Goal: Task Accomplishment & Management: Use online tool/utility

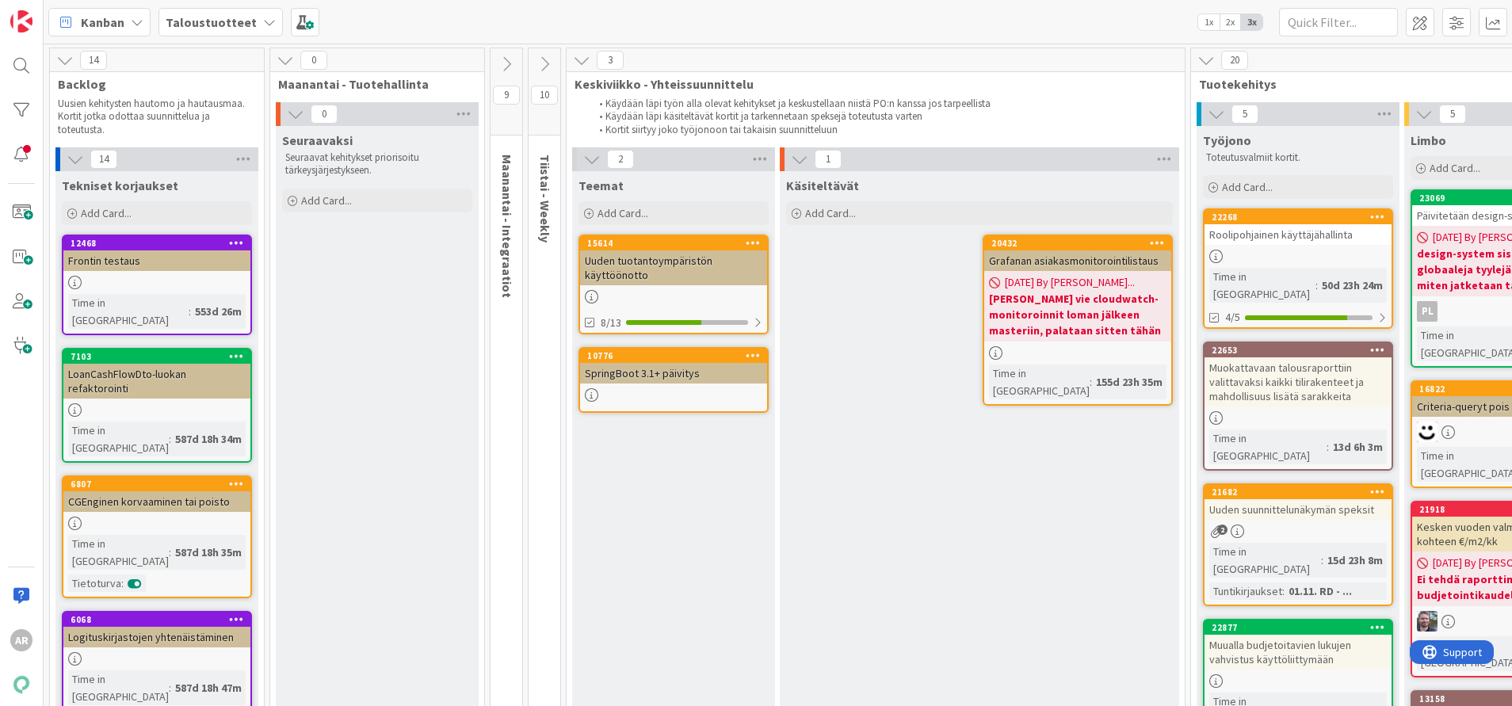
click at [197, 29] on b "Taloustuotteet" at bounding box center [211, 22] width 91 height 16
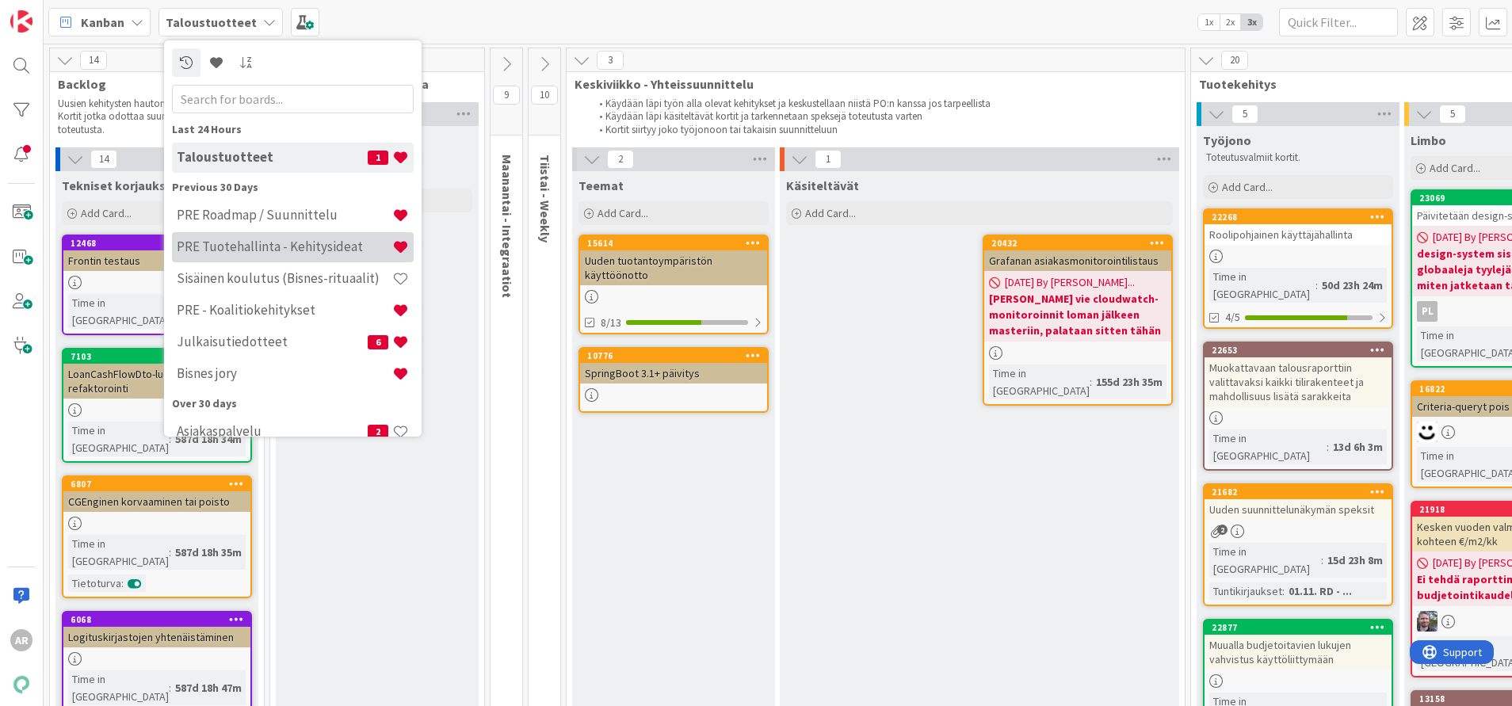
click at [265, 247] on h4 "PRE Tuotehallinta - Kehitysideat" at bounding box center [285, 247] width 216 height 16
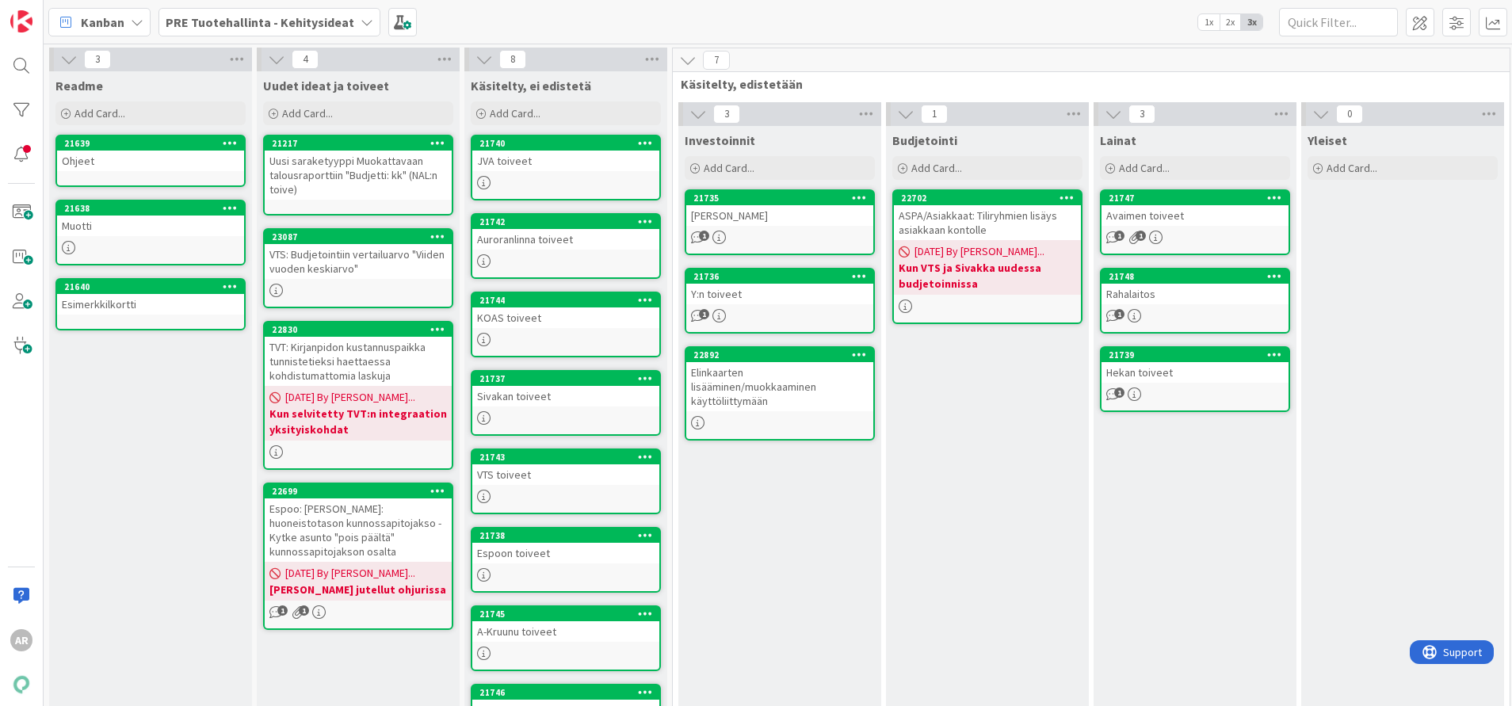
click at [369, 183] on div "Uusi saraketyyppi Muokattavaan talousraporttiin "Budjetti: kk" (NAL:n toive)" at bounding box center [358, 175] width 187 height 49
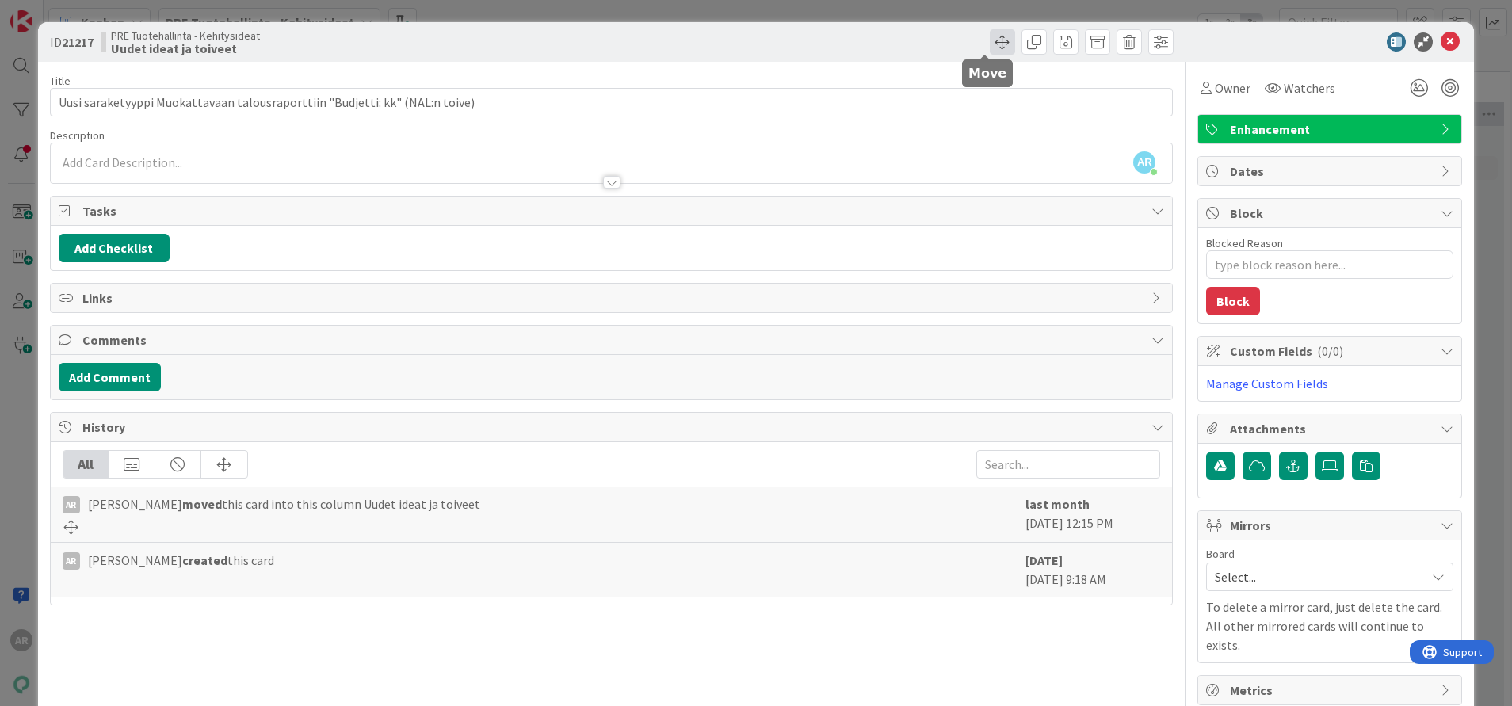
click at [990, 33] on span at bounding box center [1002, 41] width 25 height 25
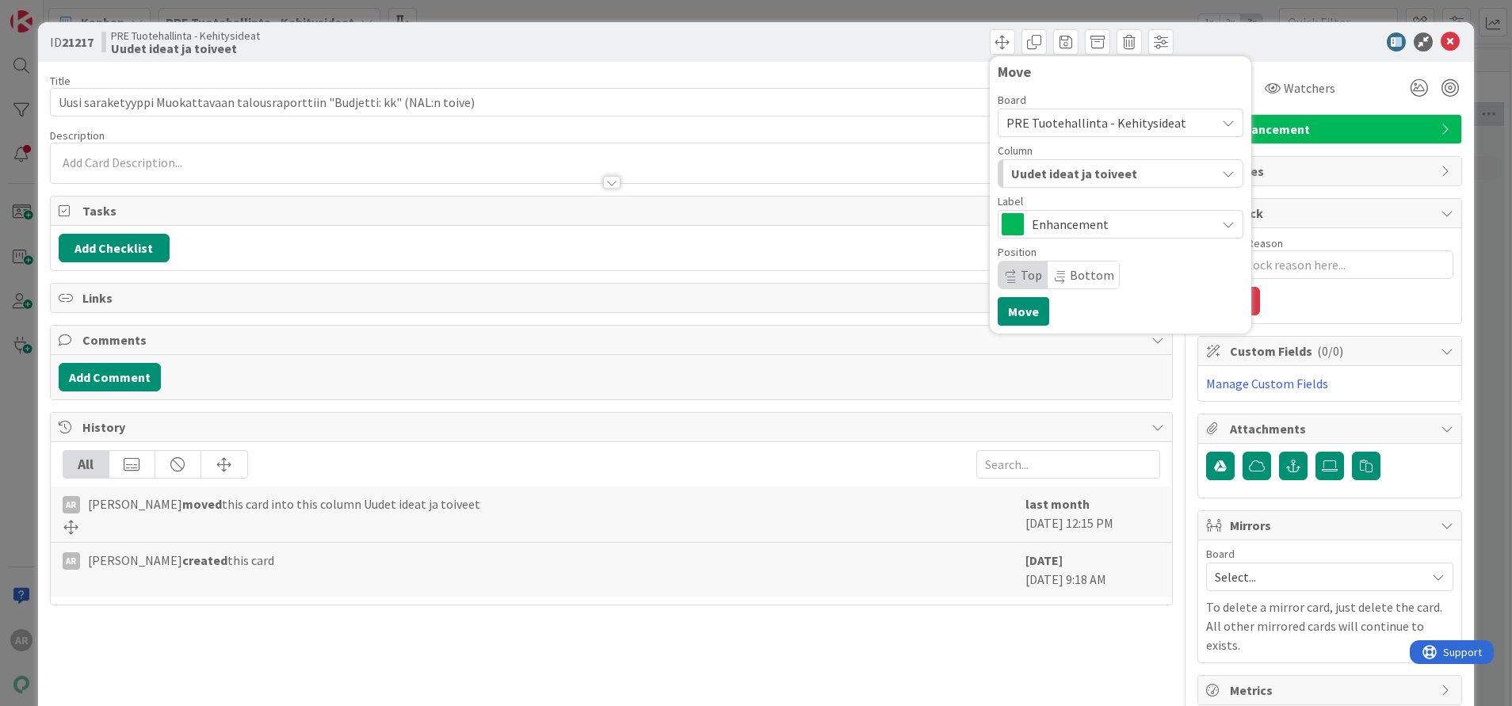
click at [1116, 129] on span "PRE Tuotehallinta - Kehitysideat" at bounding box center [1096, 123] width 180 height 16
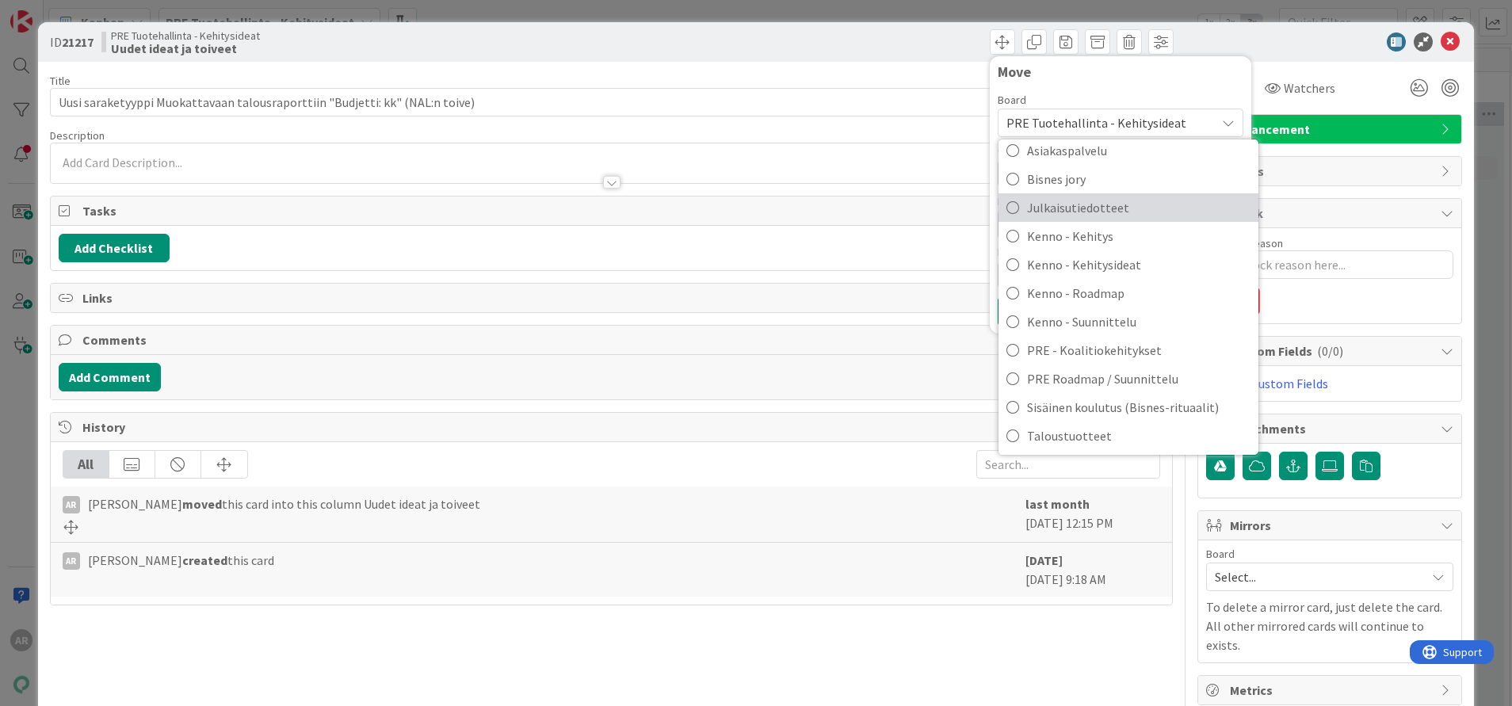
scroll to position [48, 0]
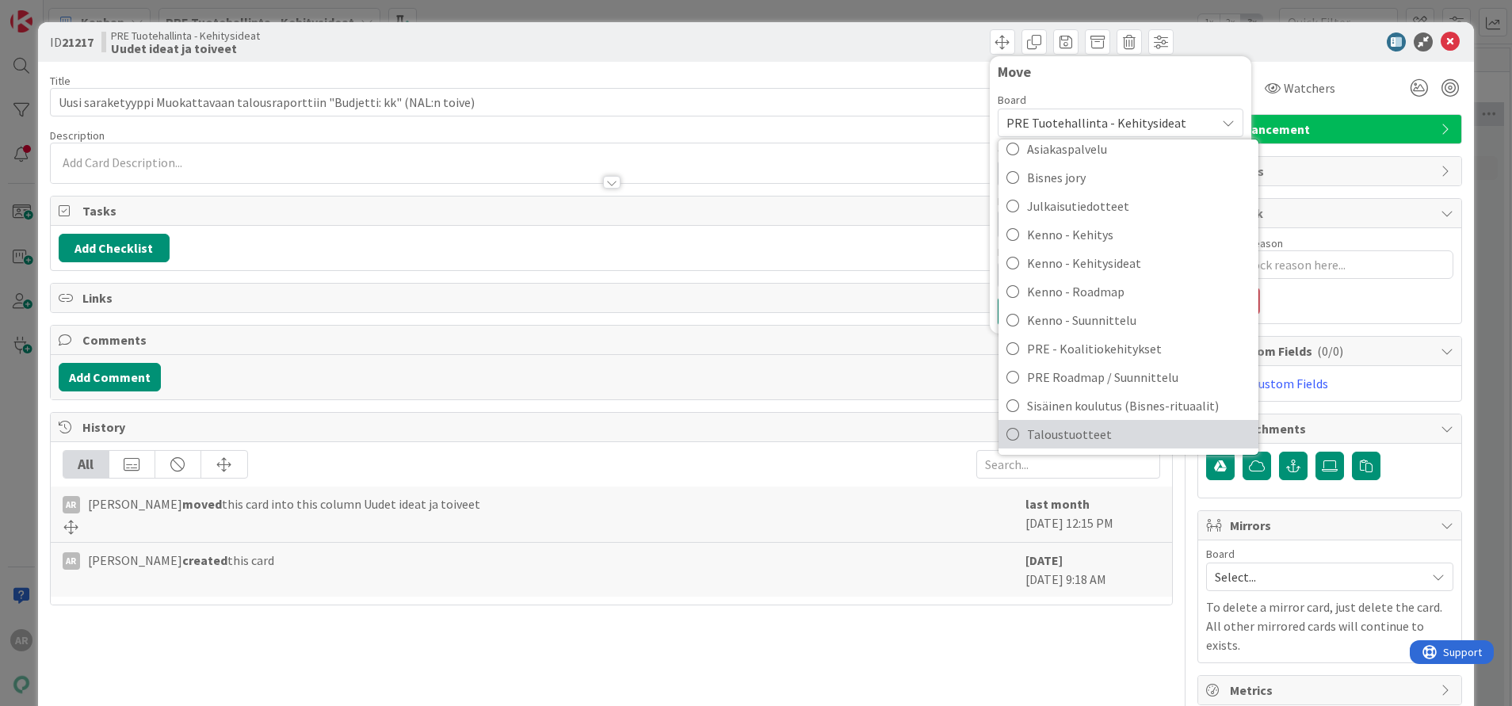
click at [1056, 436] on span "Taloustuotteet" at bounding box center [1138, 434] width 223 height 24
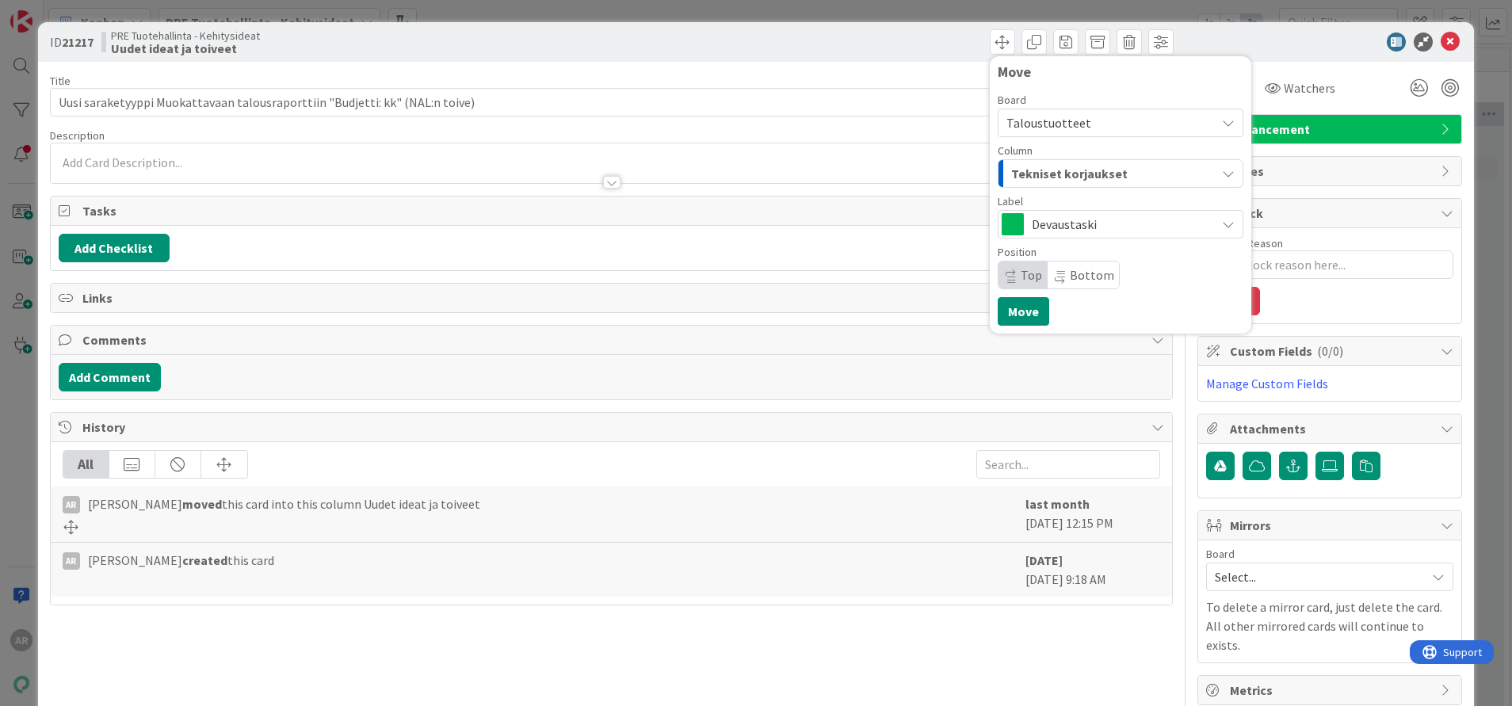
click at [1106, 176] on div "Tekniset korjaukset" at bounding box center [1111, 173] width 208 height 25
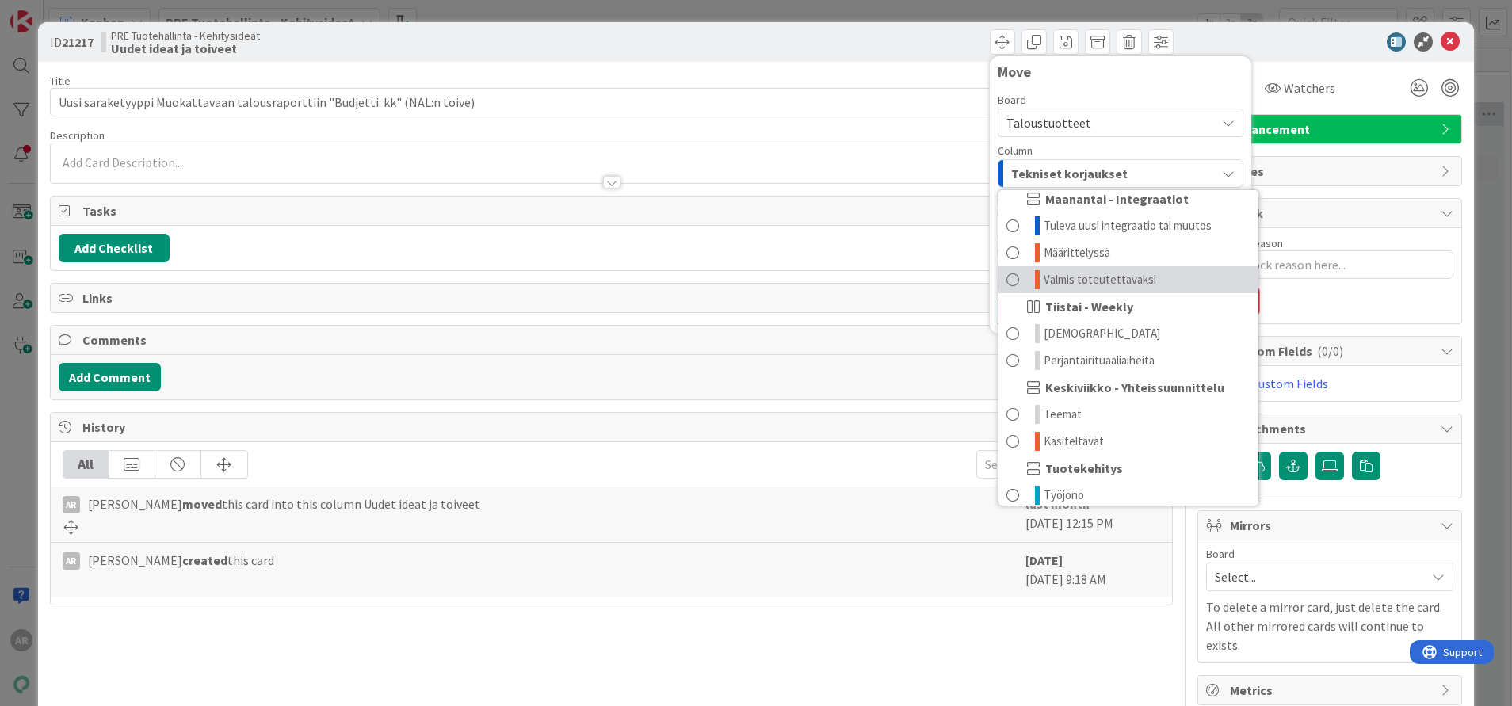
scroll to position [238, 0]
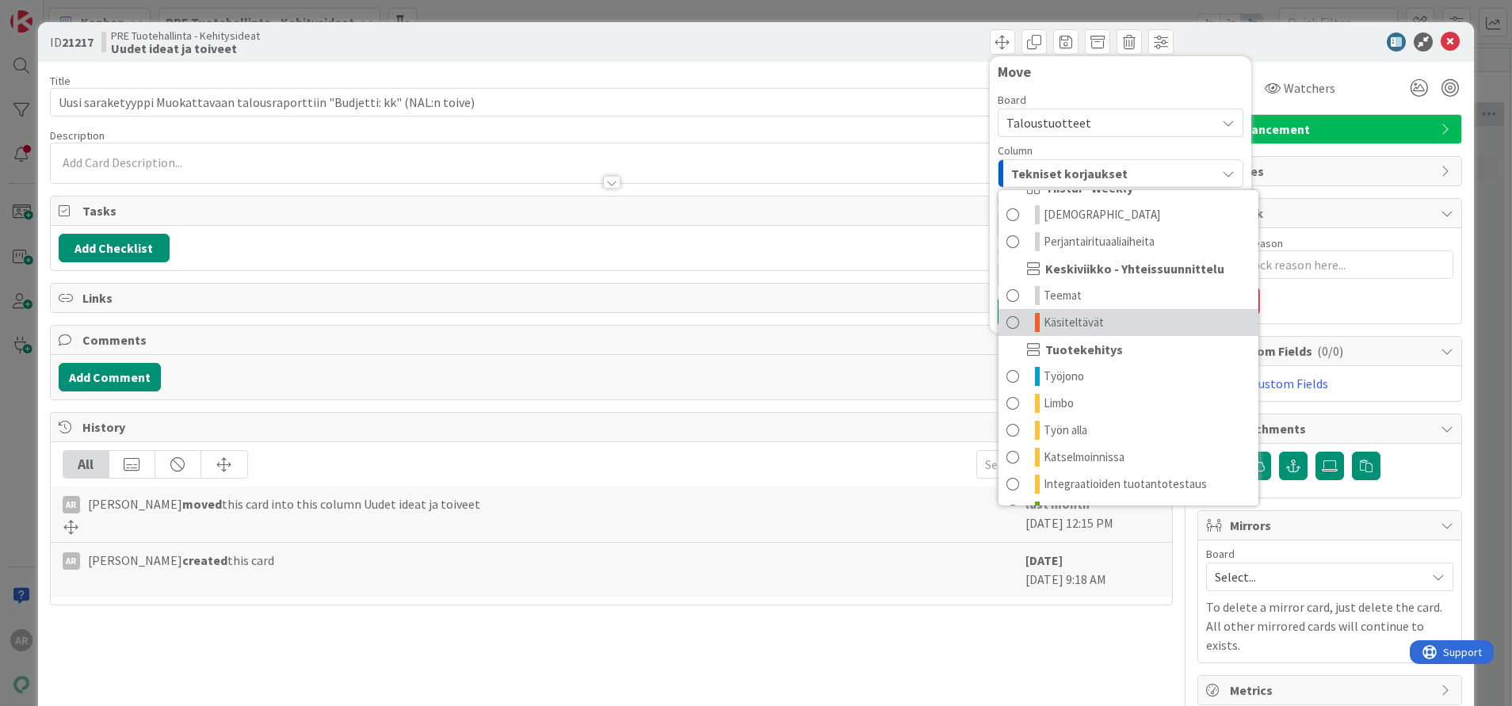
click at [1065, 315] on span "Käsiteltävät" at bounding box center [1074, 322] width 60 height 19
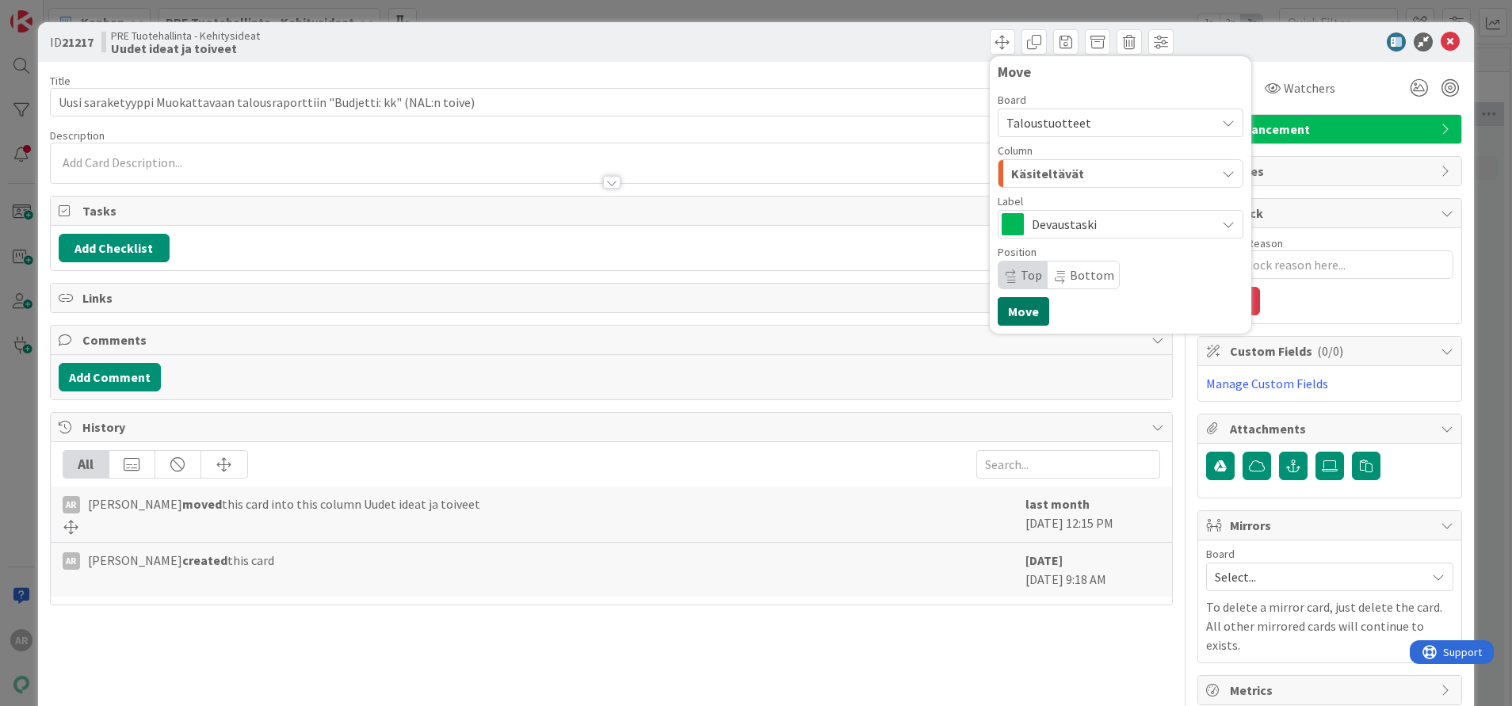
click at [1014, 315] on button "Move" at bounding box center [1024, 311] width 52 height 29
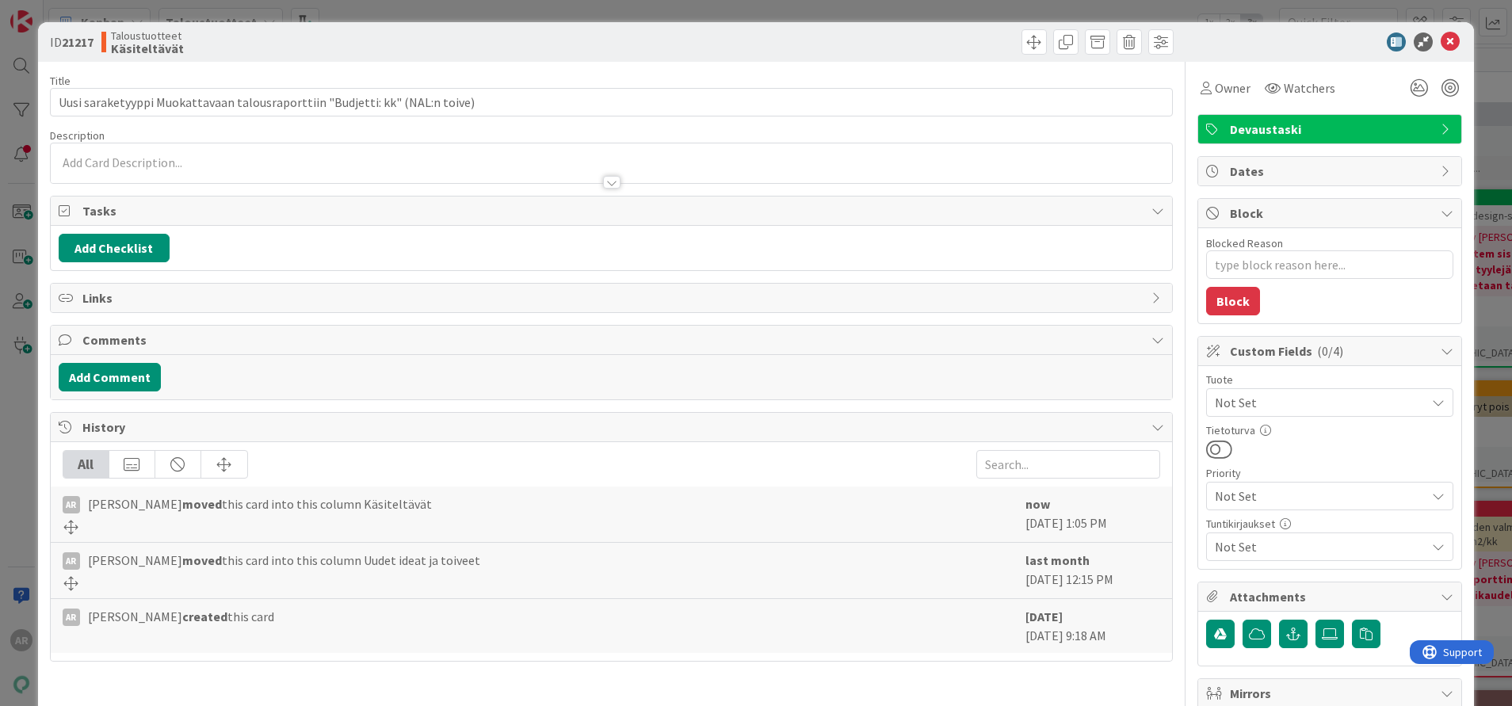
click at [20, 451] on div "ID 21217 Taloustuotteet Käsiteltävät Title 76 / 128 Uusi saraketyyppi Muokattav…" at bounding box center [756, 353] width 1512 height 706
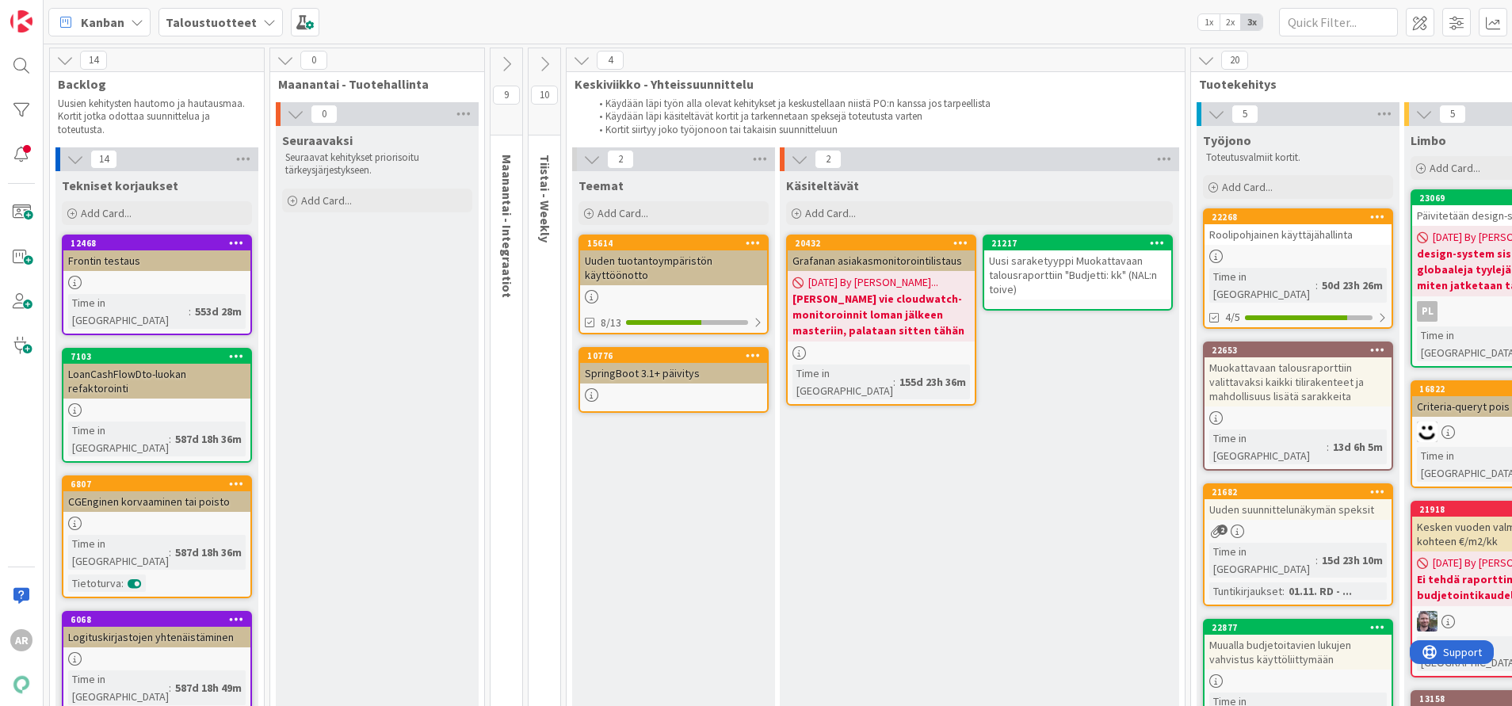
click at [213, 36] on div "Kanban Taloustuotteet 1x 2x 3x" at bounding box center [778, 22] width 1468 height 44
click at [216, 25] on b "Taloustuotteet" at bounding box center [211, 22] width 91 height 16
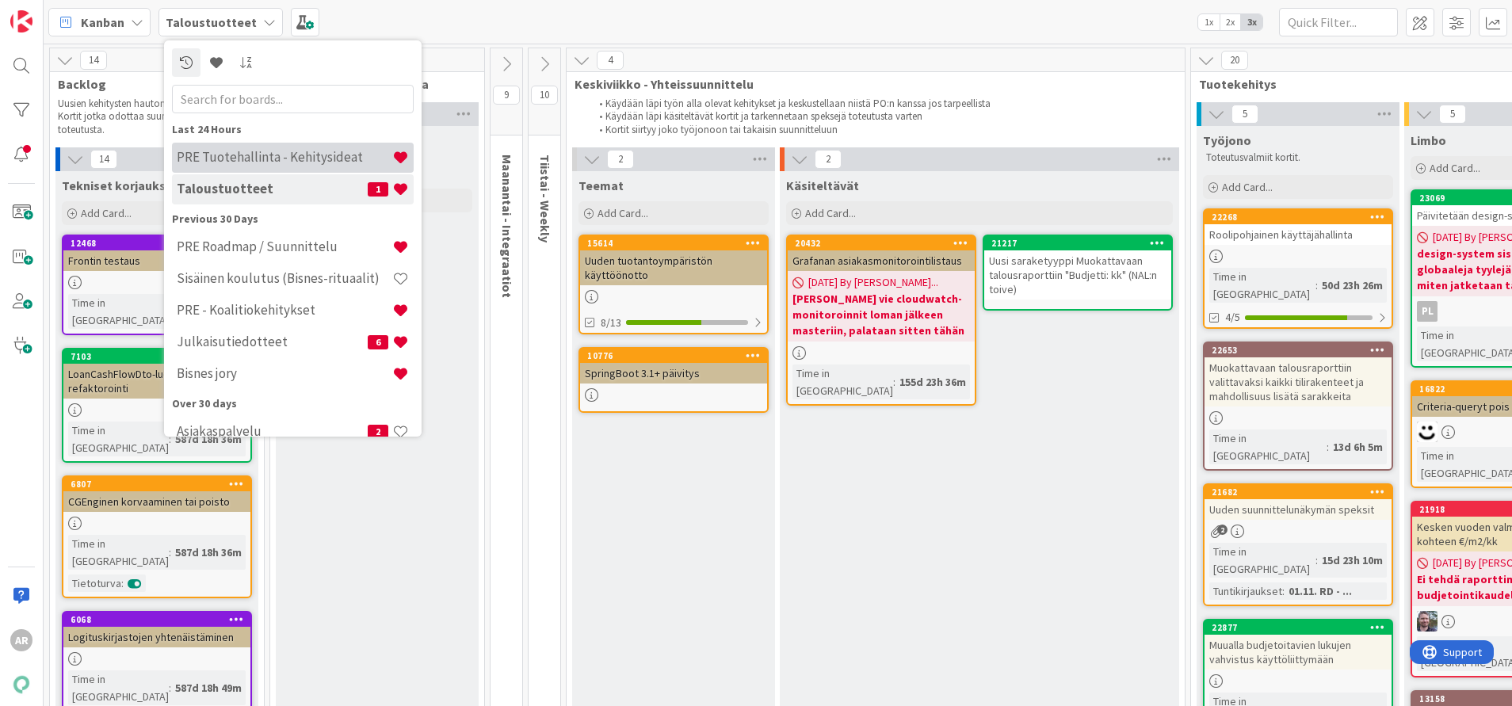
click at [298, 147] on div "PRE Tuotehallinta - Kehitysideat" at bounding box center [293, 158] width 242 height 30
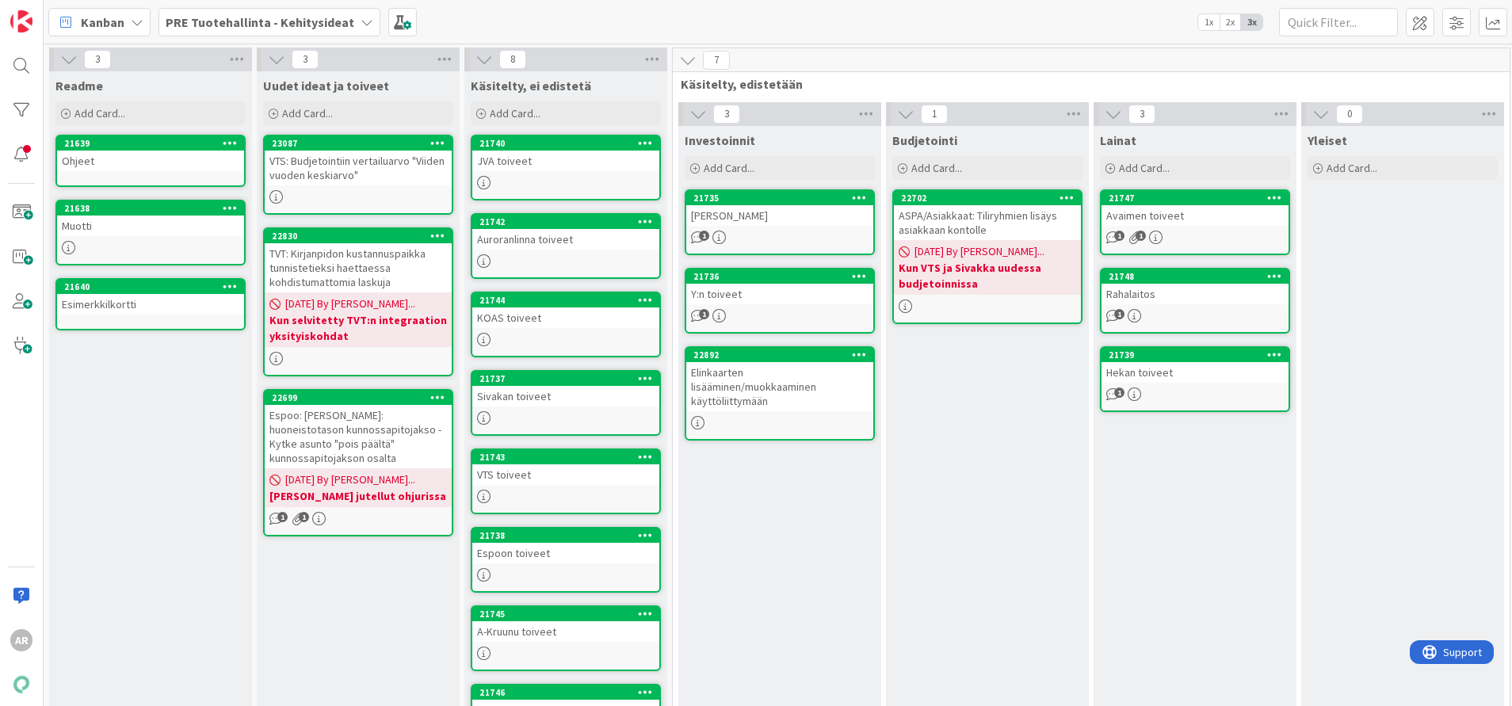
click at [409, 162] on div "VTS: Budjetointiin vertailuarvo "Viiden vuoden keskiarvo"" at bounding box center [358, 168] width 187 height 35
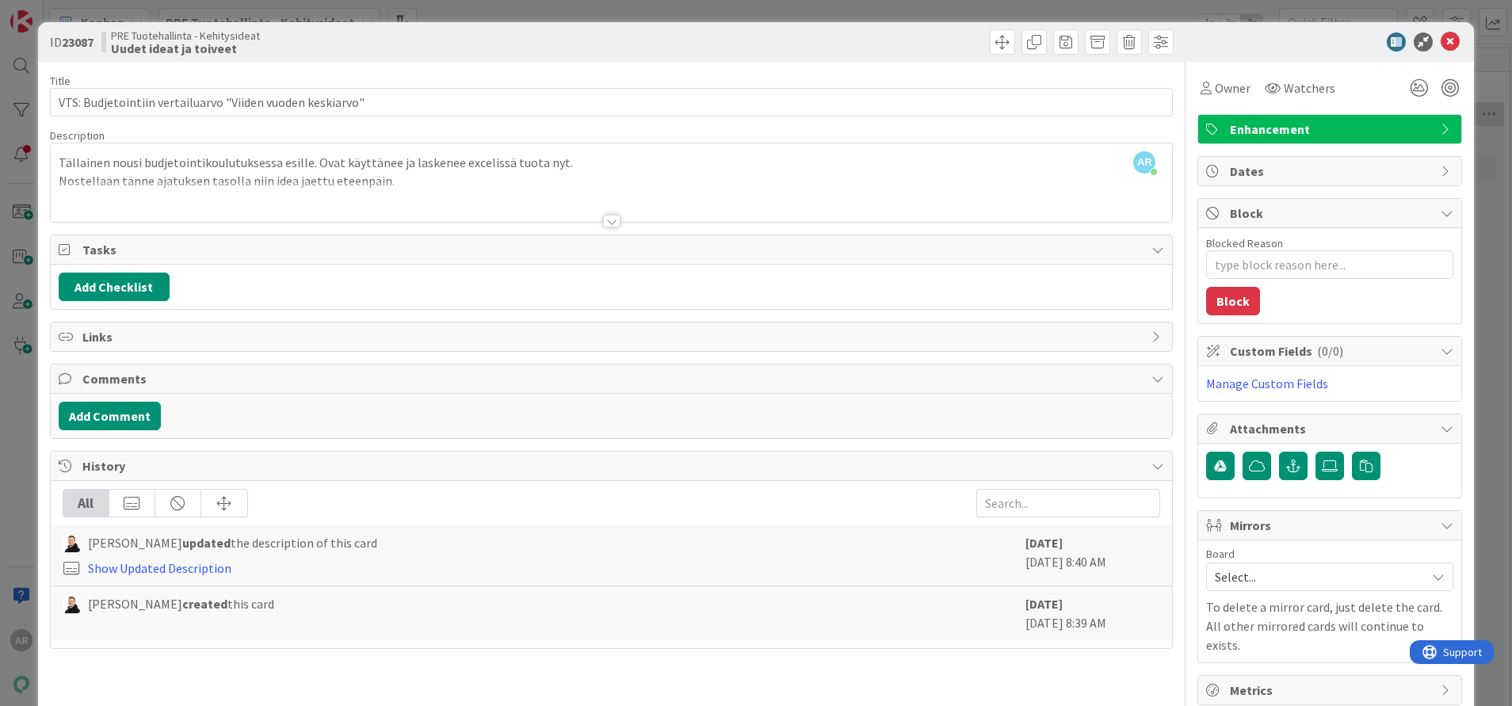
click at [8, 452] on div "ID 23087 PRE Tuotehallinta - Kehitysideat Uudet ideat ja toiveet Title 57 / 128…" at bounding box center [756, 353] width 1512 height 706
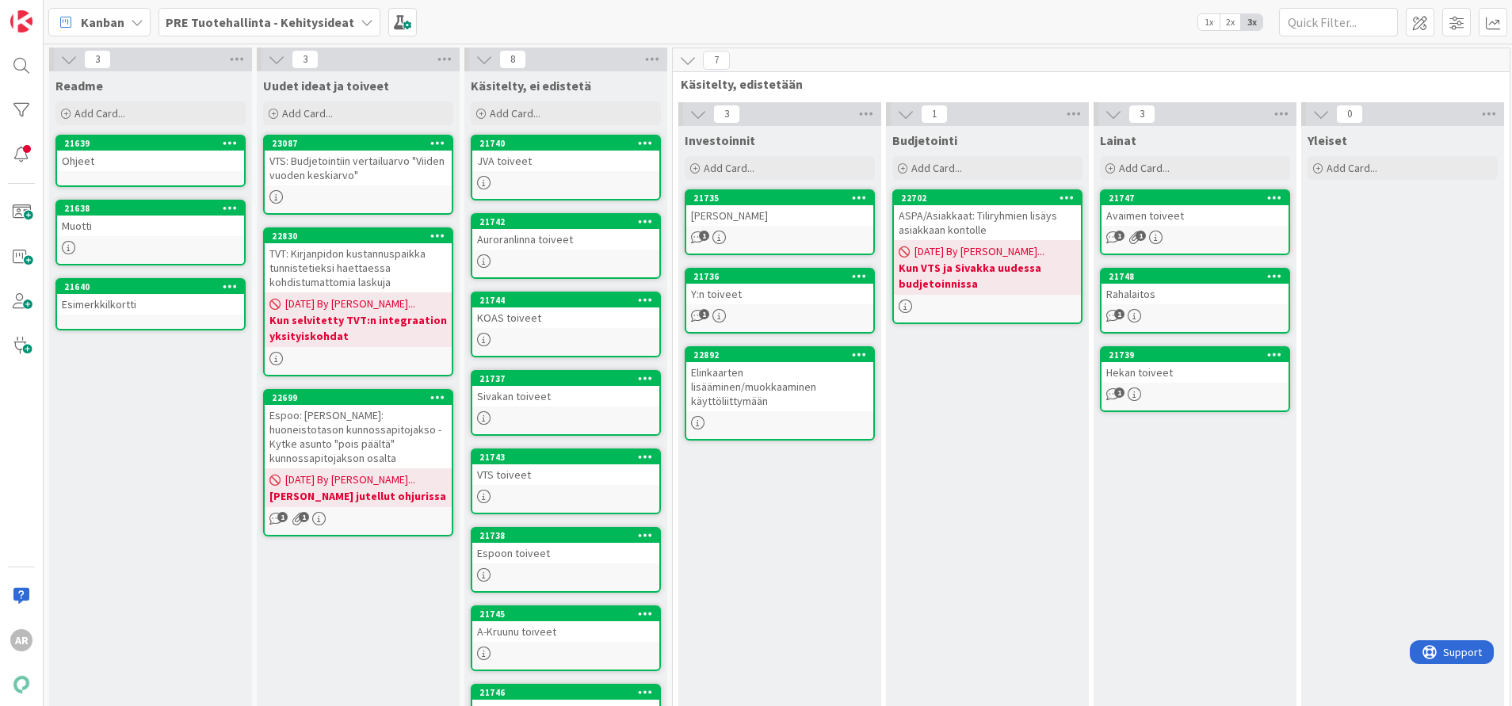
click at [338, 24] on b "PRE Tuotehallinta - Kehitysideat" at bounding box center [260, 22] width 189 height 16
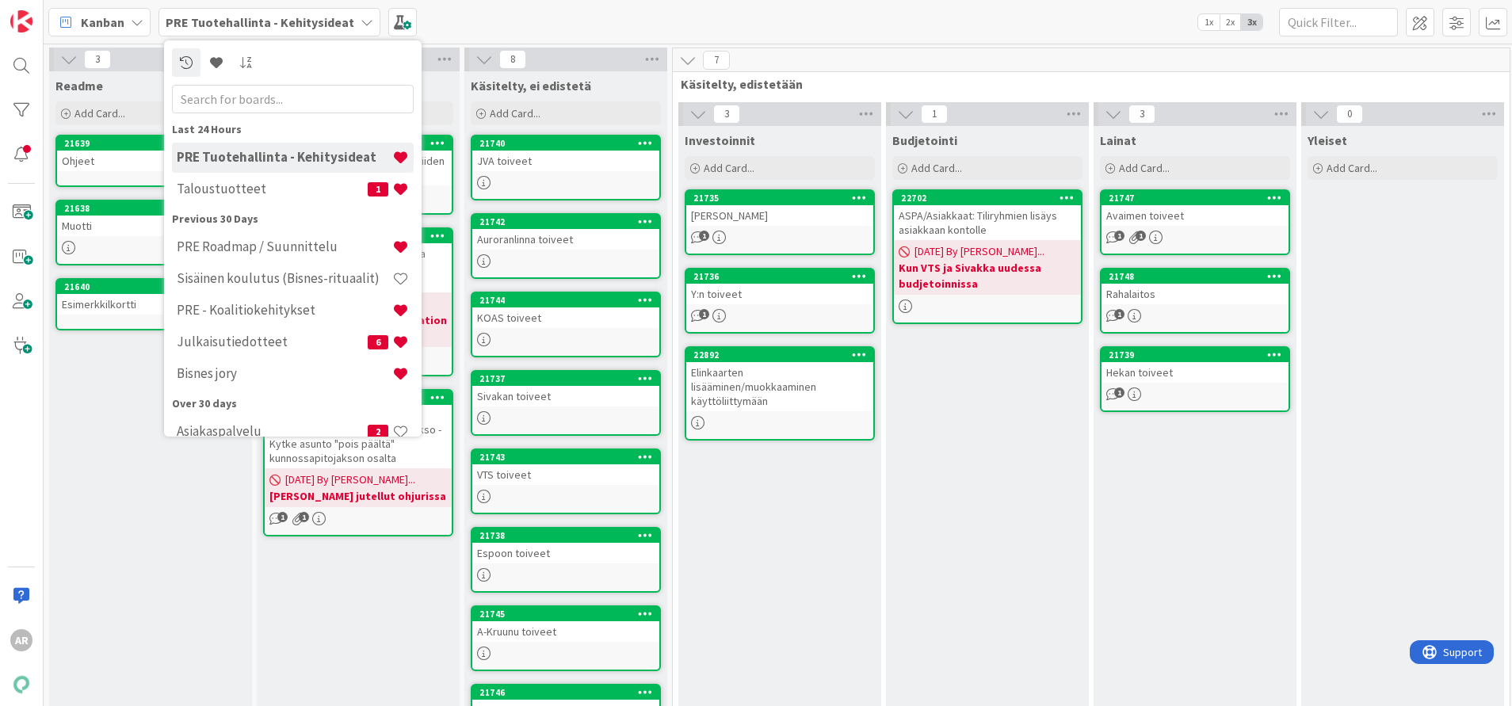
click at [1174, 58] on div "7" at bounding box center [1091, 60] width 837 height 24
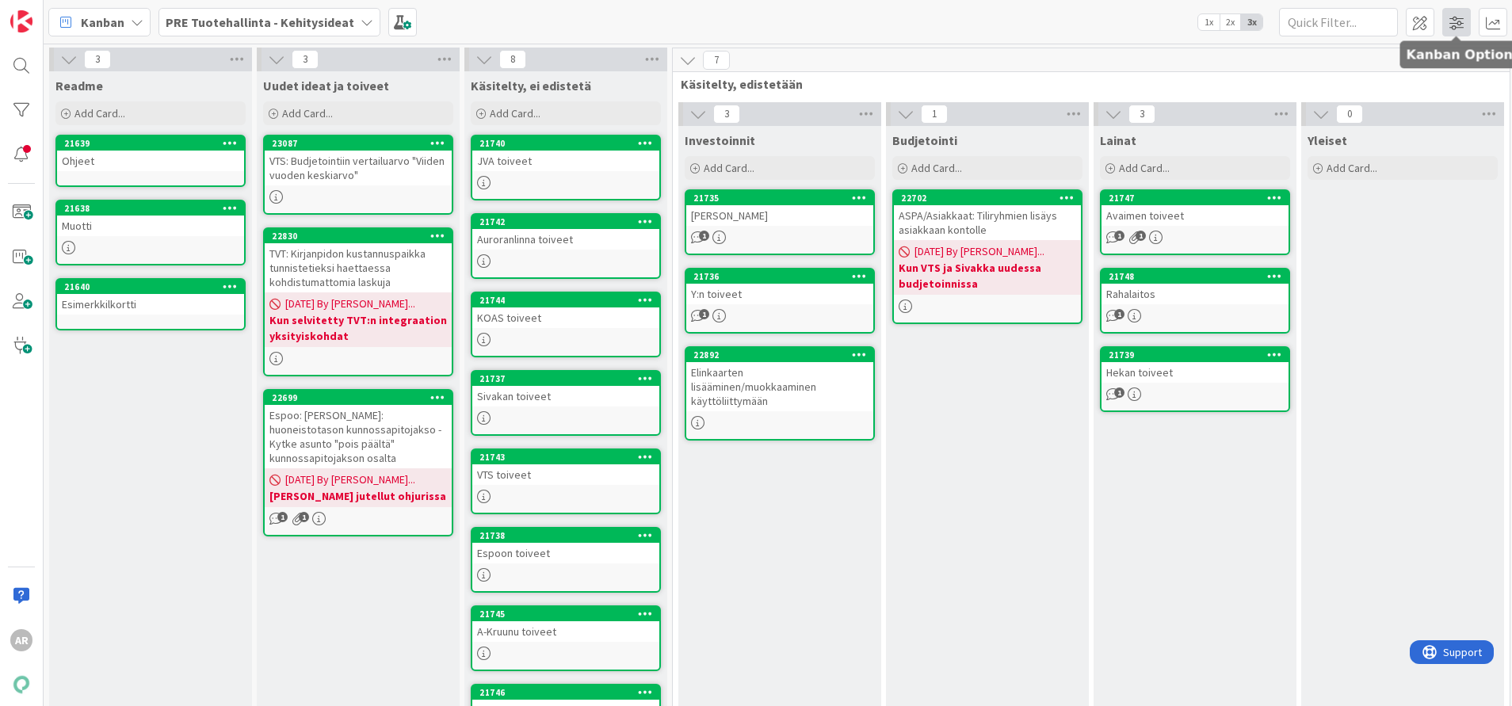
click at [1260, 25] on span at bounding box center [1456, 22] width 29 height 29
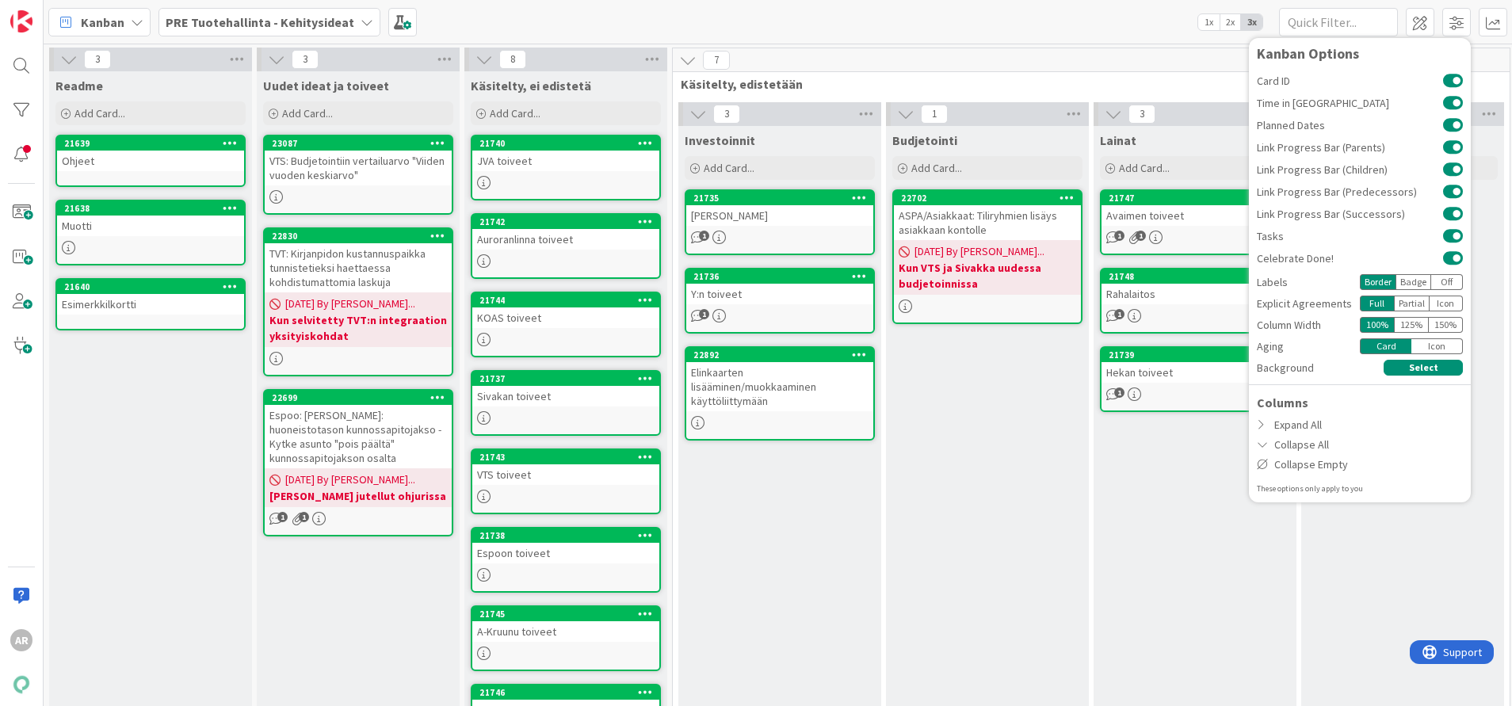
click at [890, 52] on div "7" at bounding box center [1091, 60] width 837 height 24
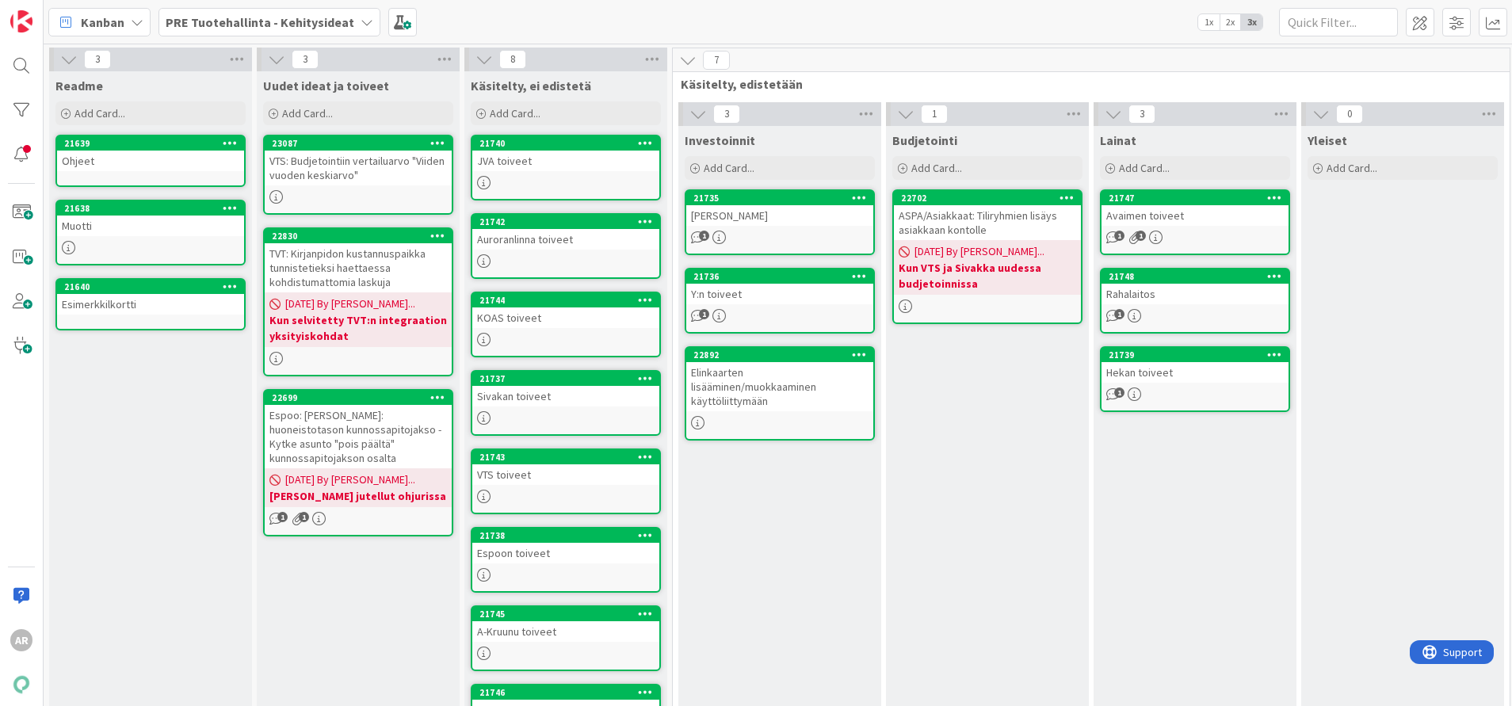
click at [83, 17] on span "Kanban" at bounding box center [103, 22] width 44 height 19
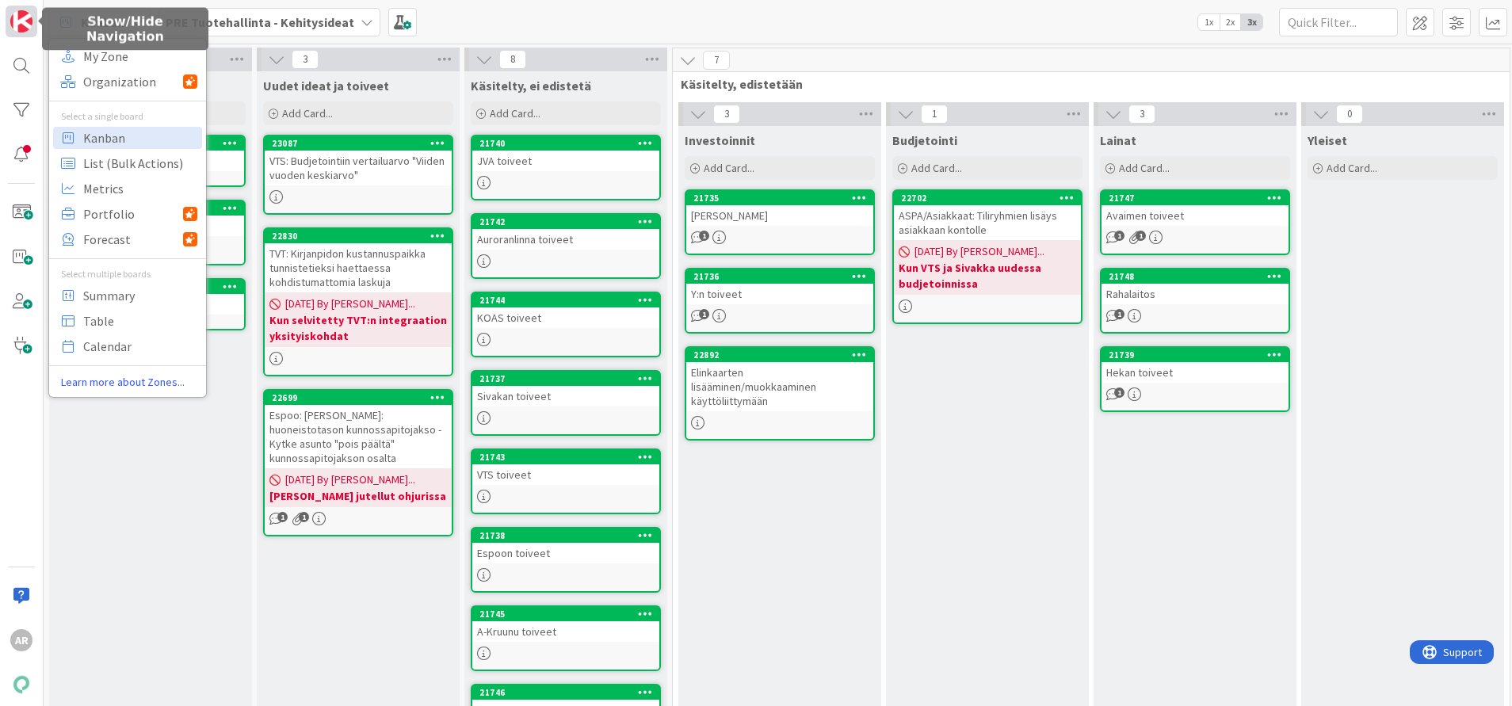
click at [11, 19] on img at bounding box center [21, 21] width 22 height 22
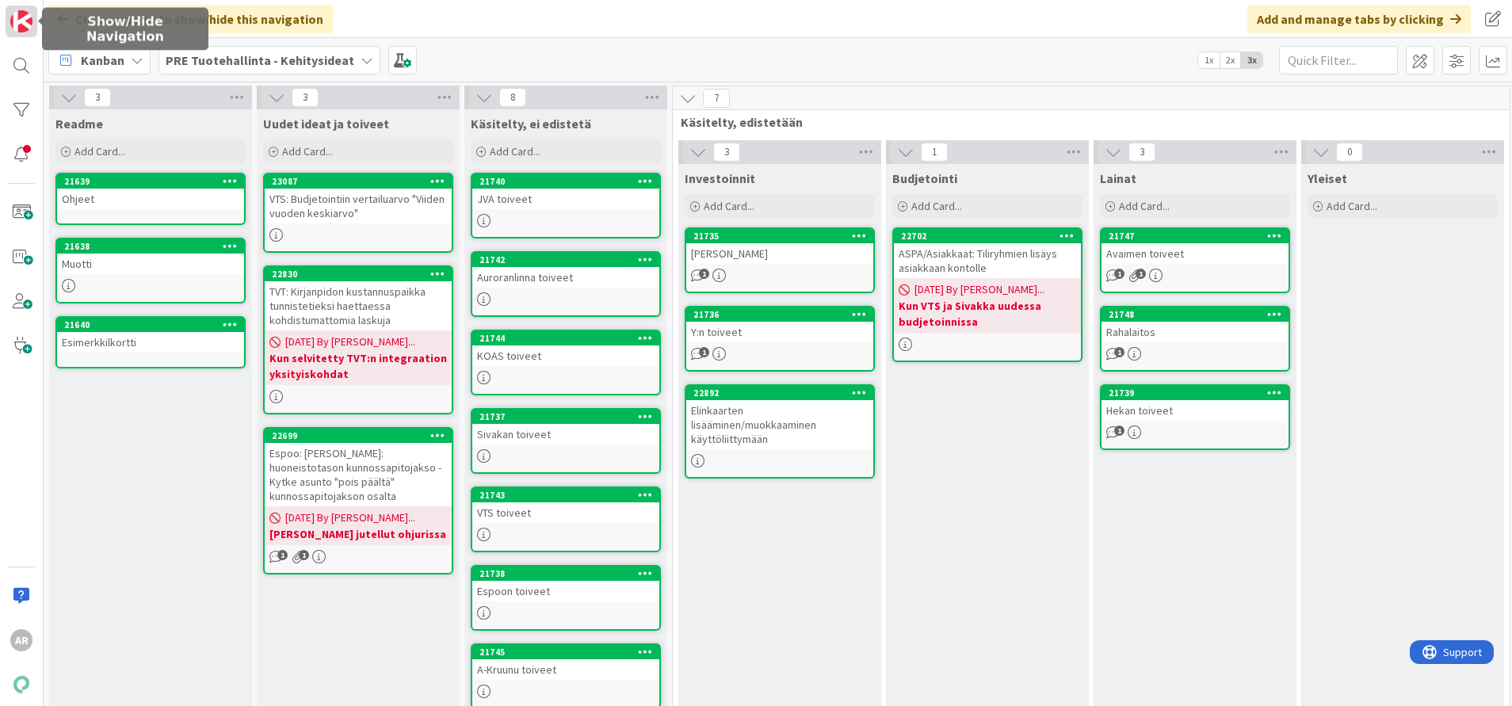
click at [17, 19] on img at bounding box center [21, 21] width 22 height 22
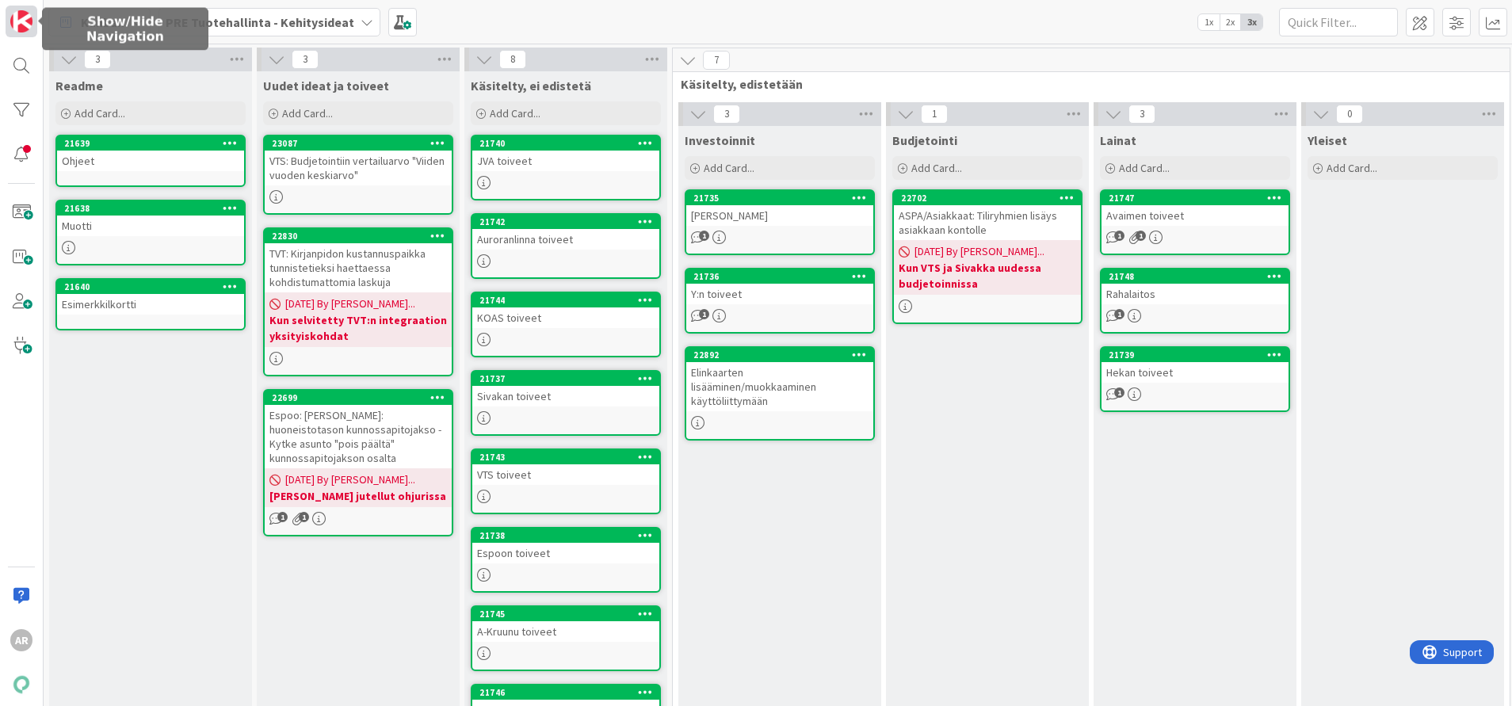
click at [17, 19] on img at bounding box center [21, 21] width 22 height 22
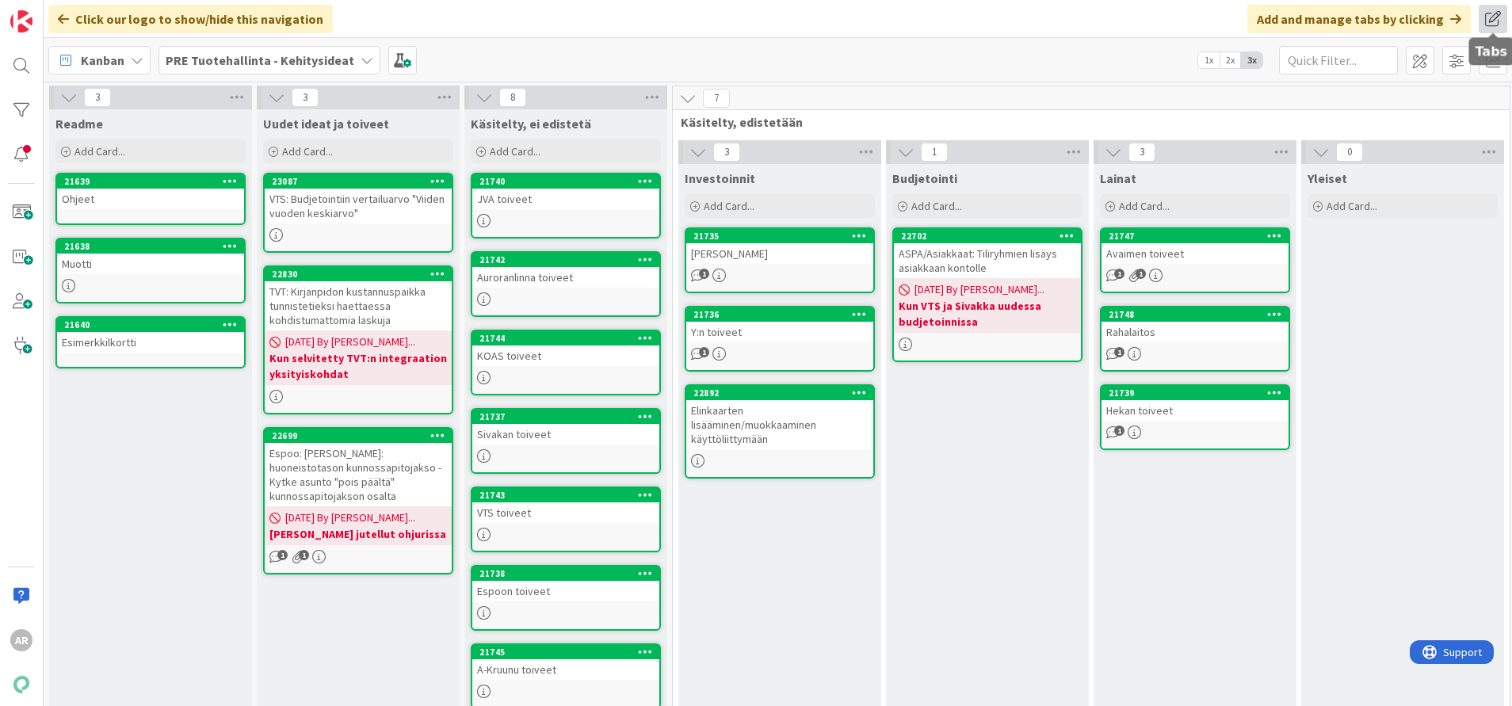
click at [1260, 17] on span at bounding box center [1493, 19] width 29 height 29
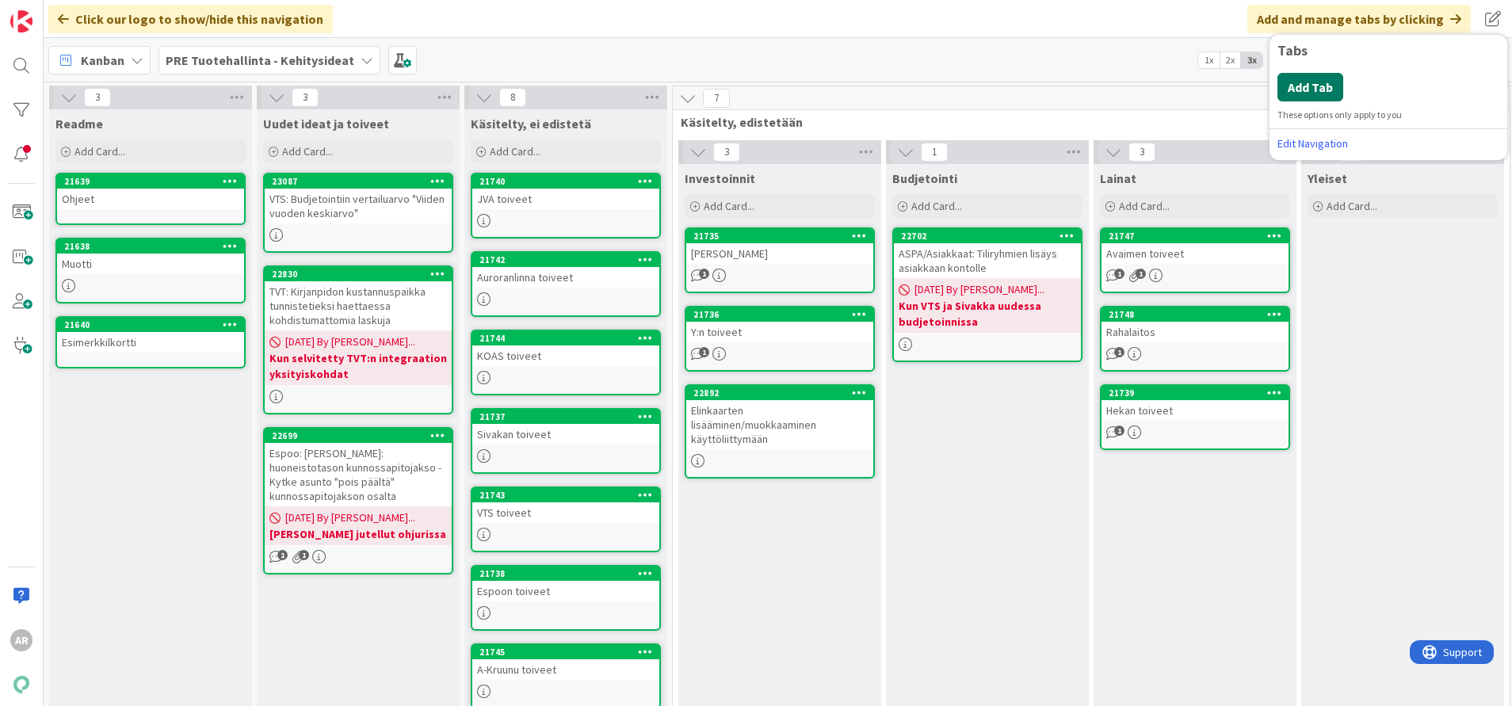
click at [1260, 88] on button "Add Tab" at bounding box center [1310, 87] width 66 height 29
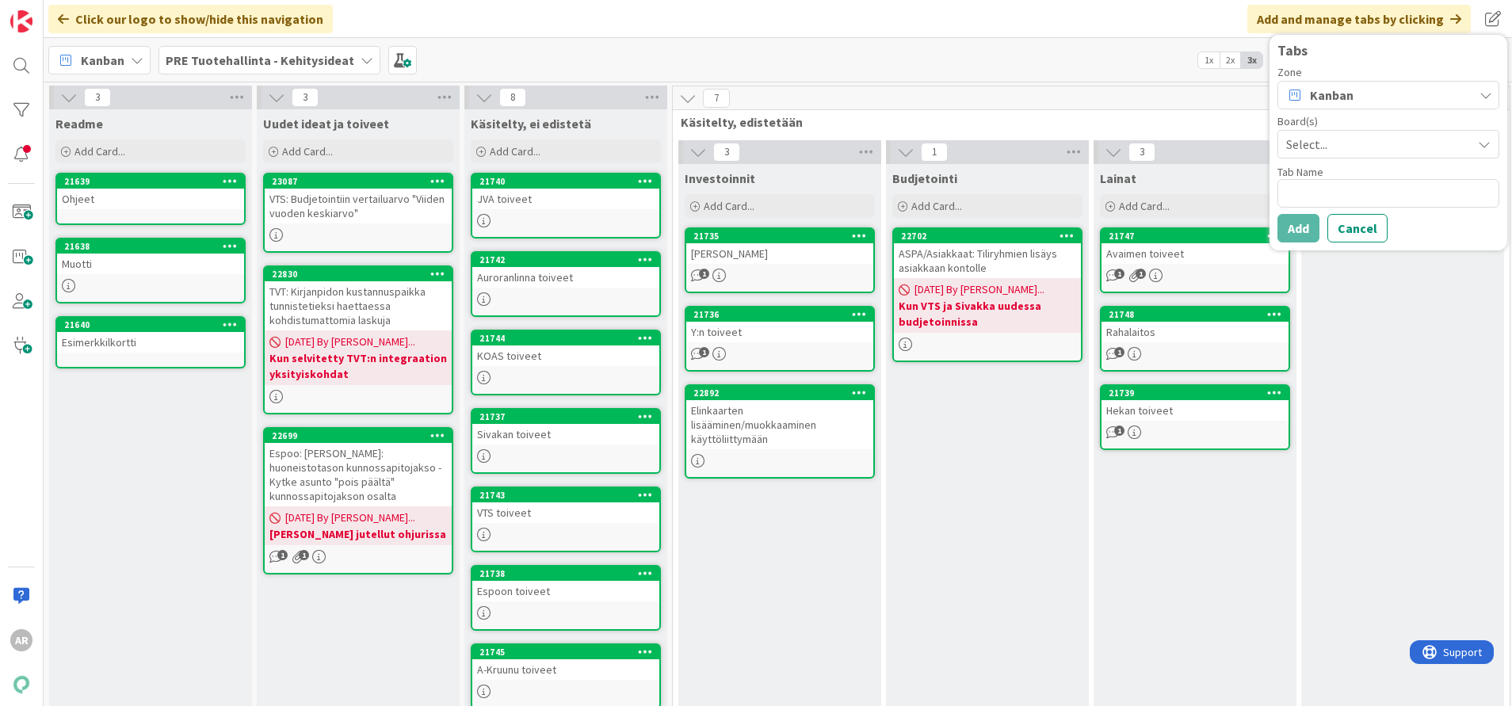
click at [1260, 90] on div "Kanban" at bounding box center [1388, 95] width 222 height 29
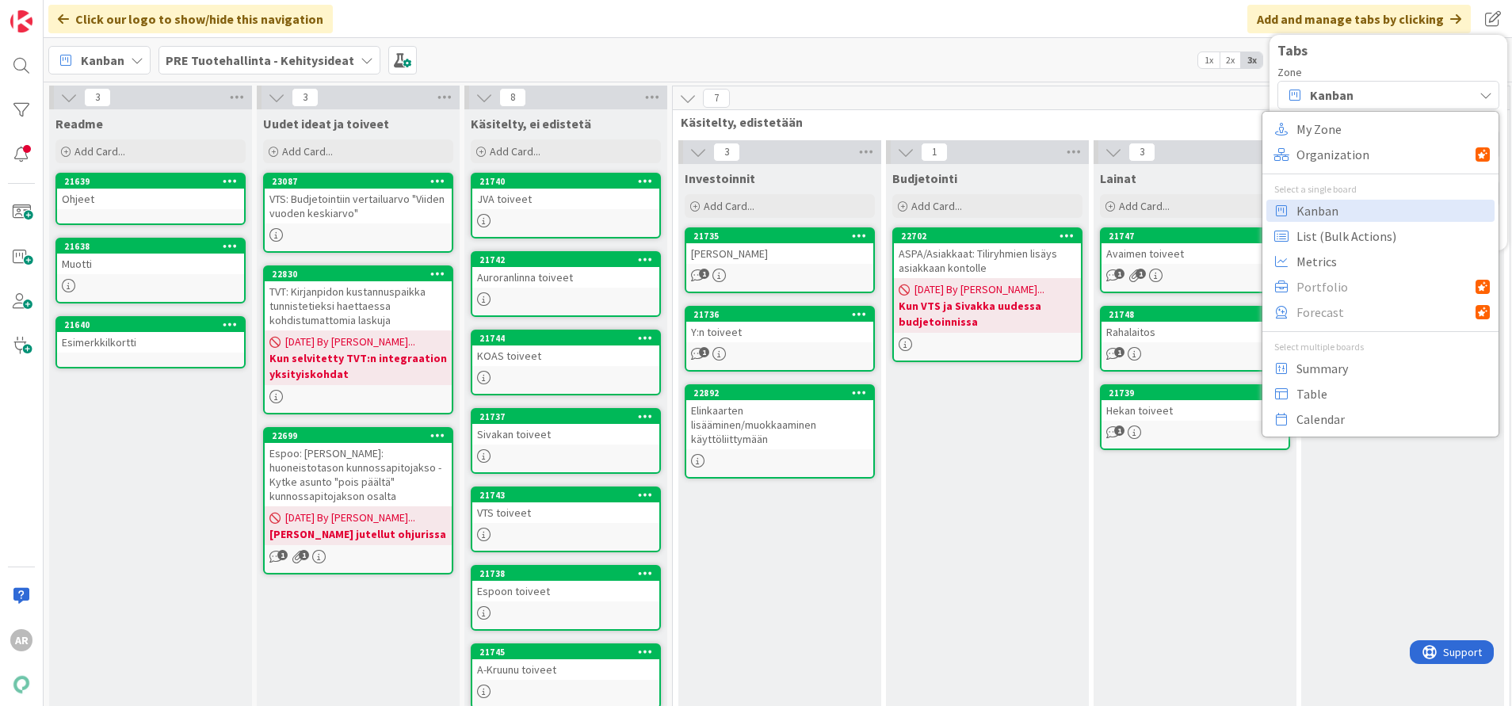
click at [1260, 94] on div "Kanban" at bounding box center [1388, 95] width 222 height 29
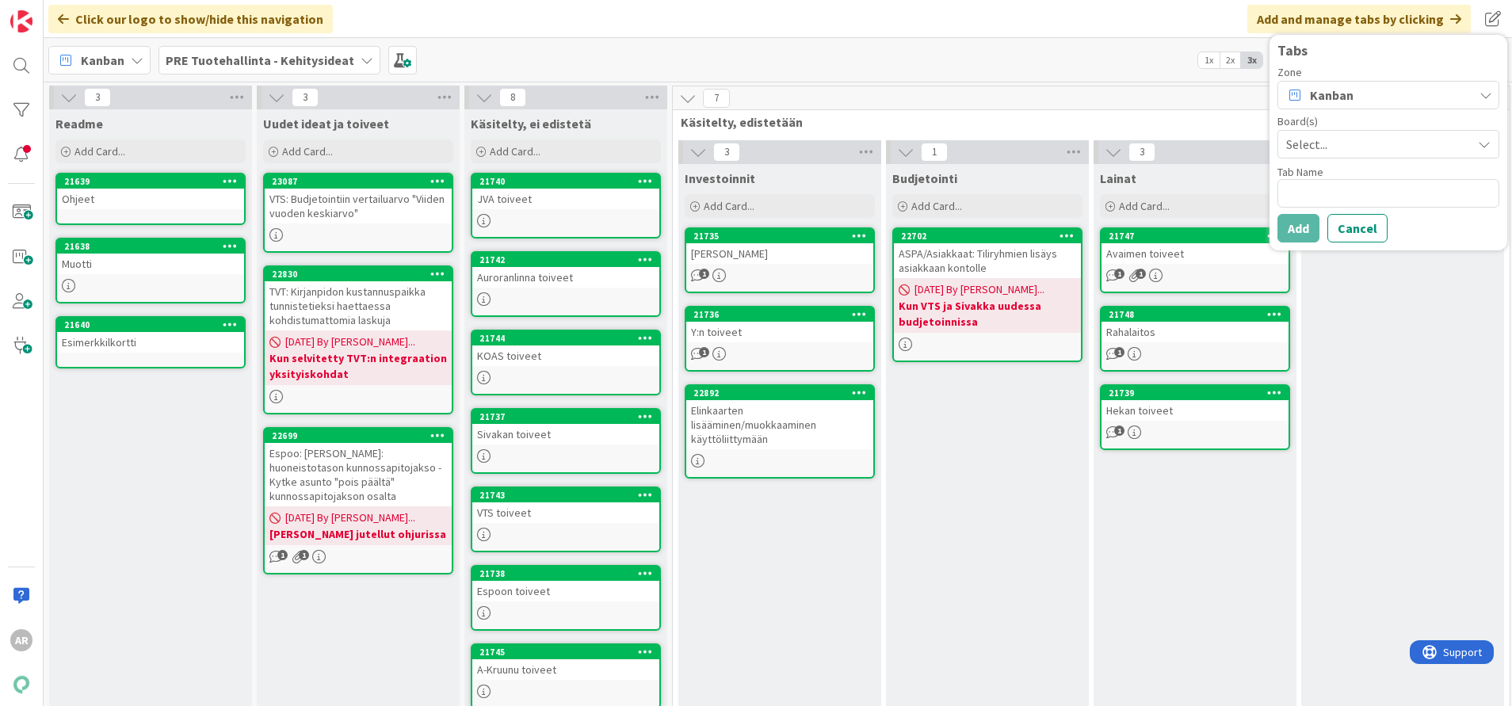
click at [1260, 141] on span "Select..." at bounding box center [1374, 144] width 177 height 22
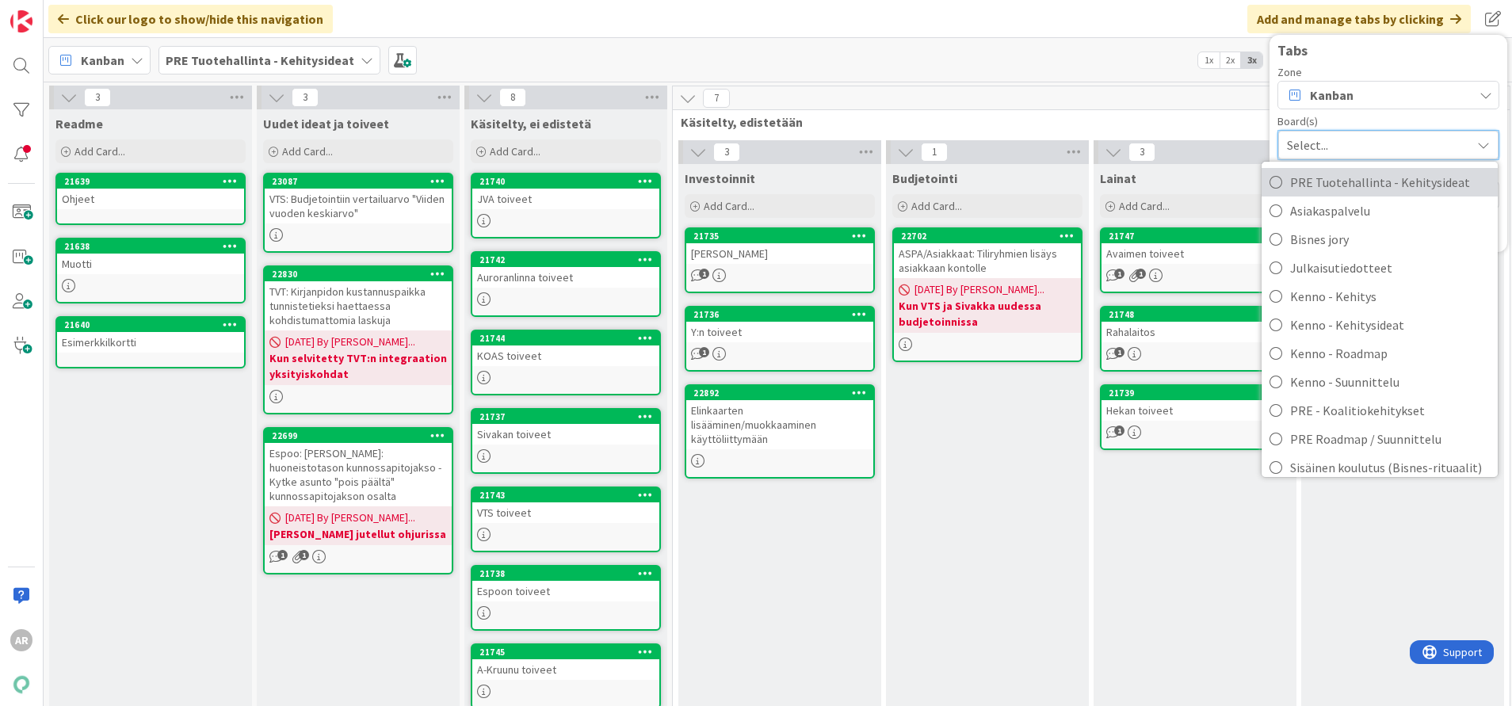
click at [1260, 179] on span "PRE Tuotehallinta - Kehitysideat" at bounding box center [1390, 182] width 200 height 24
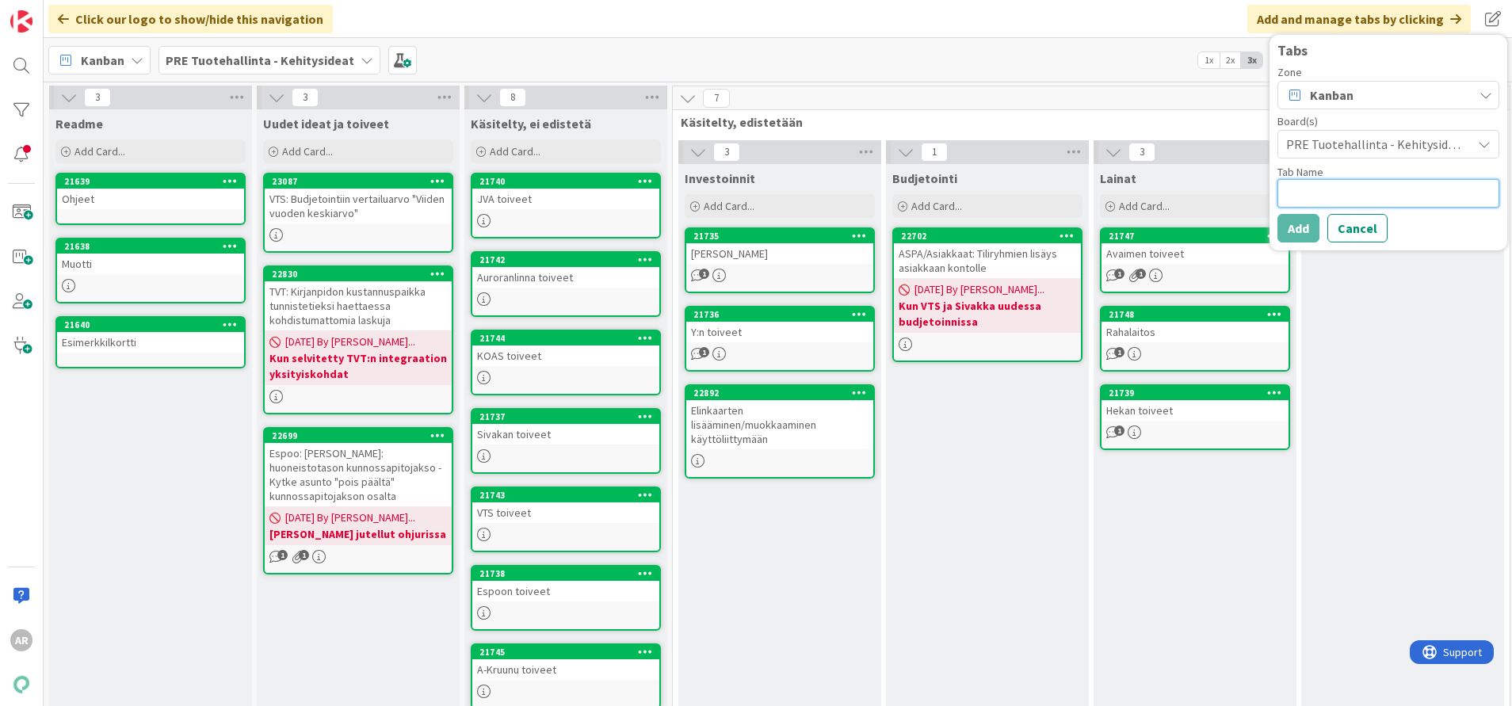
click at [1260, 189] on textarea at bounding box center [1388, 193] width 222 height 29
type textarea "x"
type textarea "I"
type textarea "x"
type textarea "Id"
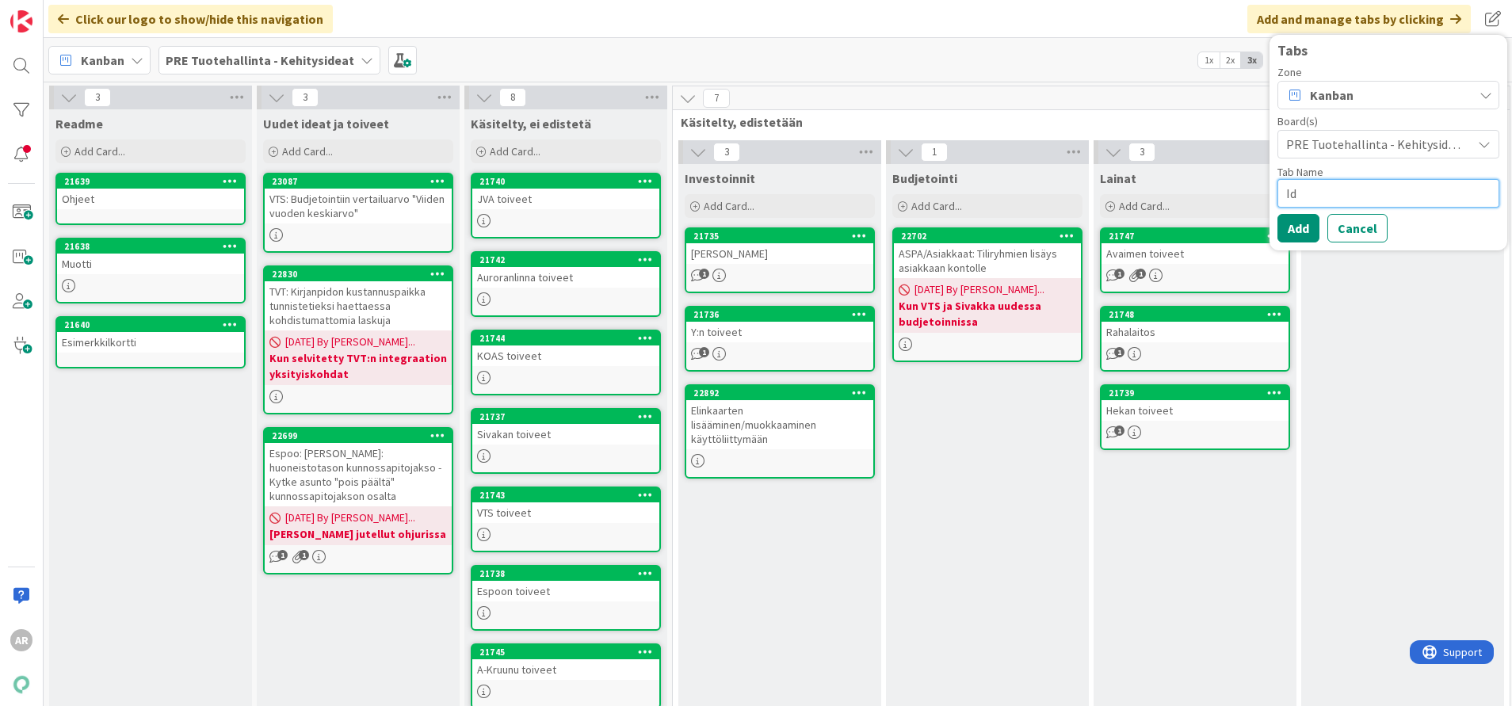
type textarea "x"
type textarea "Ide"
type textarea "x"
type textarea "Idea"
type textarea "x"
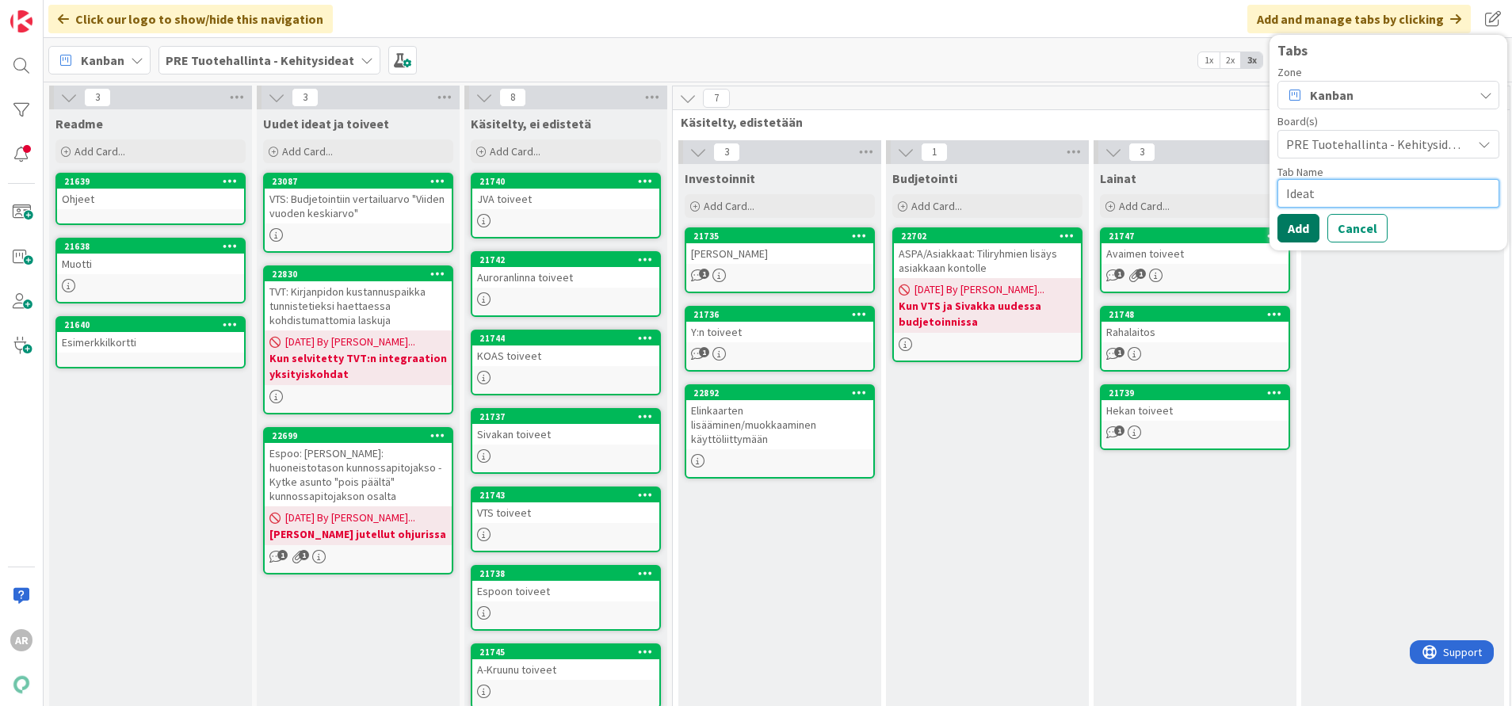
type textarea "Ideat"
click at [1260, 224] on button "Add" at bounding box center [1298, 228] width 42 height 29
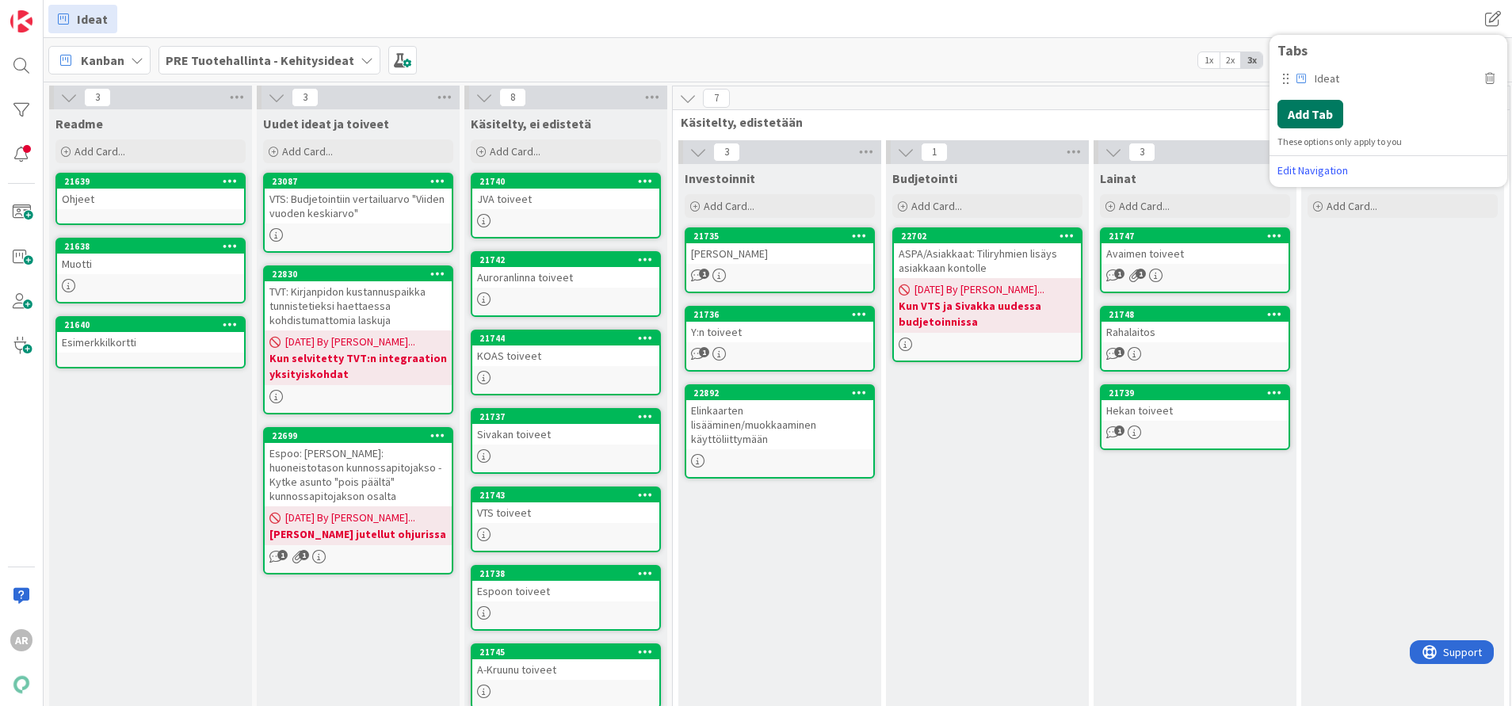
click at [1260, 117] on button "Add Tab" at bounding box center [1310, 114] width 66 height 29
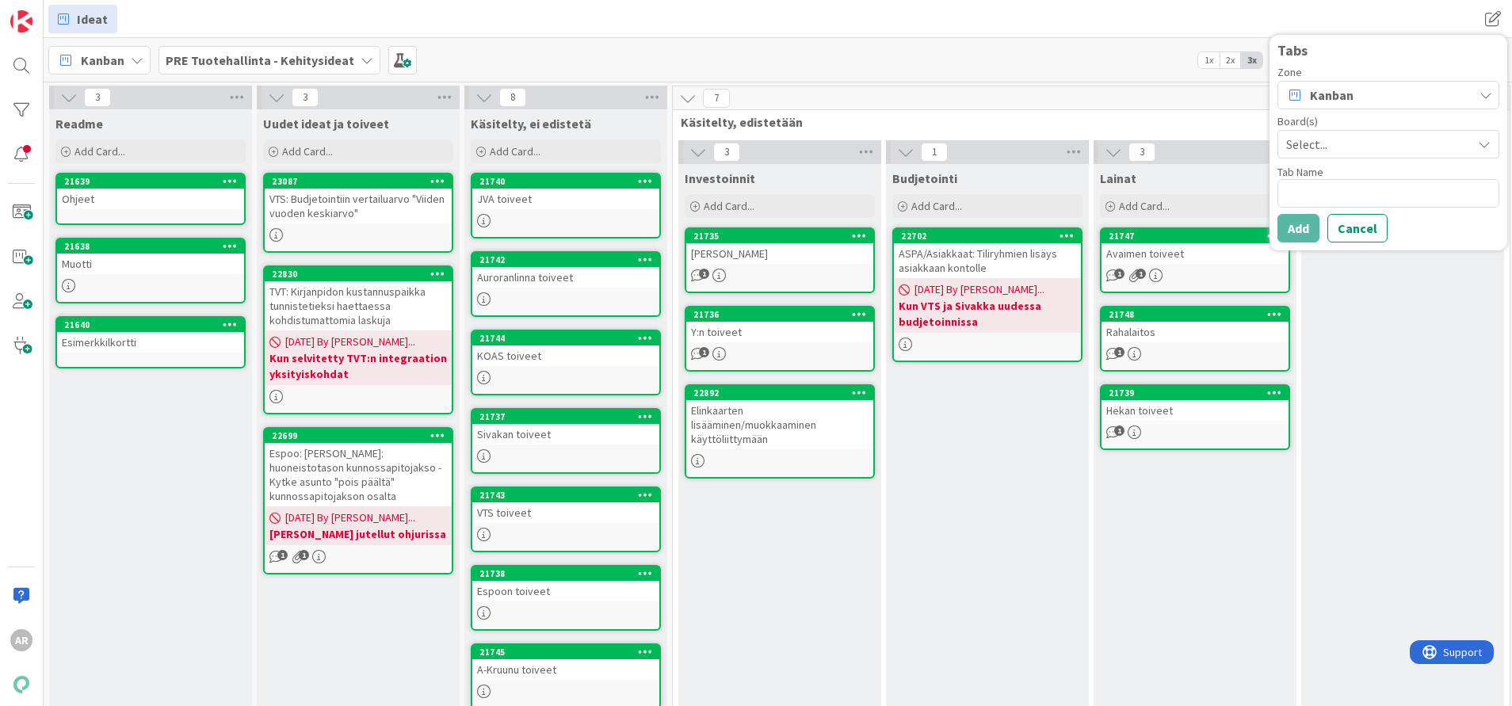
click at [1260, 144] on span "Select..." at bounding box center [1374, 144] width 177 height 22
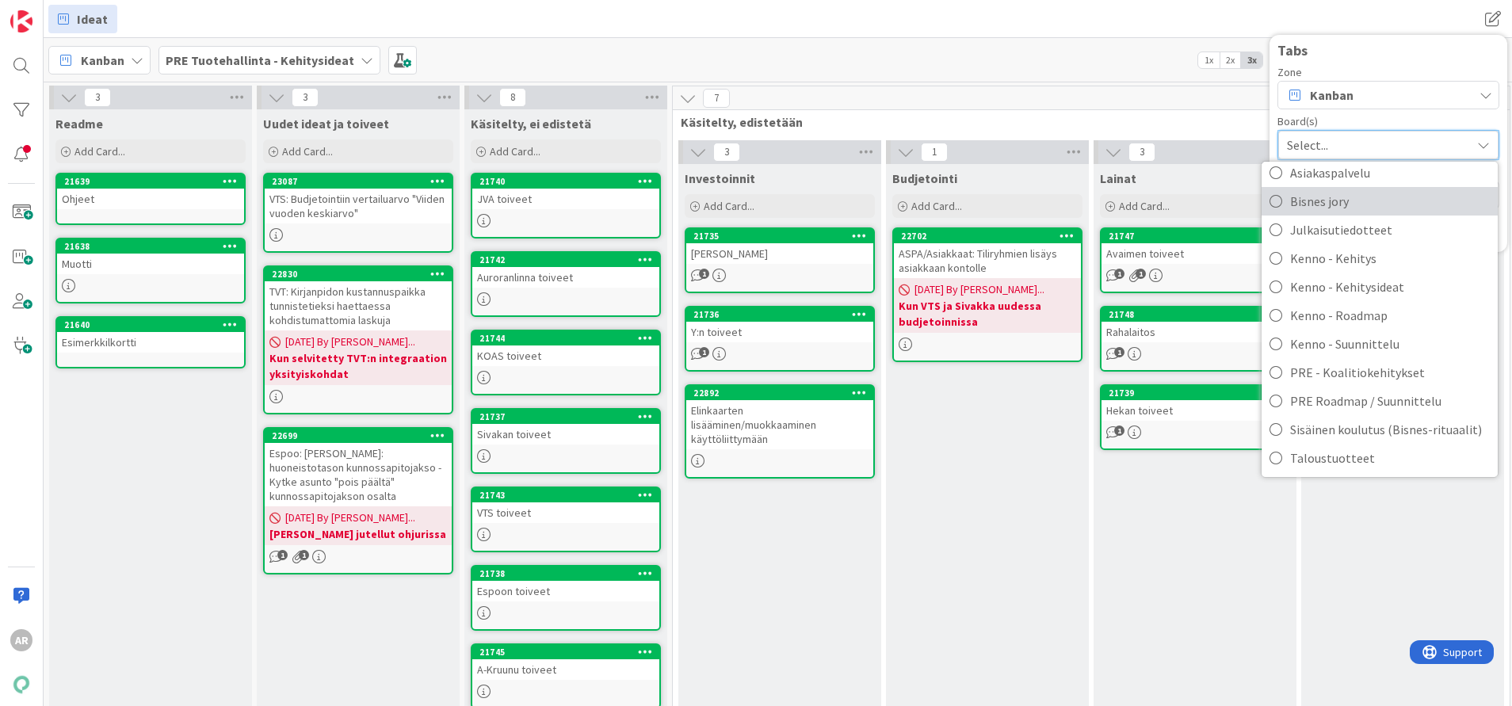
scroll to position [40, 0]
click at [1260, 456] on span "Taloustuotteet" at bounding box center [1390, 457] width 200 height 24
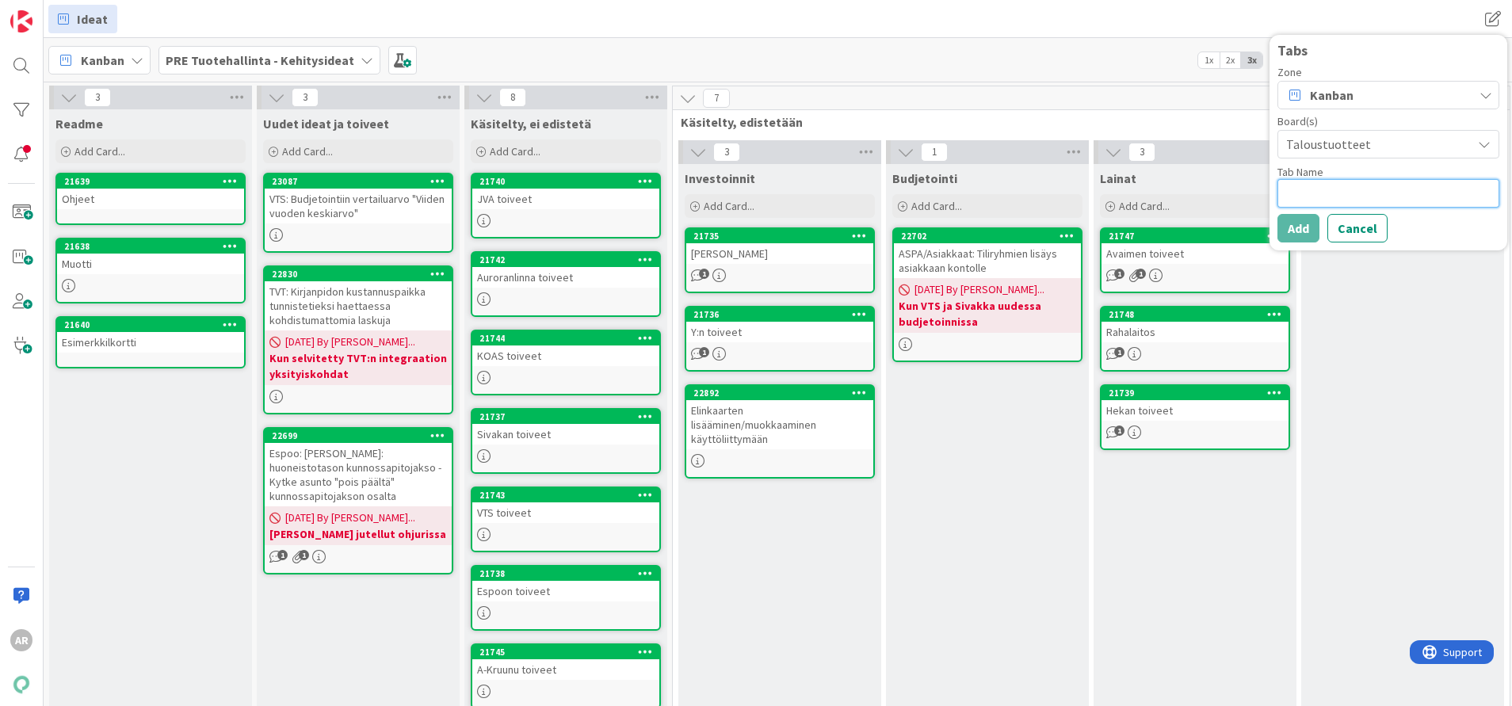
click at [1260, 186] on textarea at bounding box center [1388, 193] width 222 height 29
type textarea "x"
type textarea "T"
type textarea "x"
type textarea "Ta"
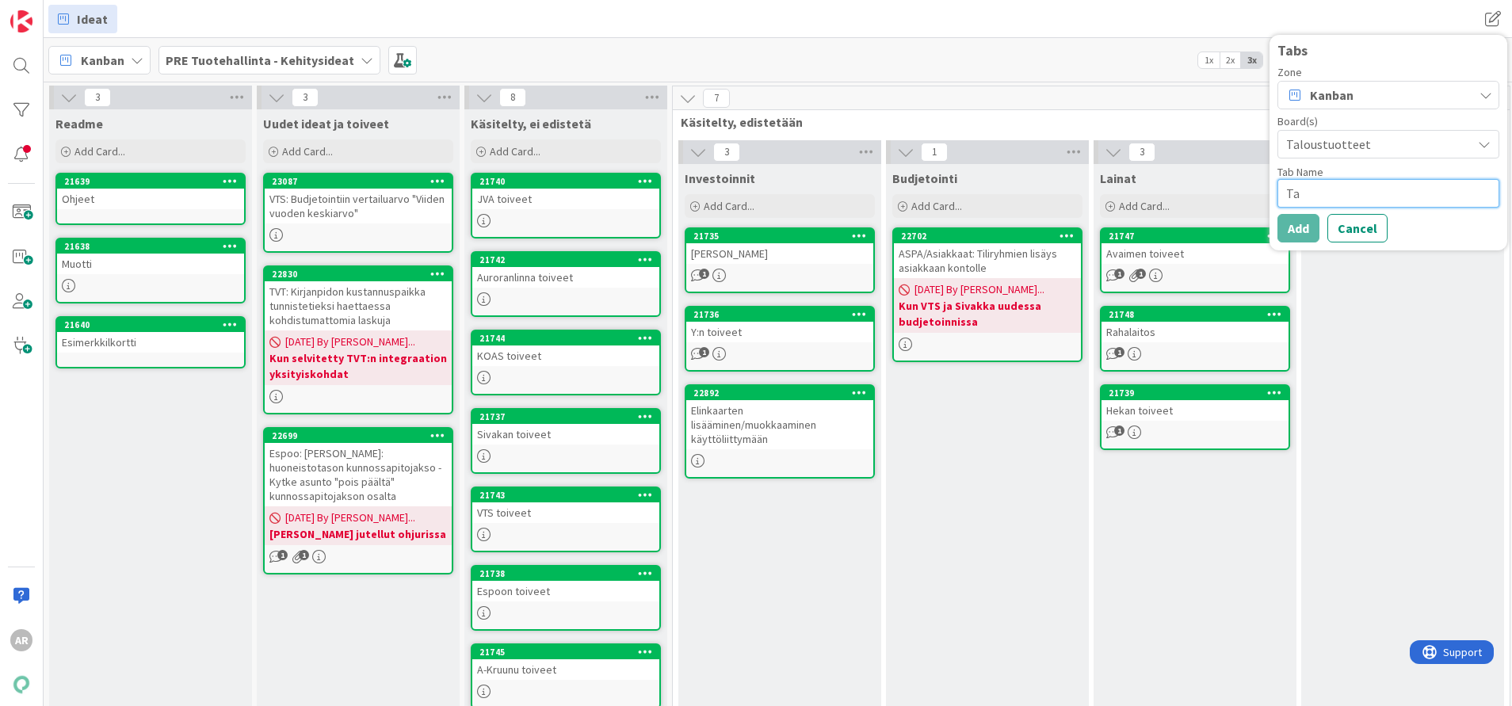
type textarea "x"
type textarea "Tal"
type textarea "x"
type textarea "Talo"
type textarea "x"
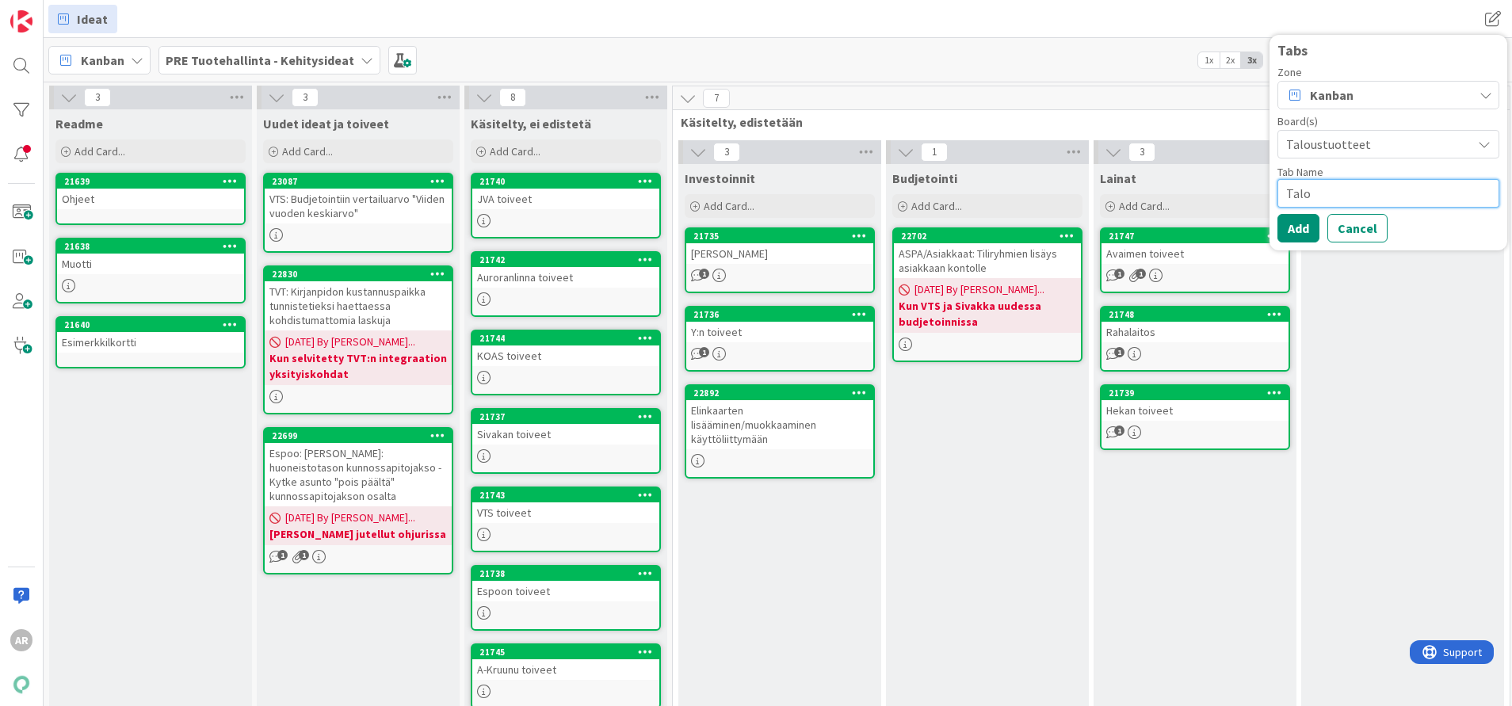
type textarea "Taloi"
type textarea "x"
type textarea "Talois"
type textarea "x"
type textarea "Taloi"
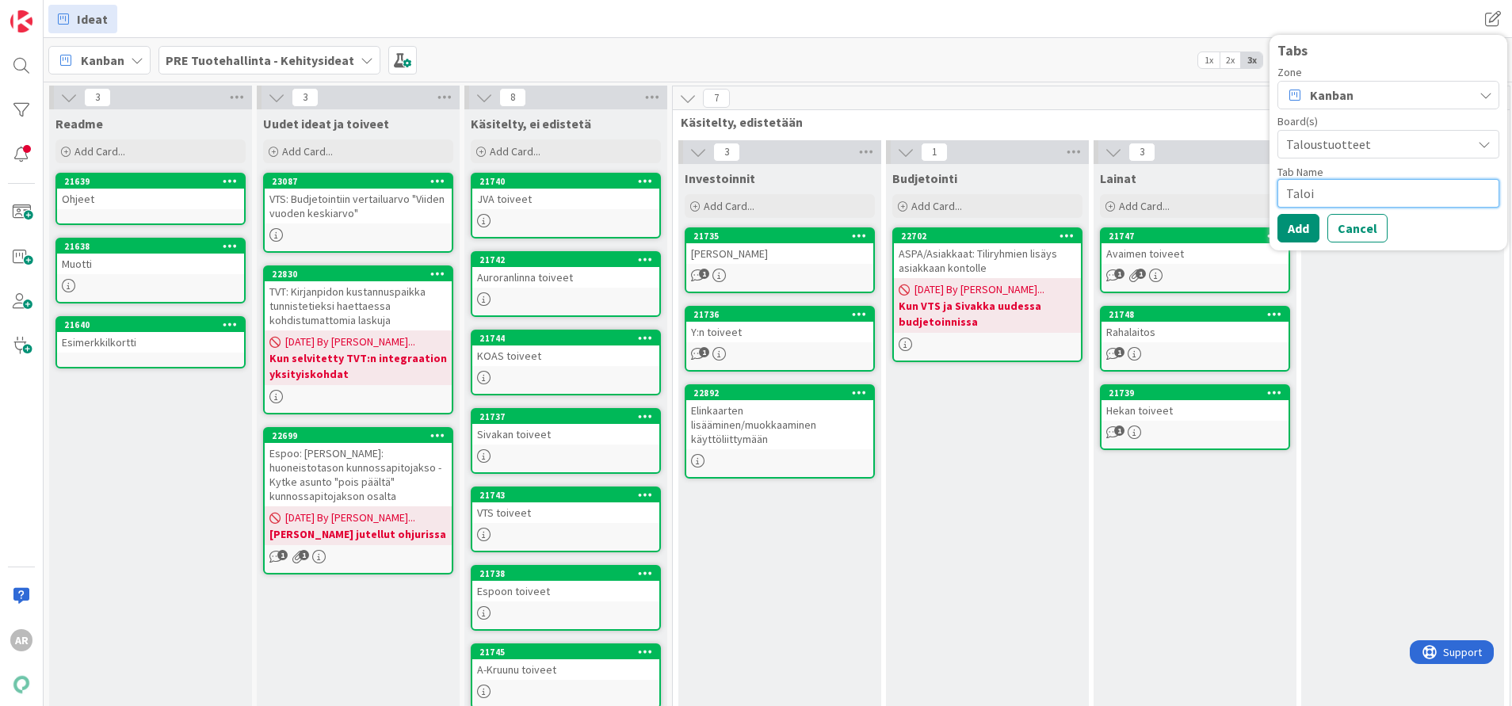
type textarea "x"
type textarea "Talo"
type textarea "x"
type textarea "Tal"
type textarea "x"
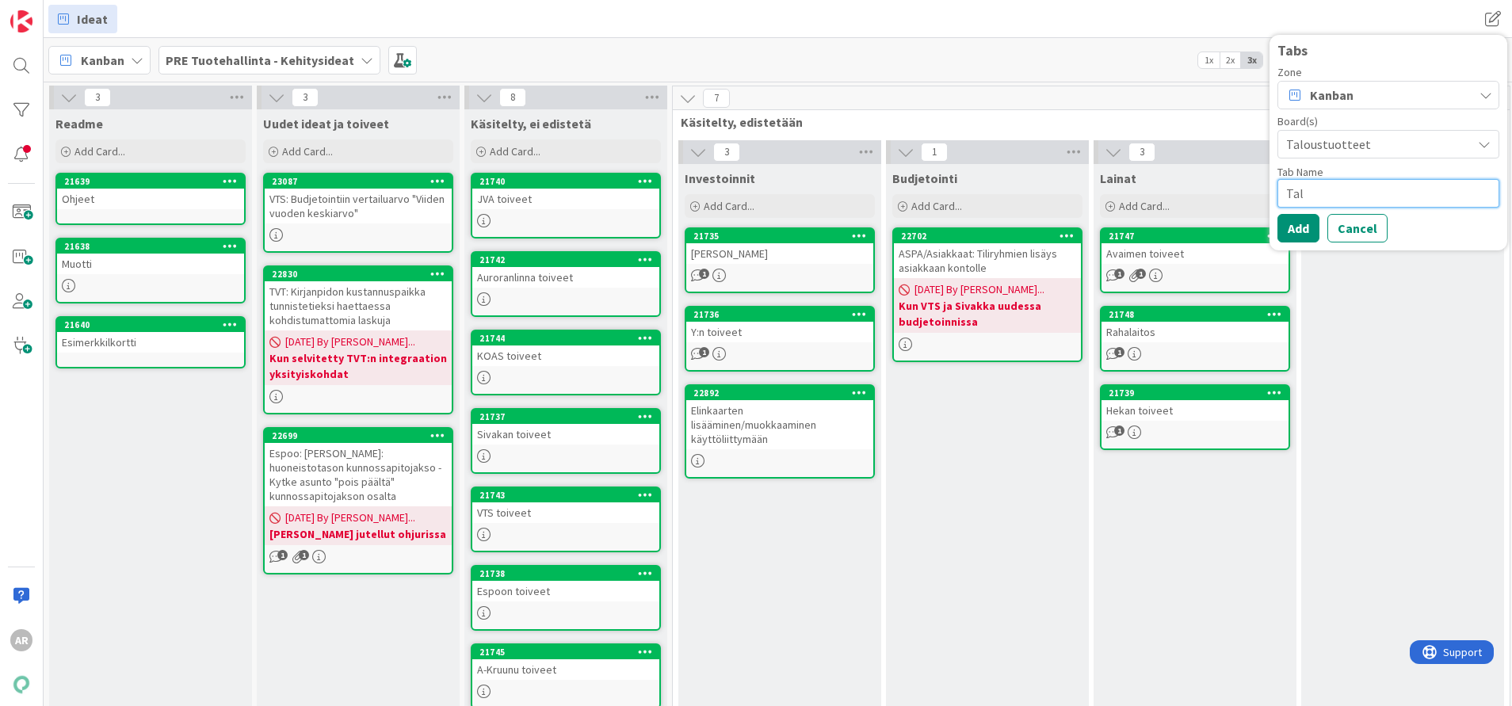
type textarea "Ta"
type textarea "x"
type textarea "T"
type textarea "x"
type textarea "T"
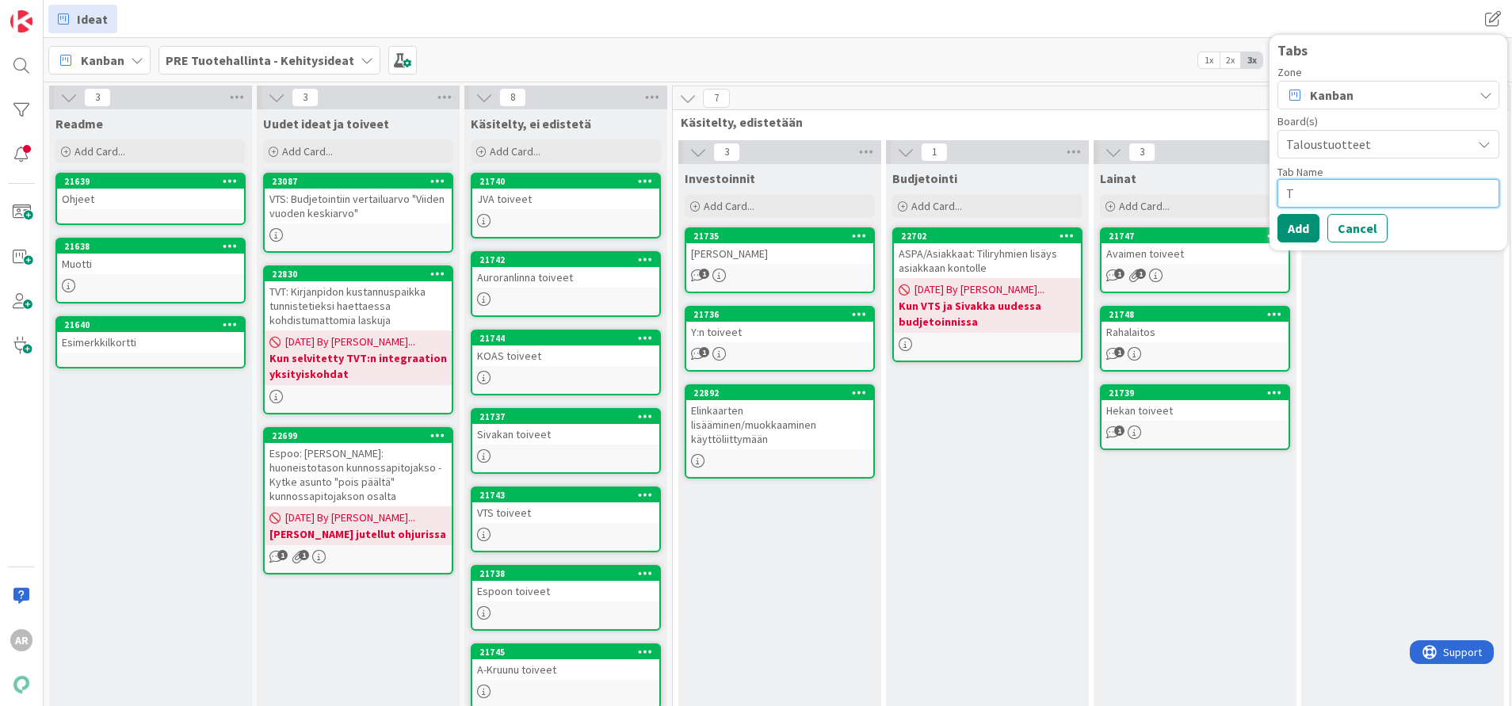
type textarea "x"
type textarea "Ty"
type textarea "x"
type textarea "Työ"
type textarea "x"
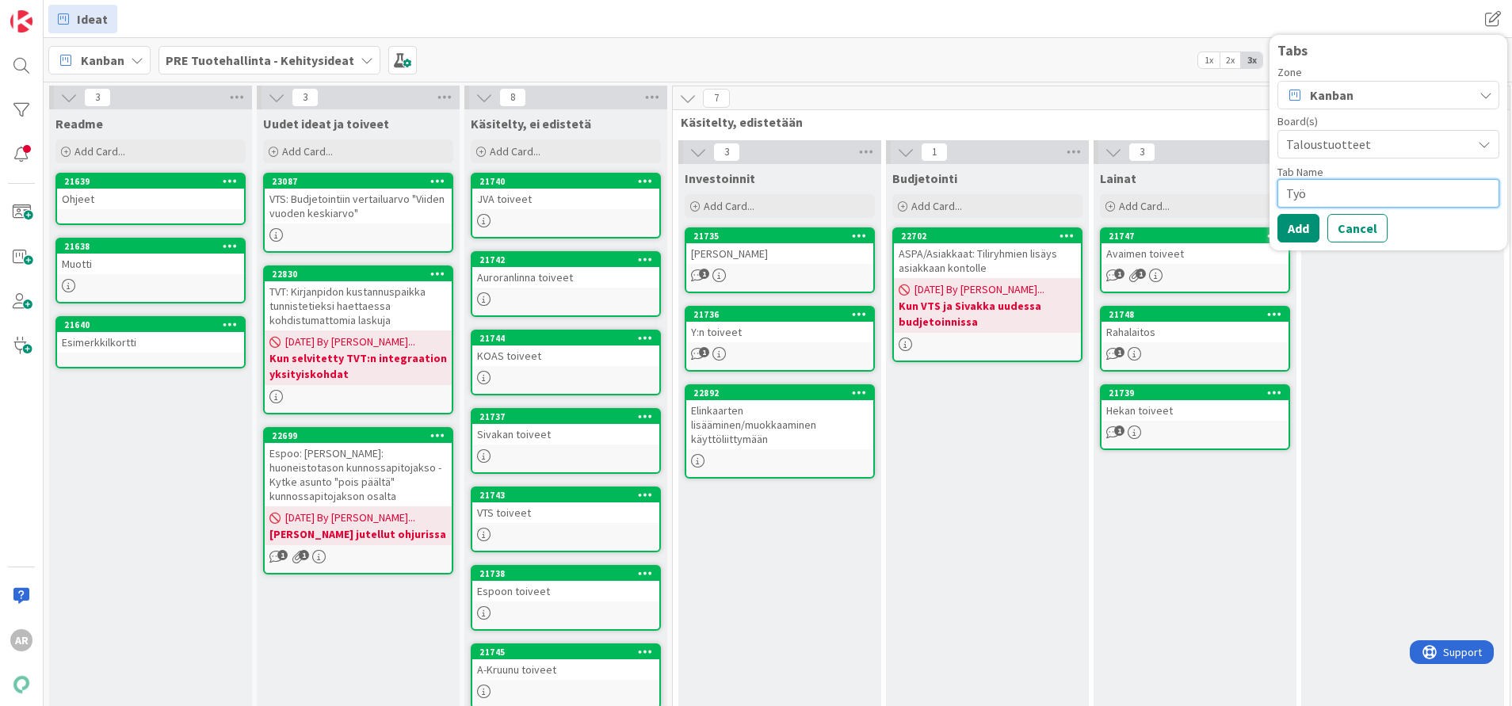
type textarea "Työj"
type textarea "x"
type textarea "Työjo"
type textarea "x"
type textarea "Työjon"
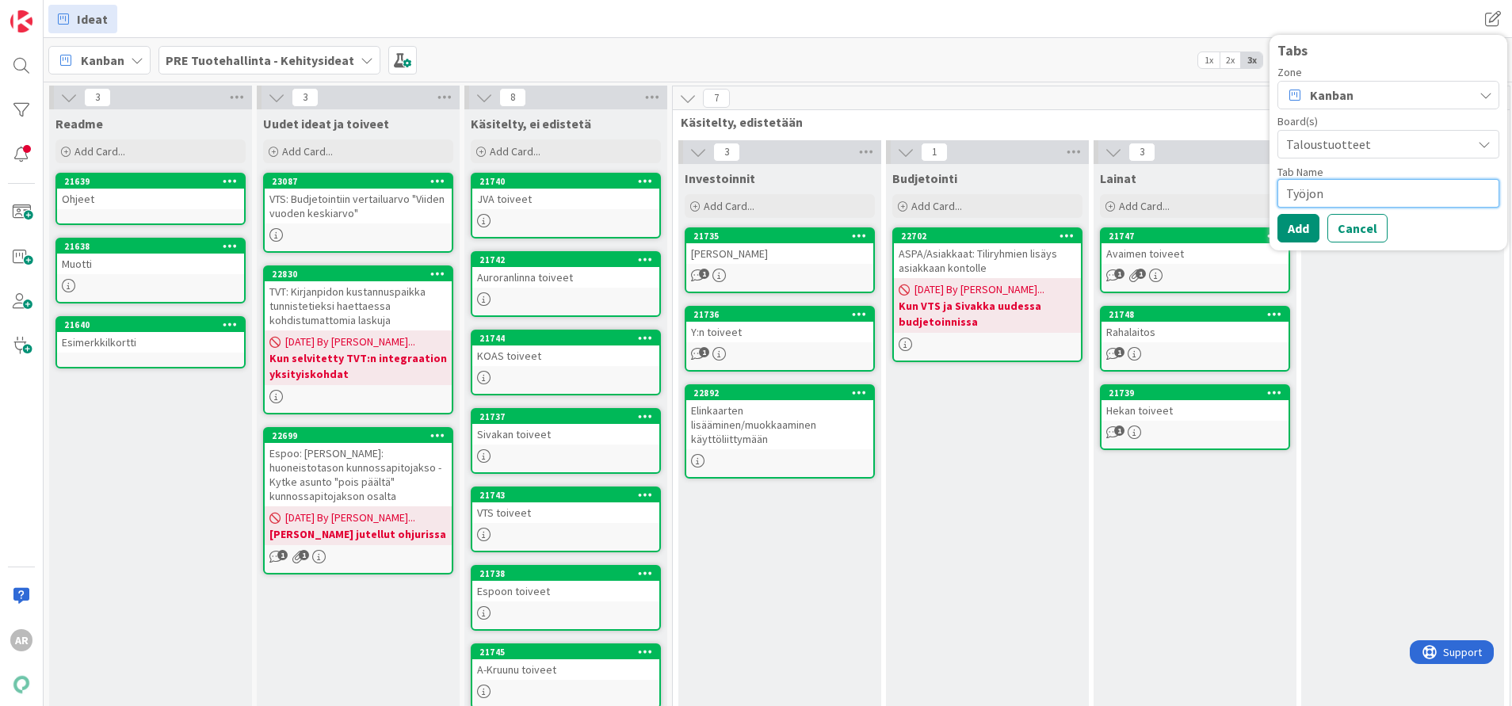
type textarea "x"
type textarea "Työjono"
type textarea "x"
type textarea "Työjono"
click at [1260, 253] on button "Add" at bounding box center [1298, 247] width 42 height 29
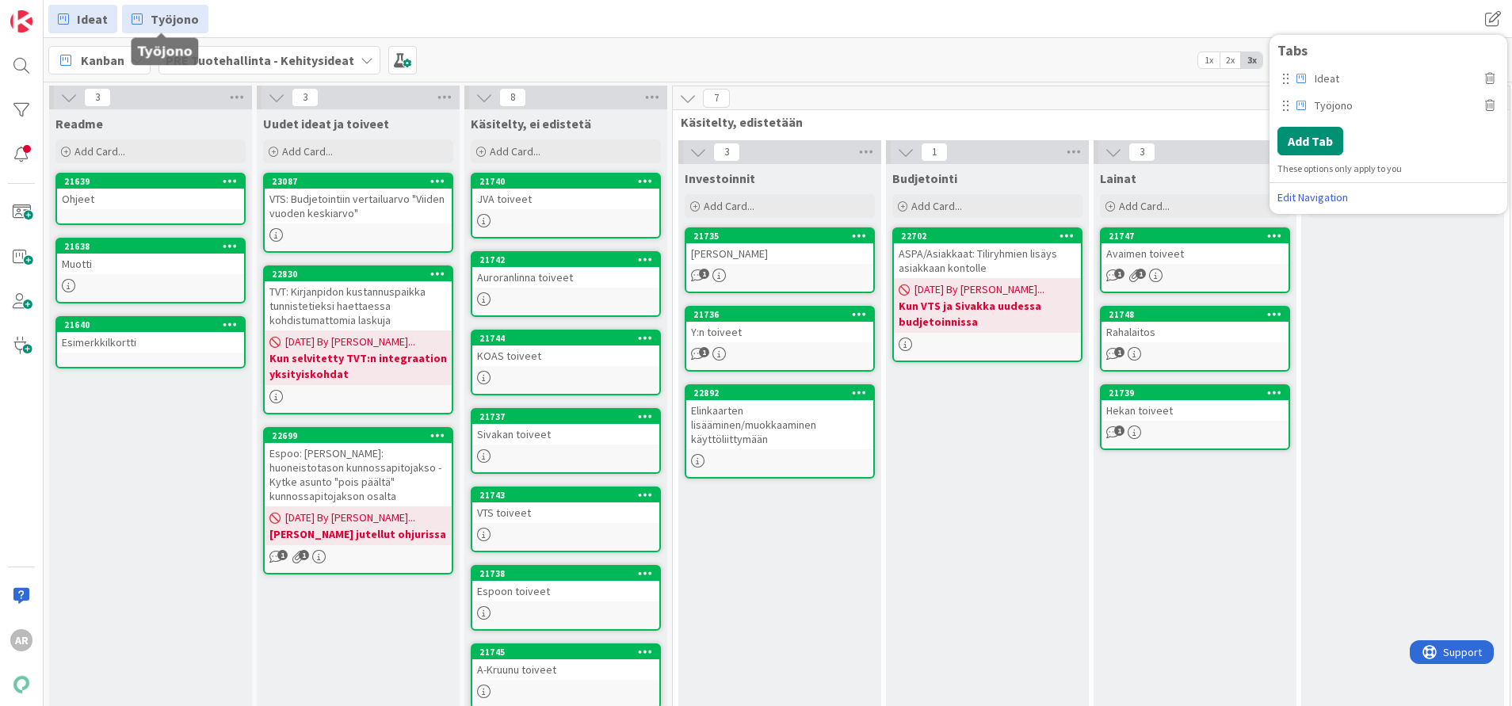
click at [161, 26] on span "Työjono" at bounding box center [175, 19] width 48 height 19
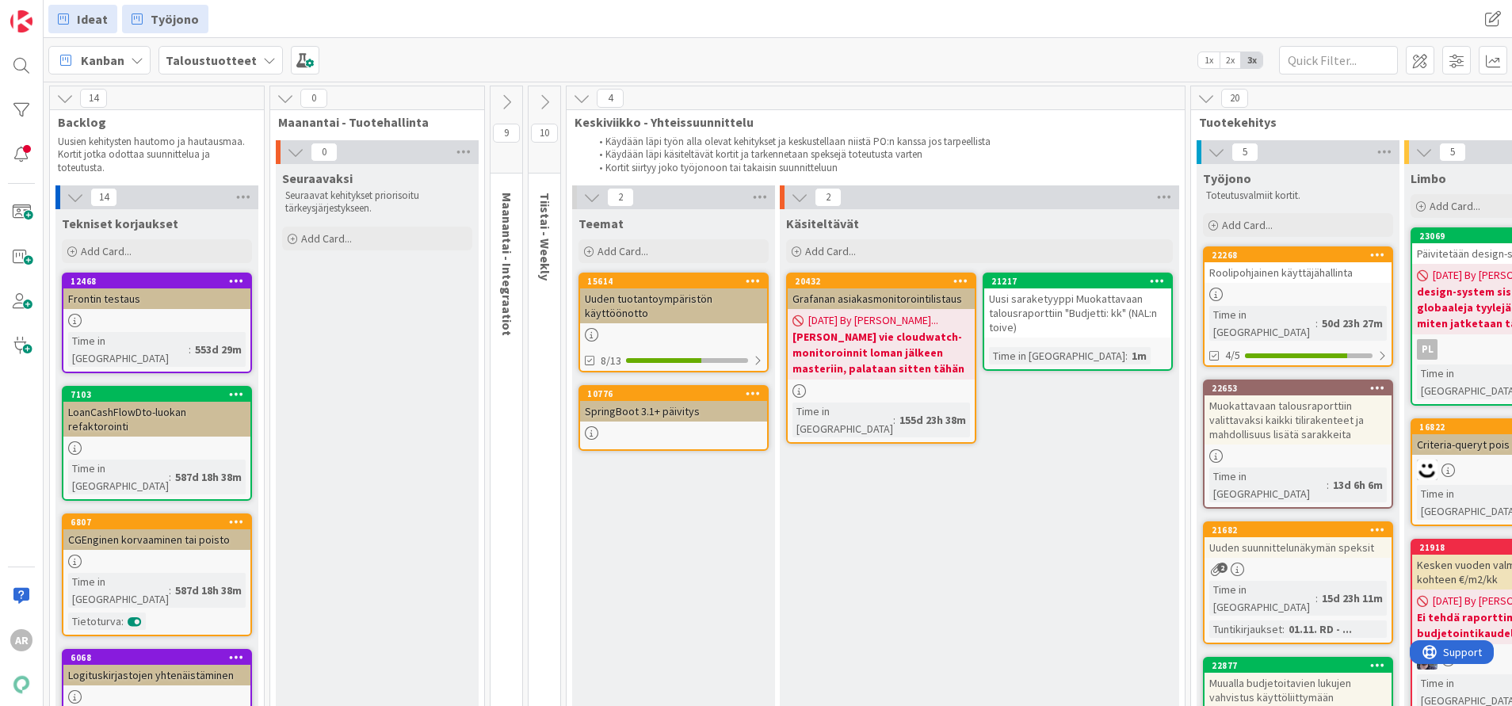
click at [68, 22] on icon at bounding box center [63, 19] width 11 height 21
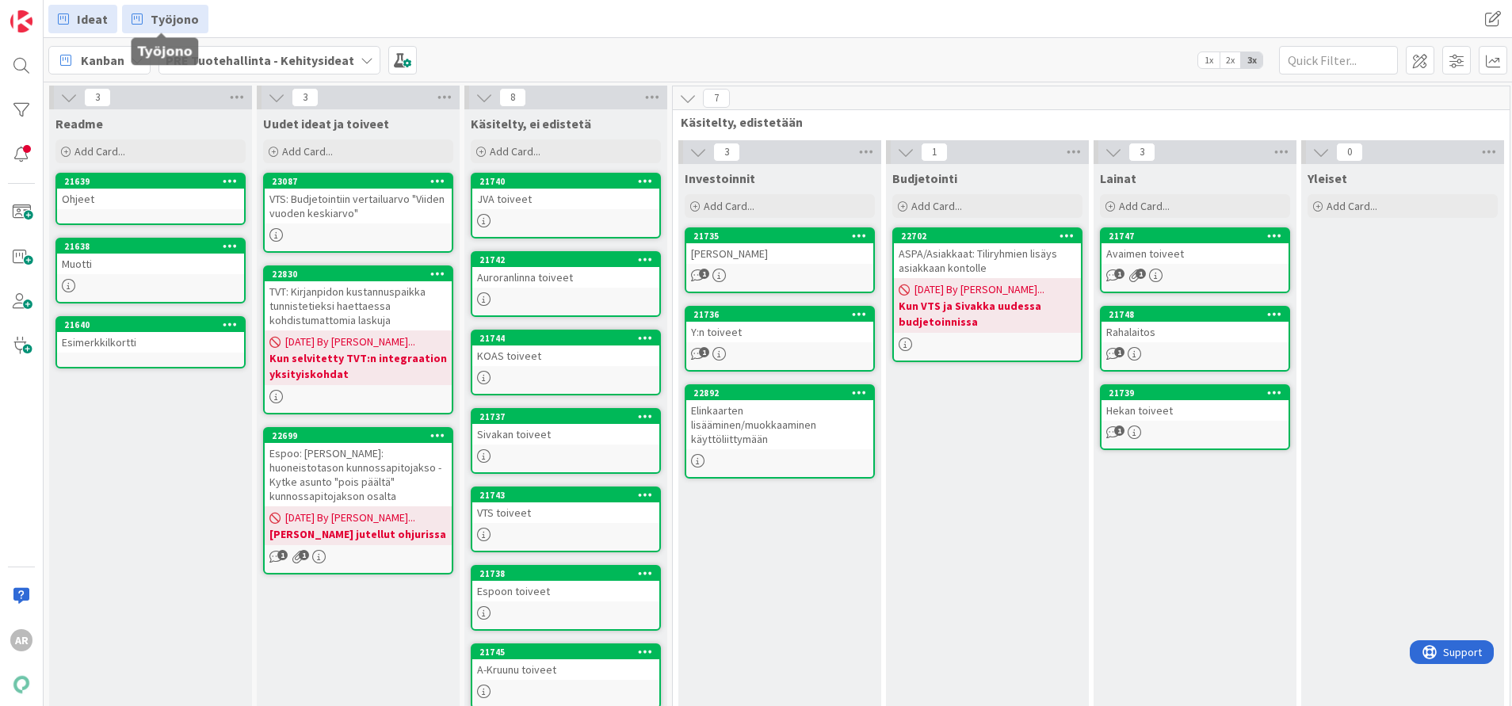
click at [166, 18] on span "Työjono" at bounding box center [175, 19] width 48 height 19
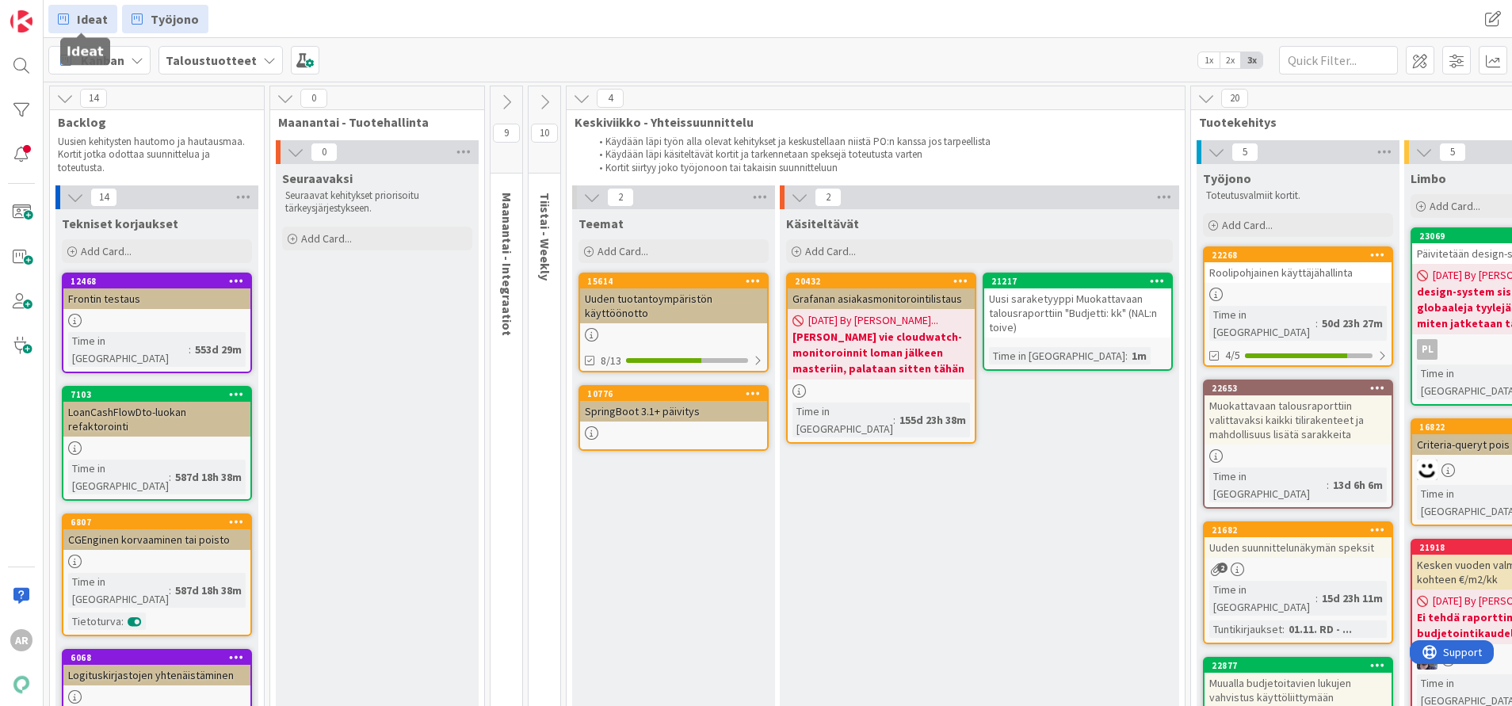
click at [98, 23] on span "Ideat" at bounding box center [92, 19] width 31 height 19
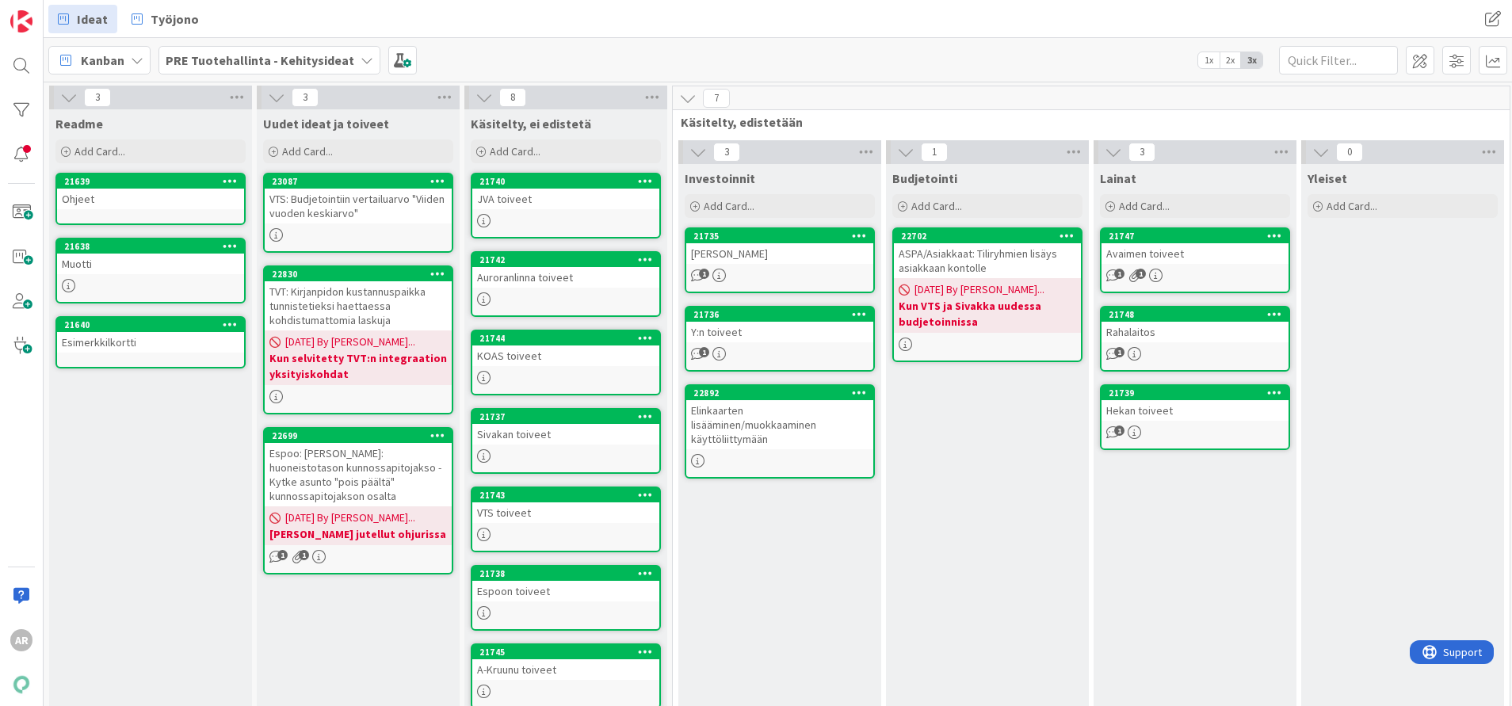
click at [391, 208] on div "VTS: Budjetointiin vertailuarvo "Viiden vuoden keskiarvo"" at bounding box center [358, 206] width 187 height 35
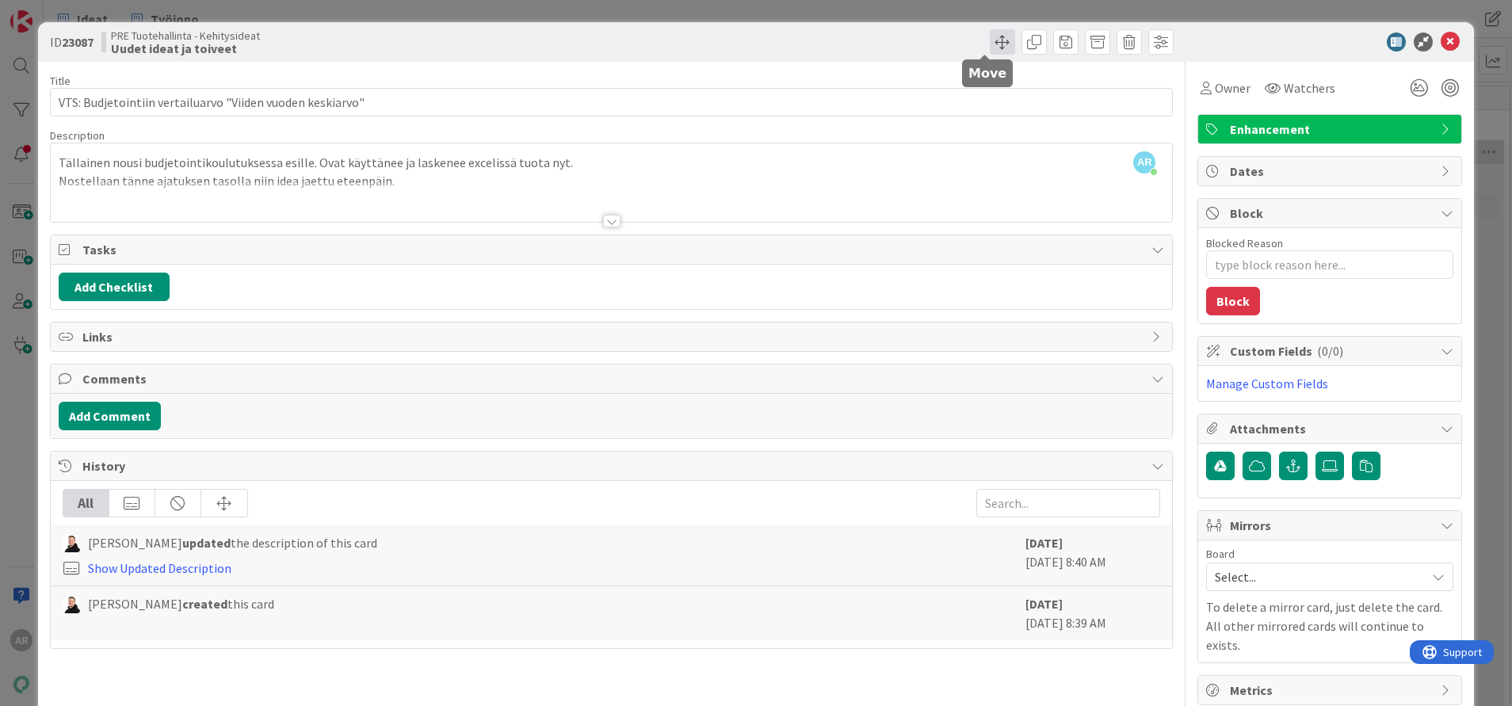
click at [990, 40] on span at bounding box center [1002, 41] width 25 height 25
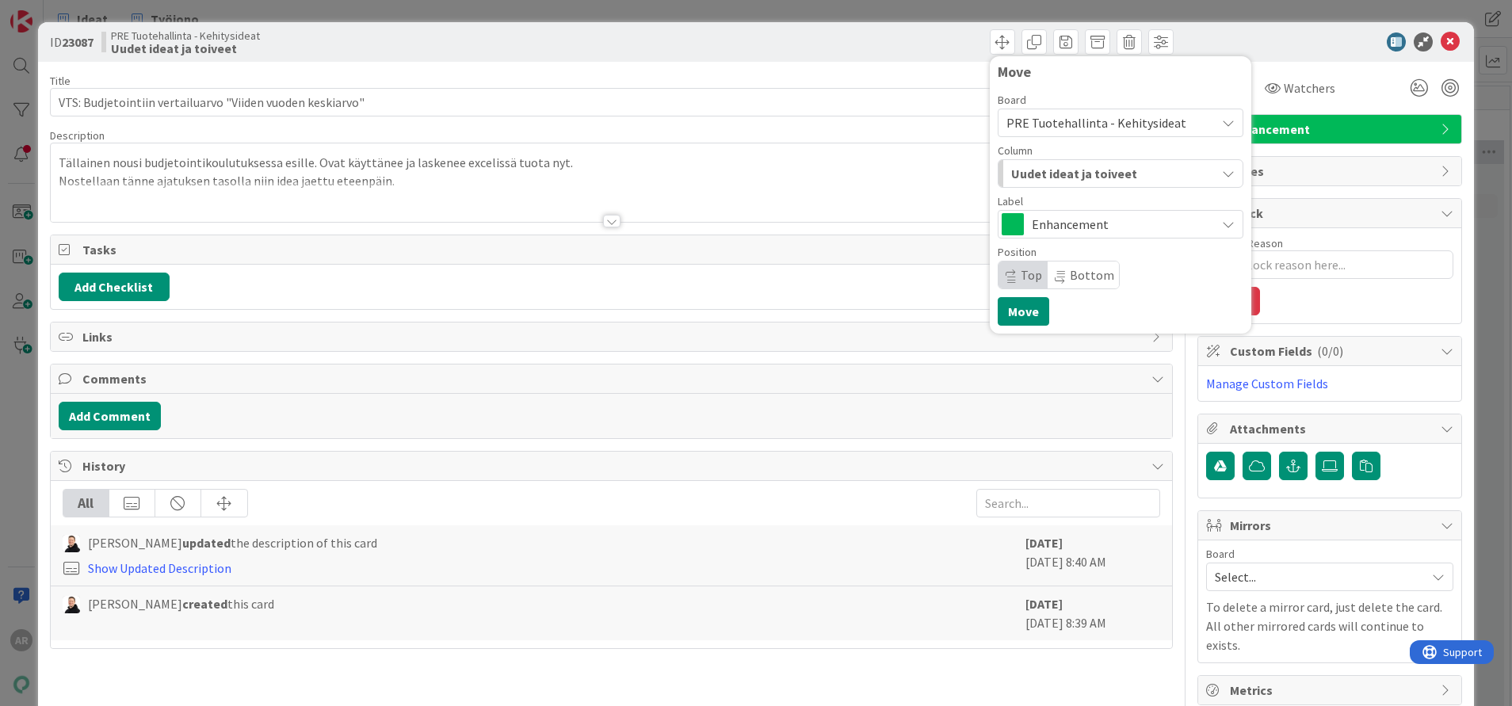
click at [1158, 170] on div "Uudet ideat ja toiveet" at bounding box center [1111, 173] width 208 height 25
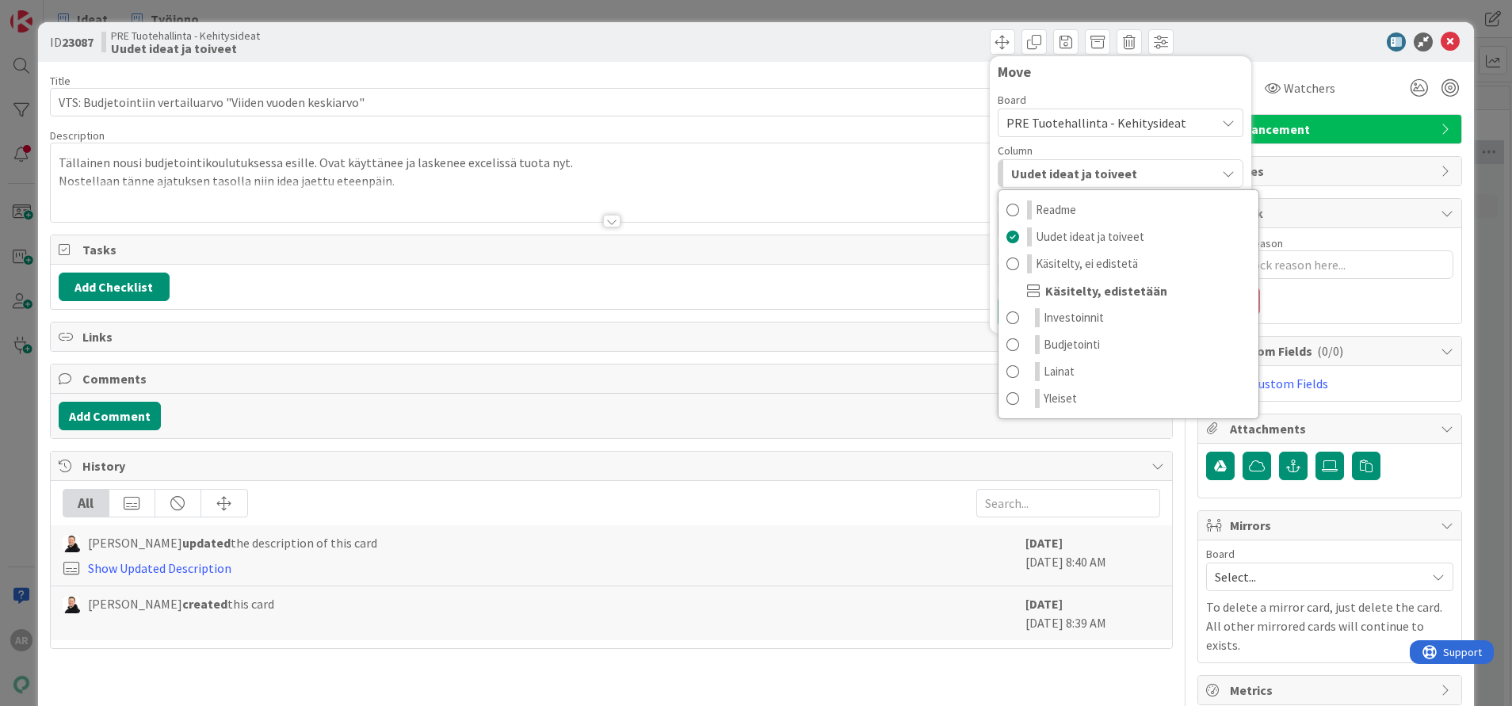
click at [1125, 116] on span "PRE Tuotehallinta - Kehitysideat" at bounding box center [1096, 123] width 180 height 16
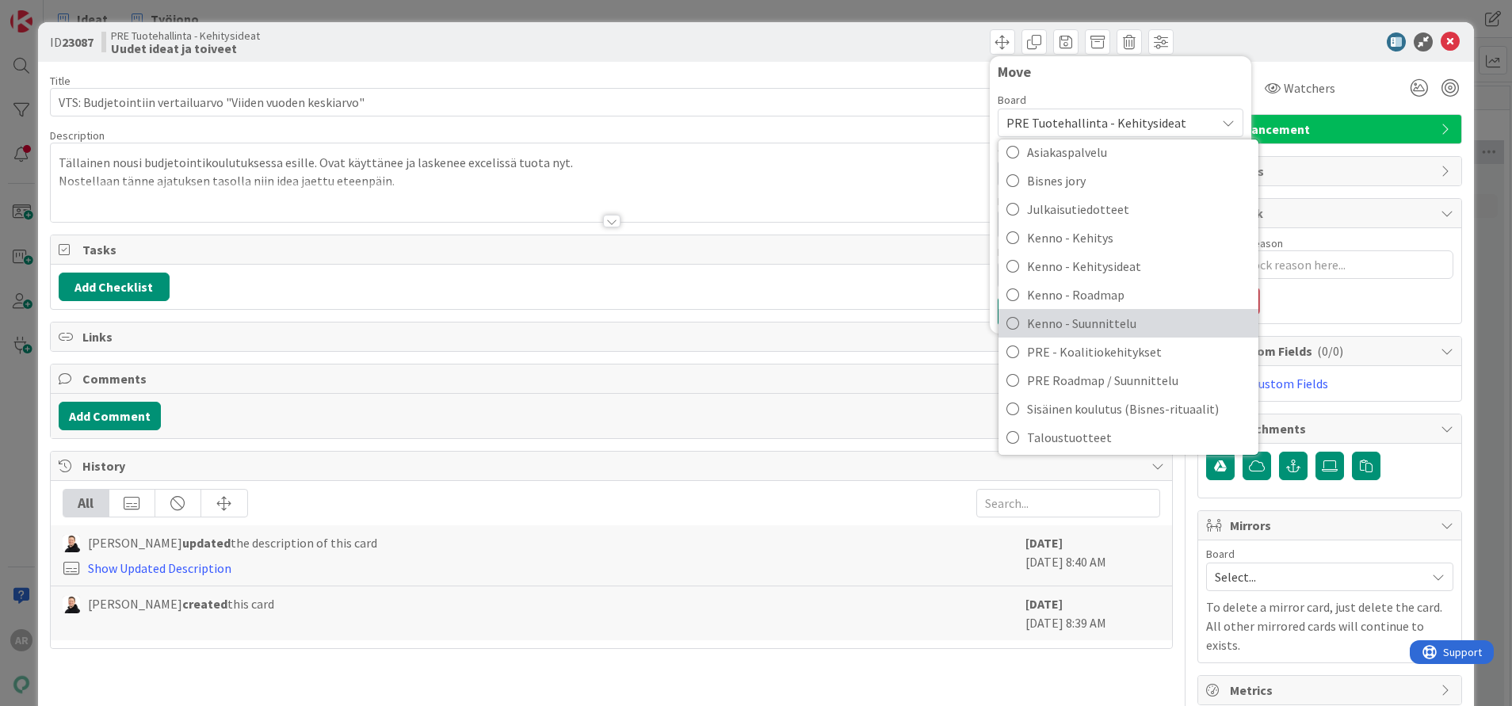
scroll to position [48, 0]
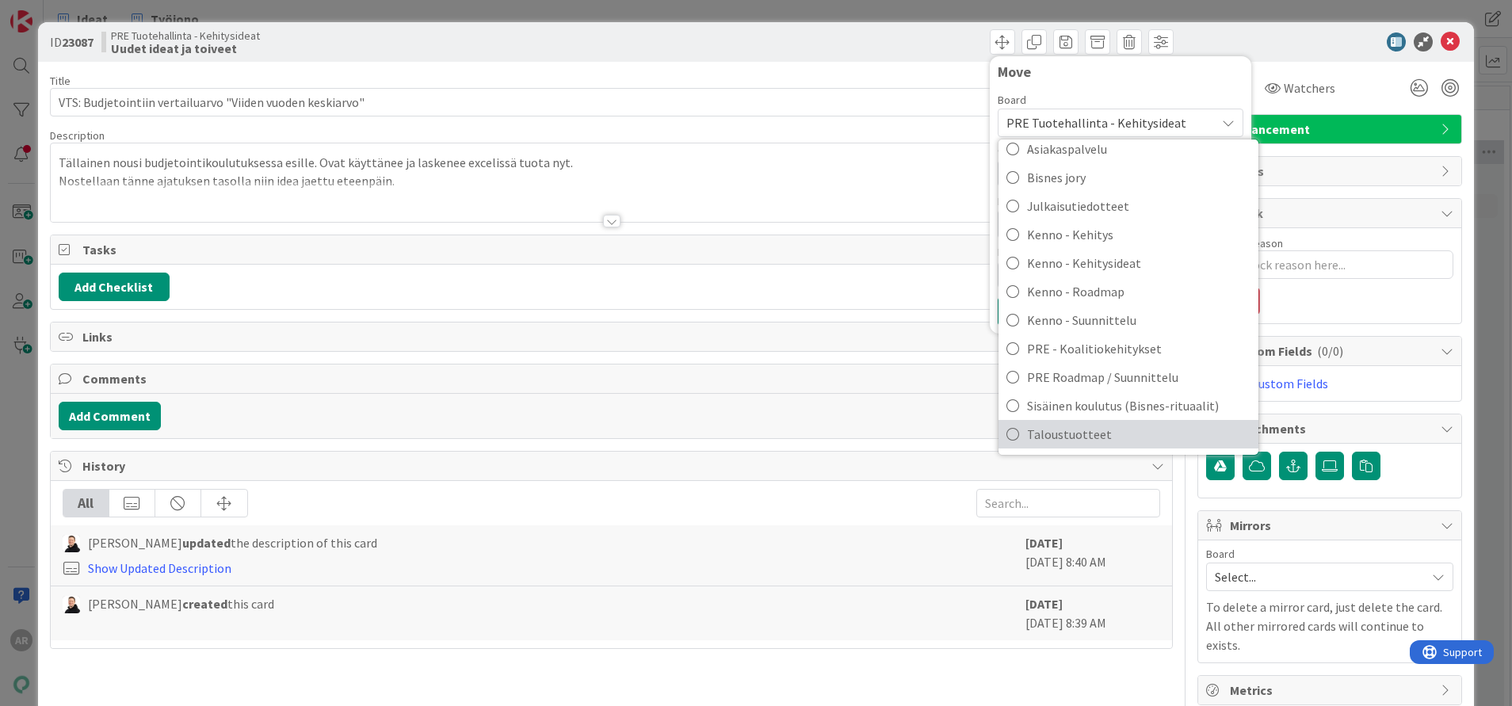
click at [1006, 439] on icon at bounding box center [1012, 434] width 13 height 24
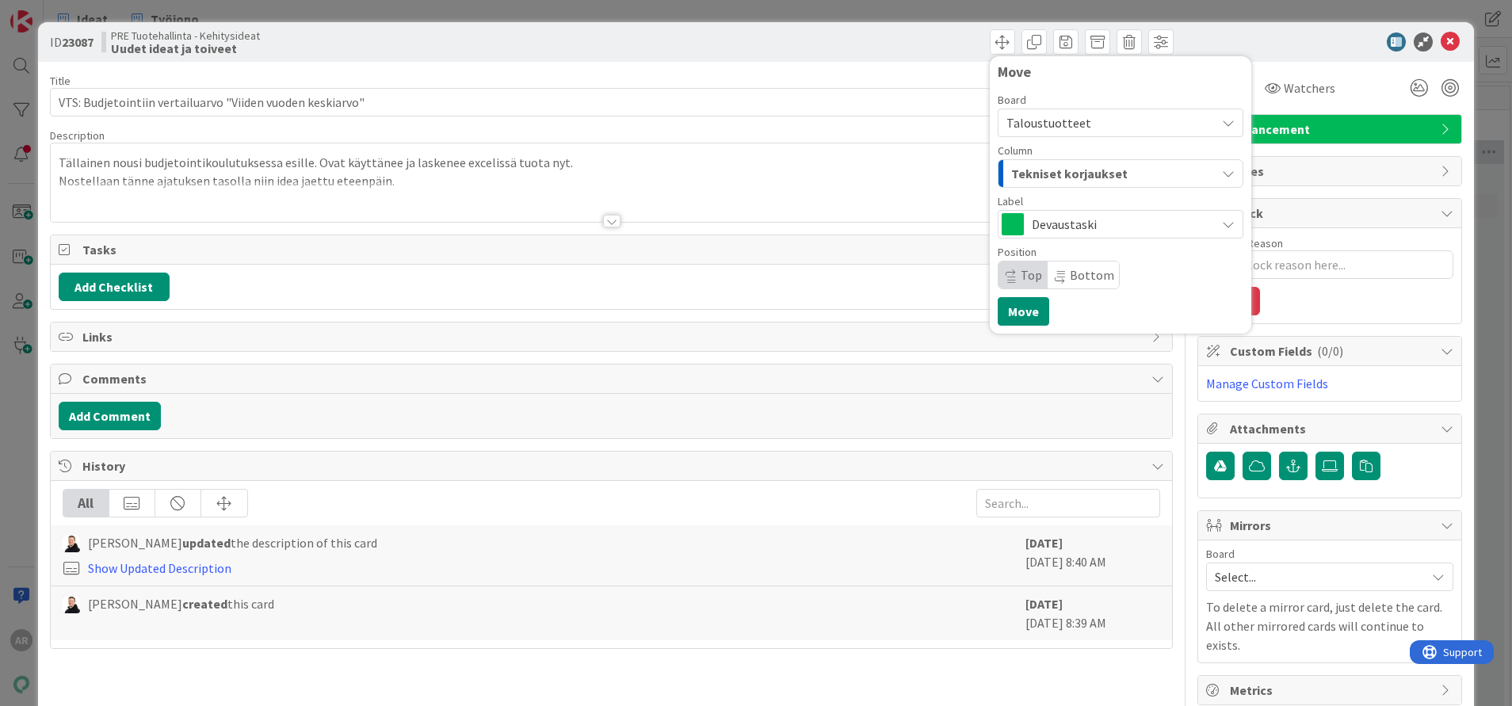
click at [1128, 170] on div "Tekniset korjaukset" at bounding box center [1111, 173] width 208 height 25
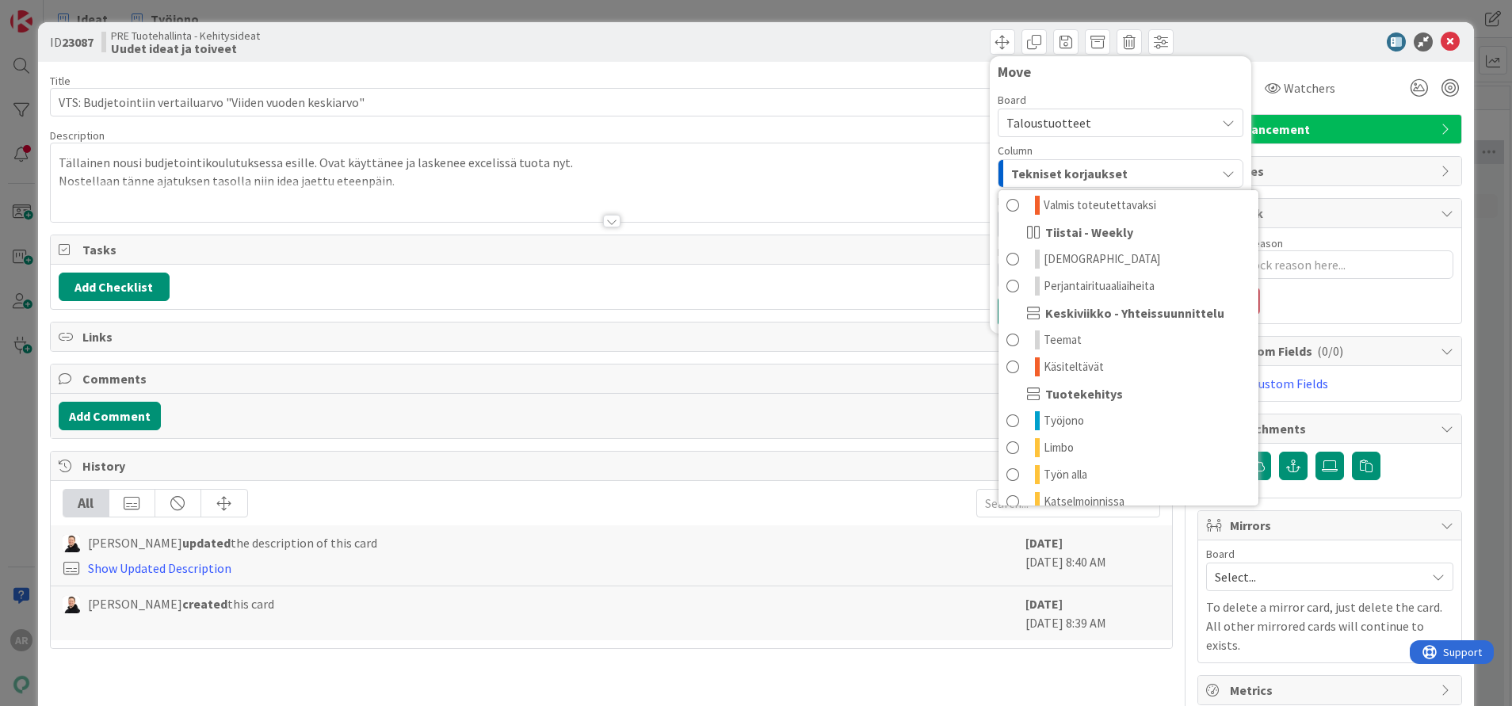
scroll to position [238, 0]
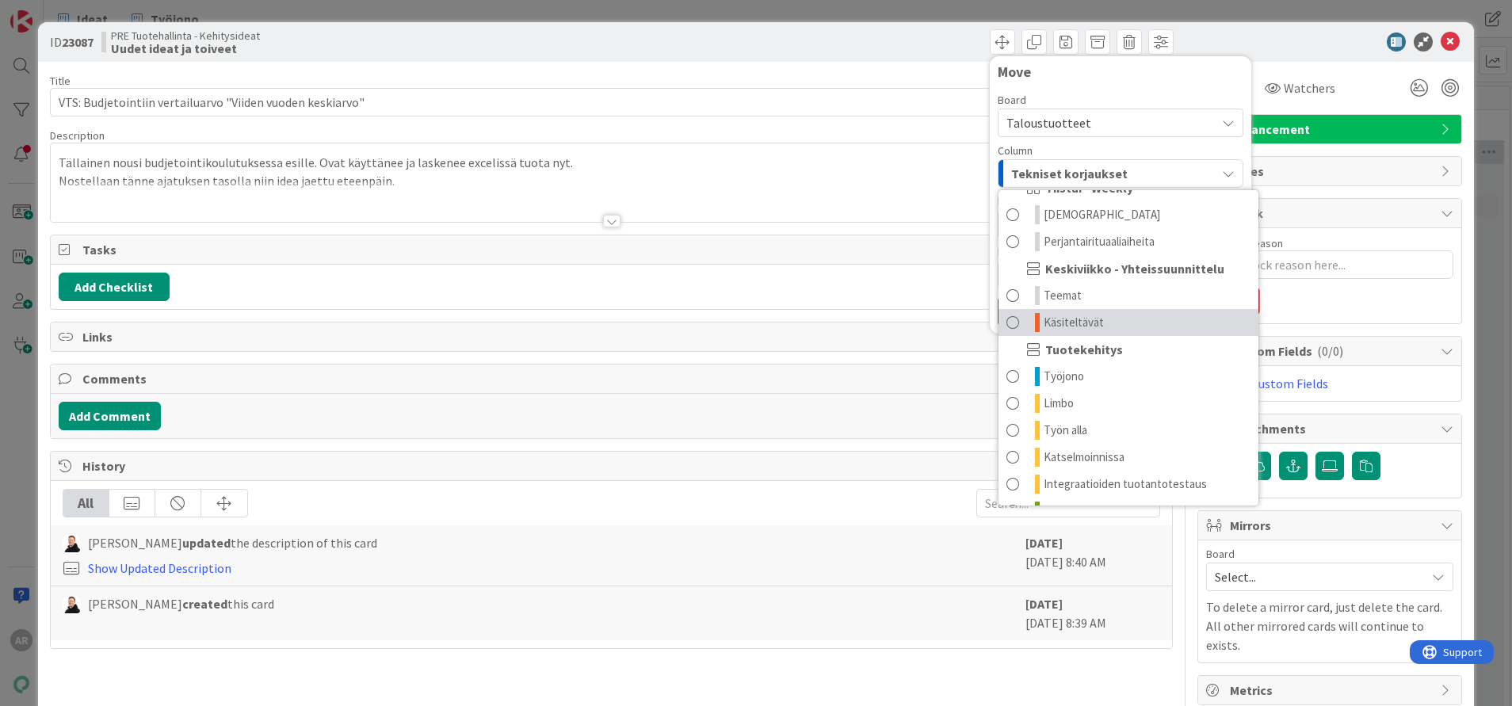
click at [1006, 318] on span at bounding box center [1012, 322] width 13 height 19
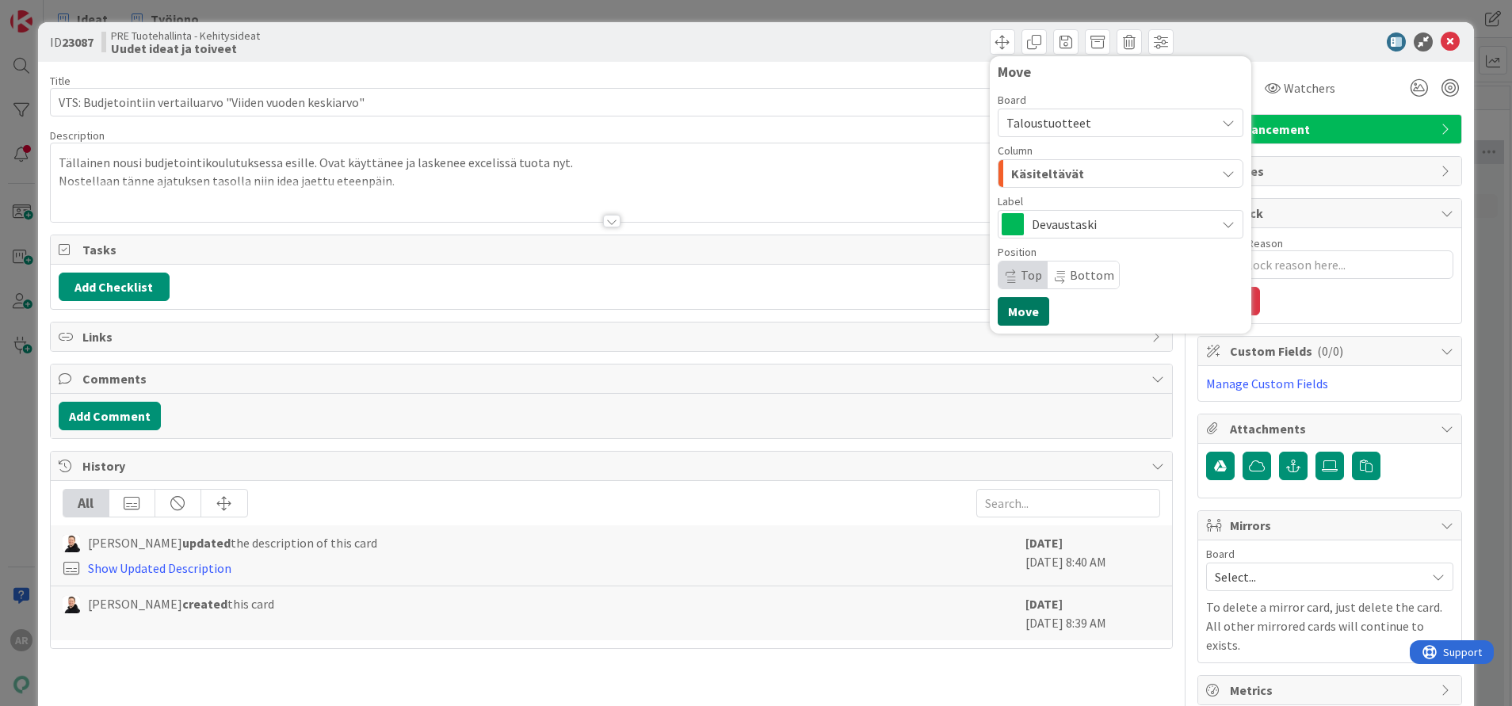
click at [1015, 309] on button "Move" at bounding box center [1024, 311] width 52 height 29
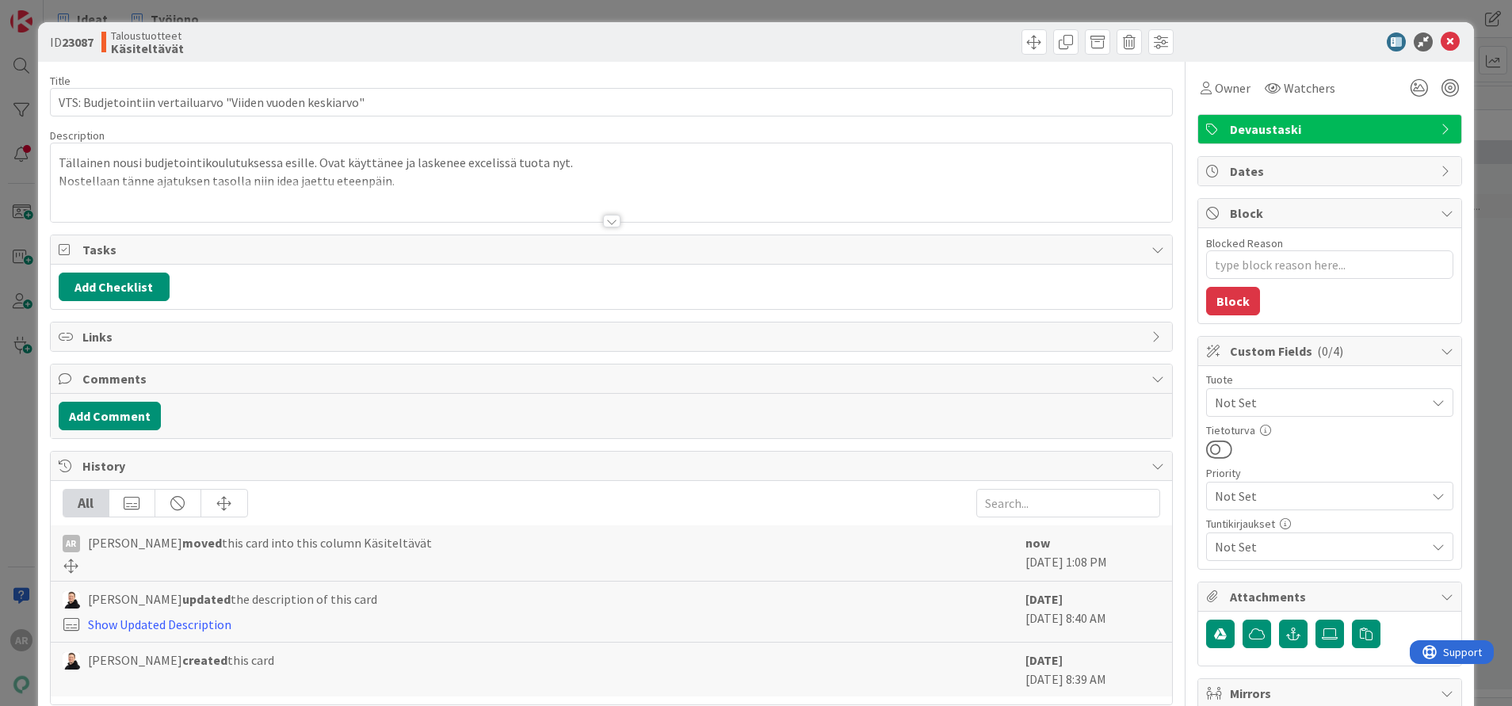
type textarea "x"
click at [22, 436] on div "ID 23087 Taloustuotteet Käsiteltävät Title 57 / 128 VTS: Budjetointiin vertailu…" at bounding box center [756, 353] width 1512 height 706
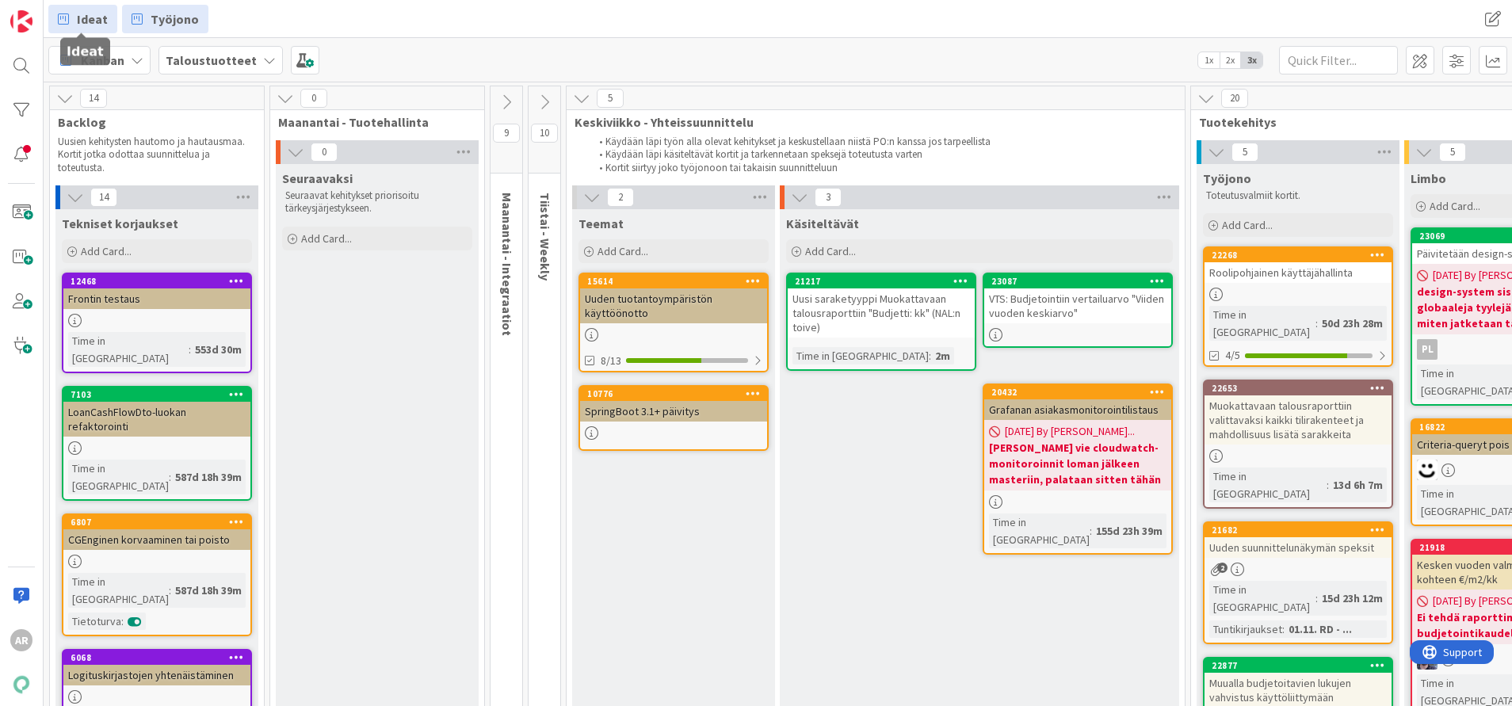
click at [87, 9] on link "Ideat" at bounding box center [82, 19] width 69 height 29
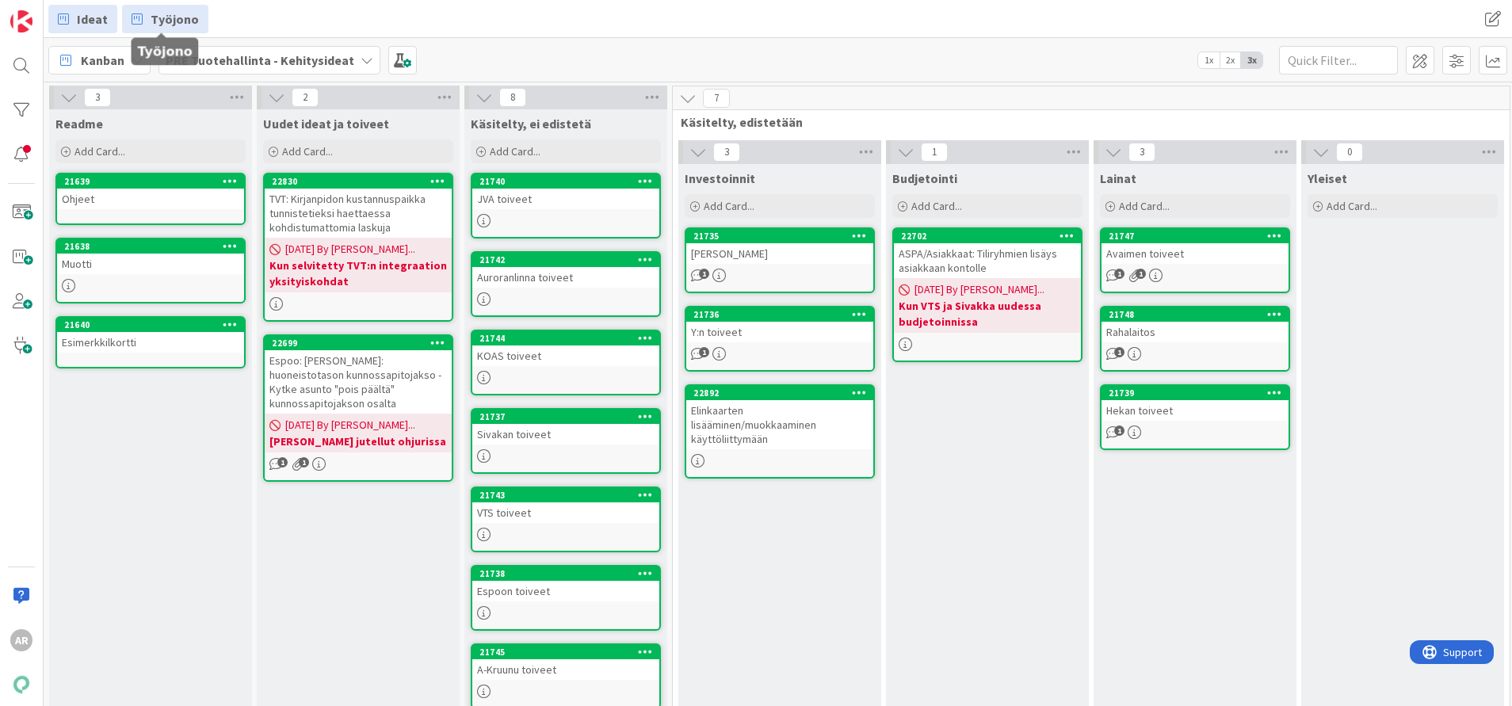
click at [166, 10] on span "Työjono" at bounding box center [175, 19] width 48 height 19
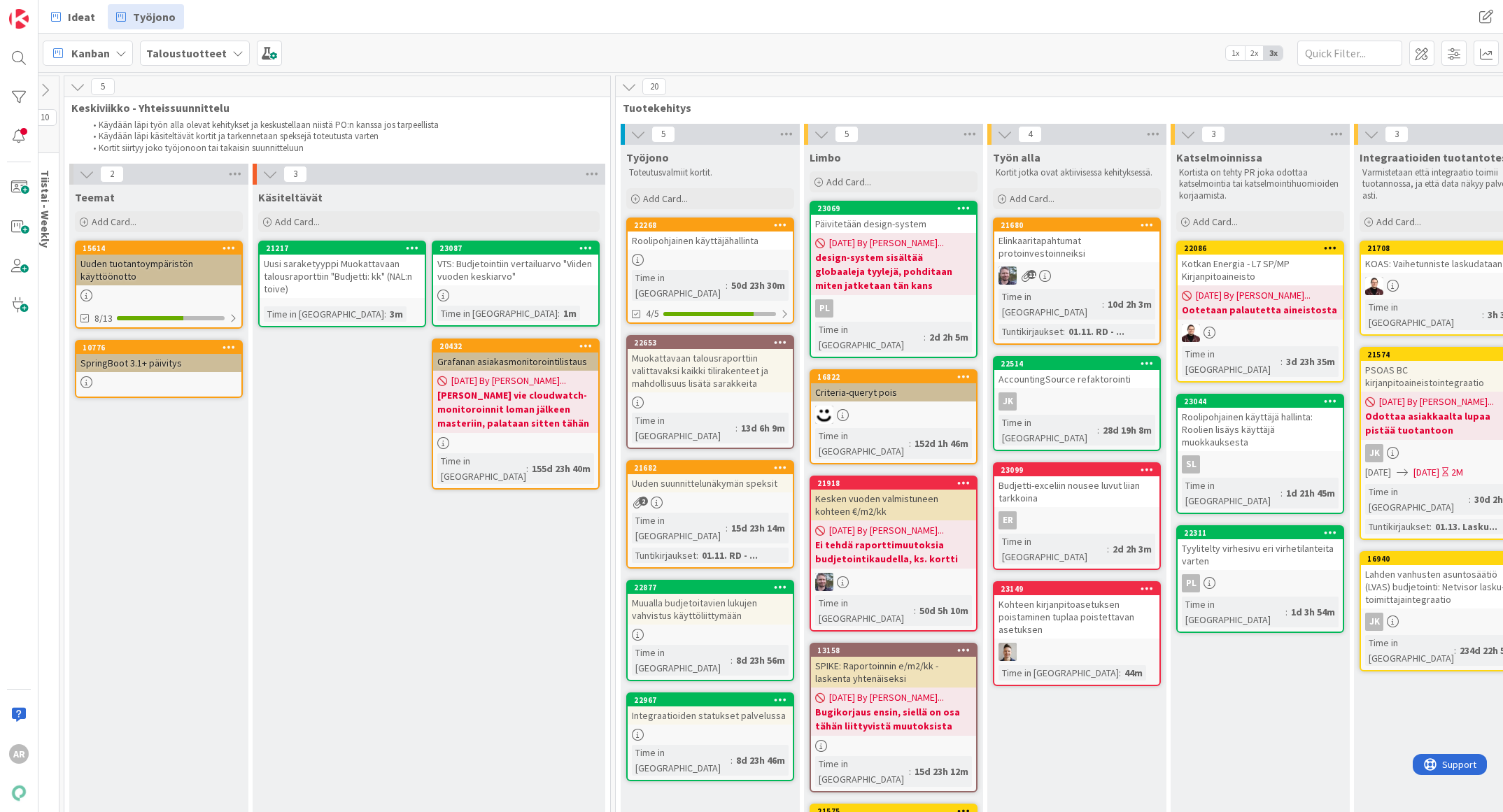
scroll to position [0, 436]
click at [92, 17] on span "Ideat" at bounding box center [81, 17] width 27 height 17
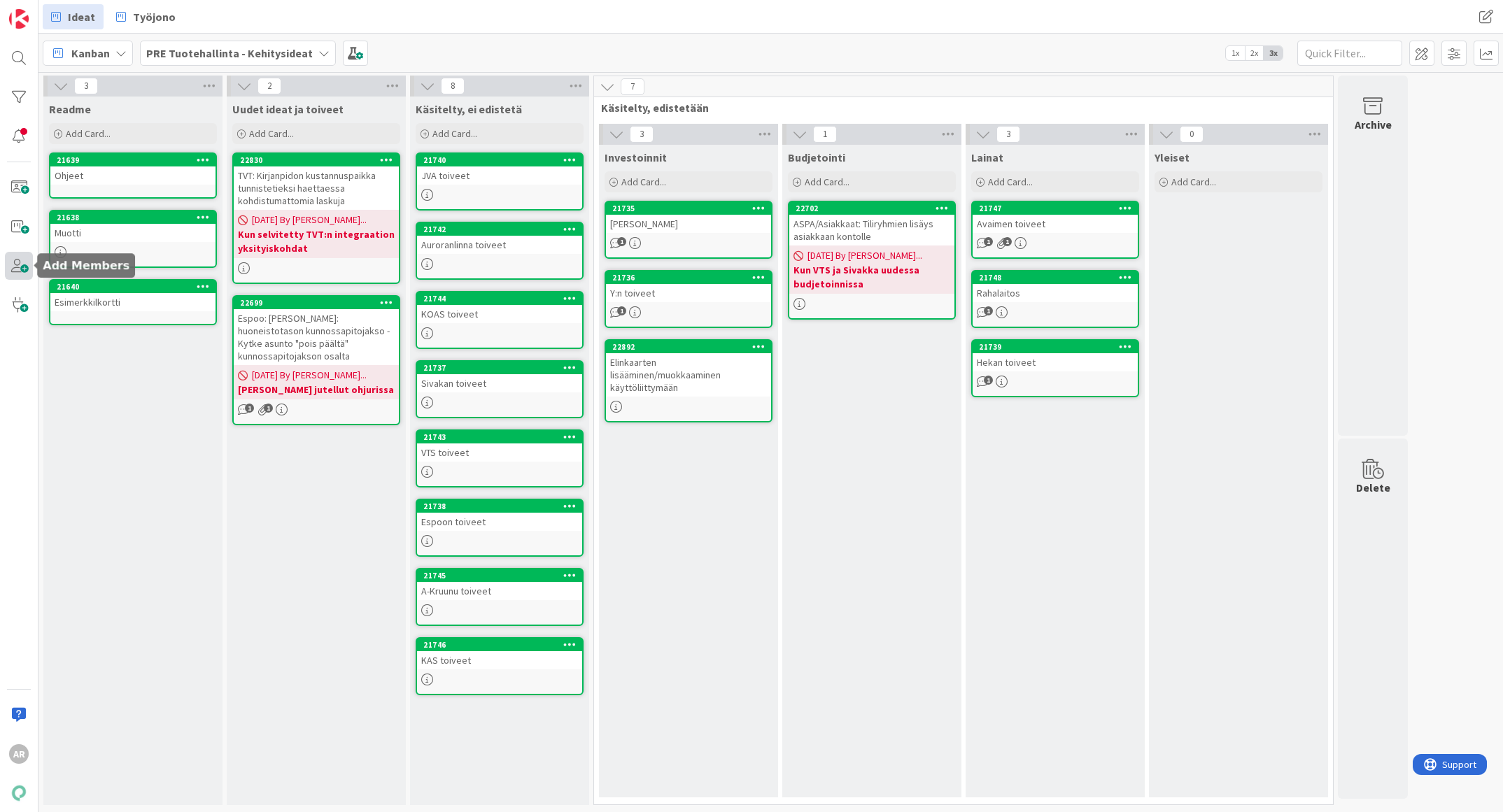
click at [19, 265] on span at bounding box center [19, 266] width 28 height 28
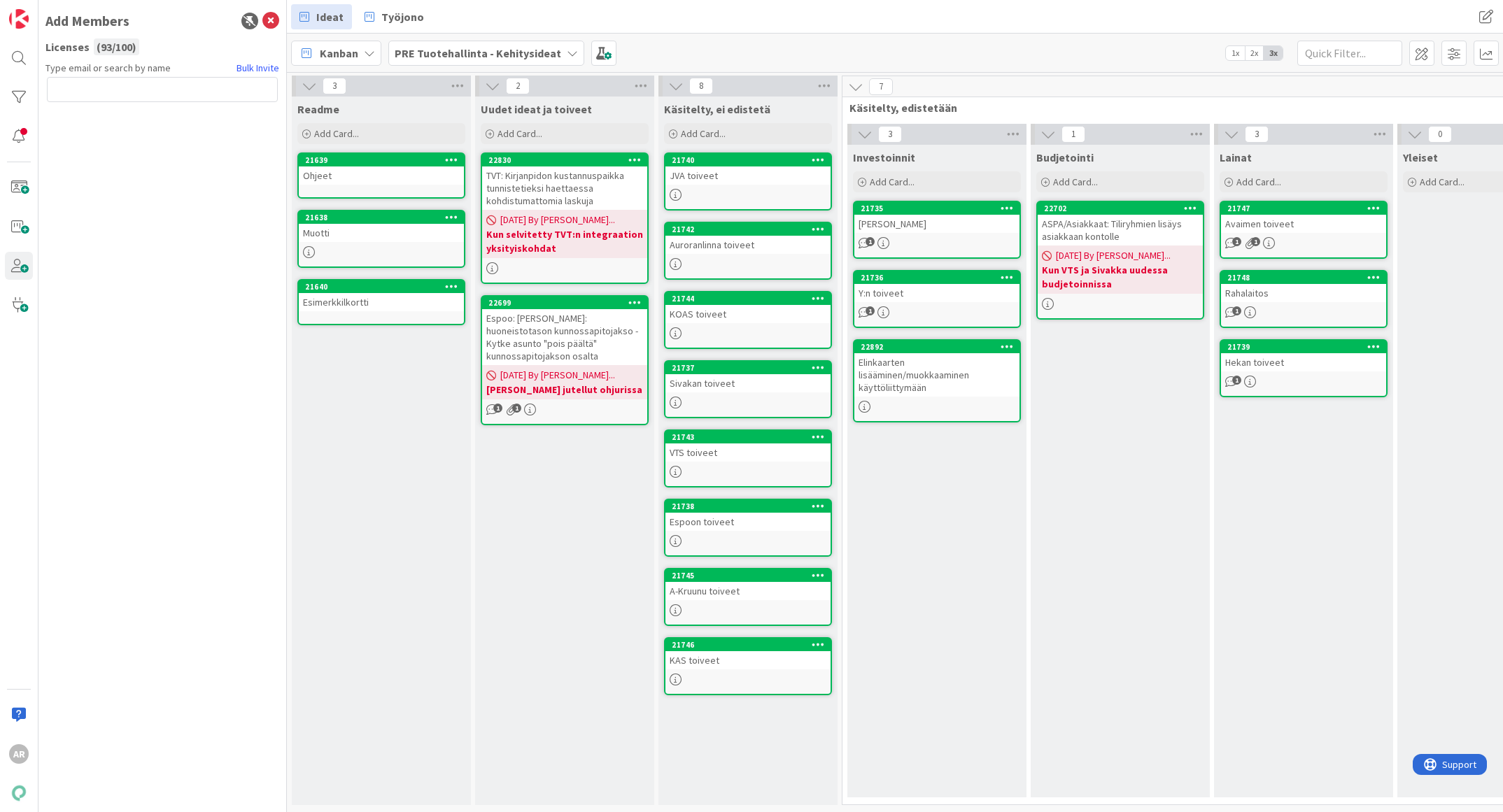
click at [174, 86] on input "text" at bounding box center [162, 89] width 230 height 26
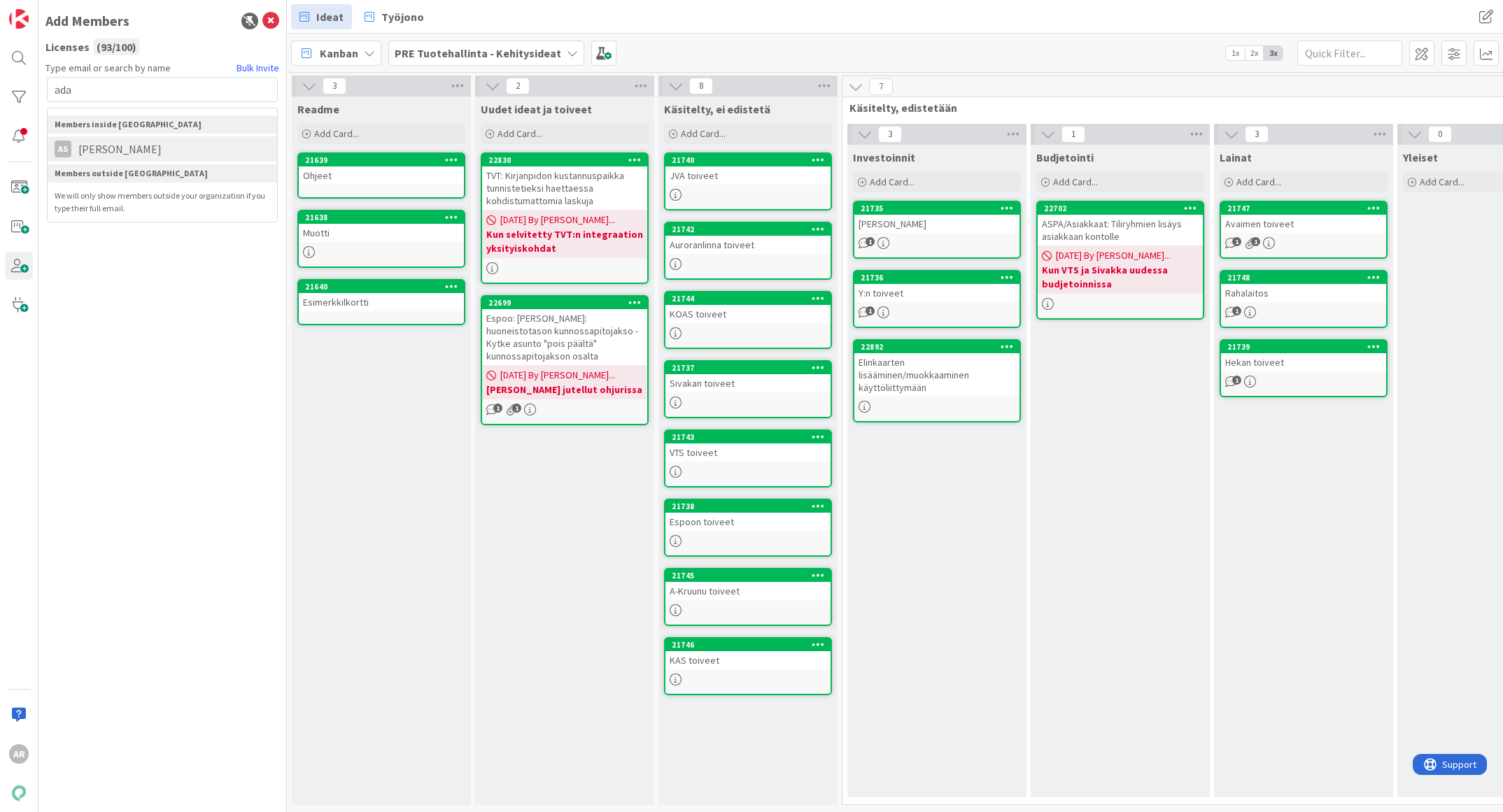
type input "ada"
click at [147, 149] on li "AS Ada Siberg" at bounding box center [162, 149] width 230 height 26
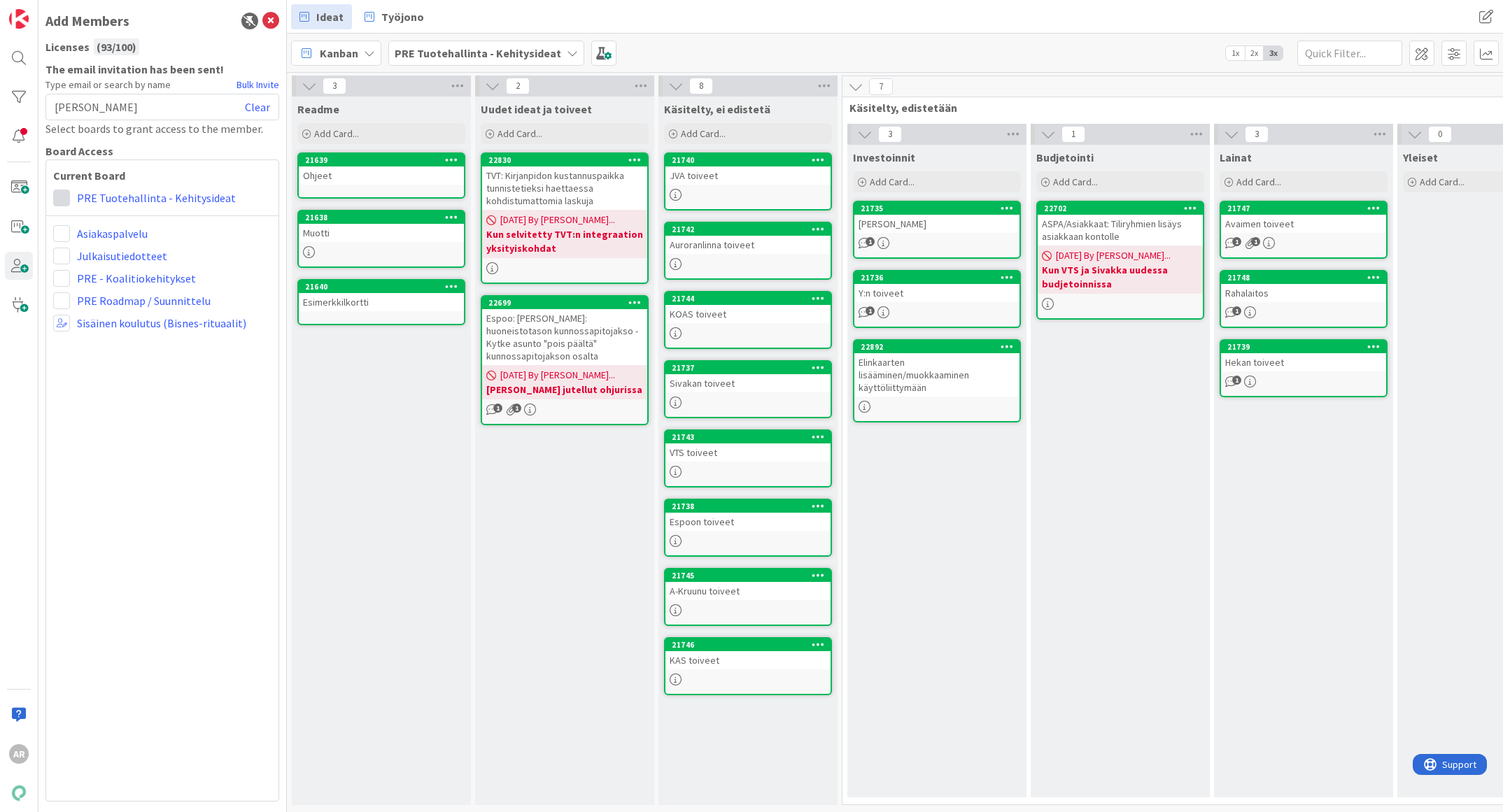
click at [63, 193] on span at bounding box center [61, 198] width 17 height 17
click at [69, 244] on icon at bounding box center [66, 252] width 11 height 21
